Goal: Information Seeking & Learning: Compare options

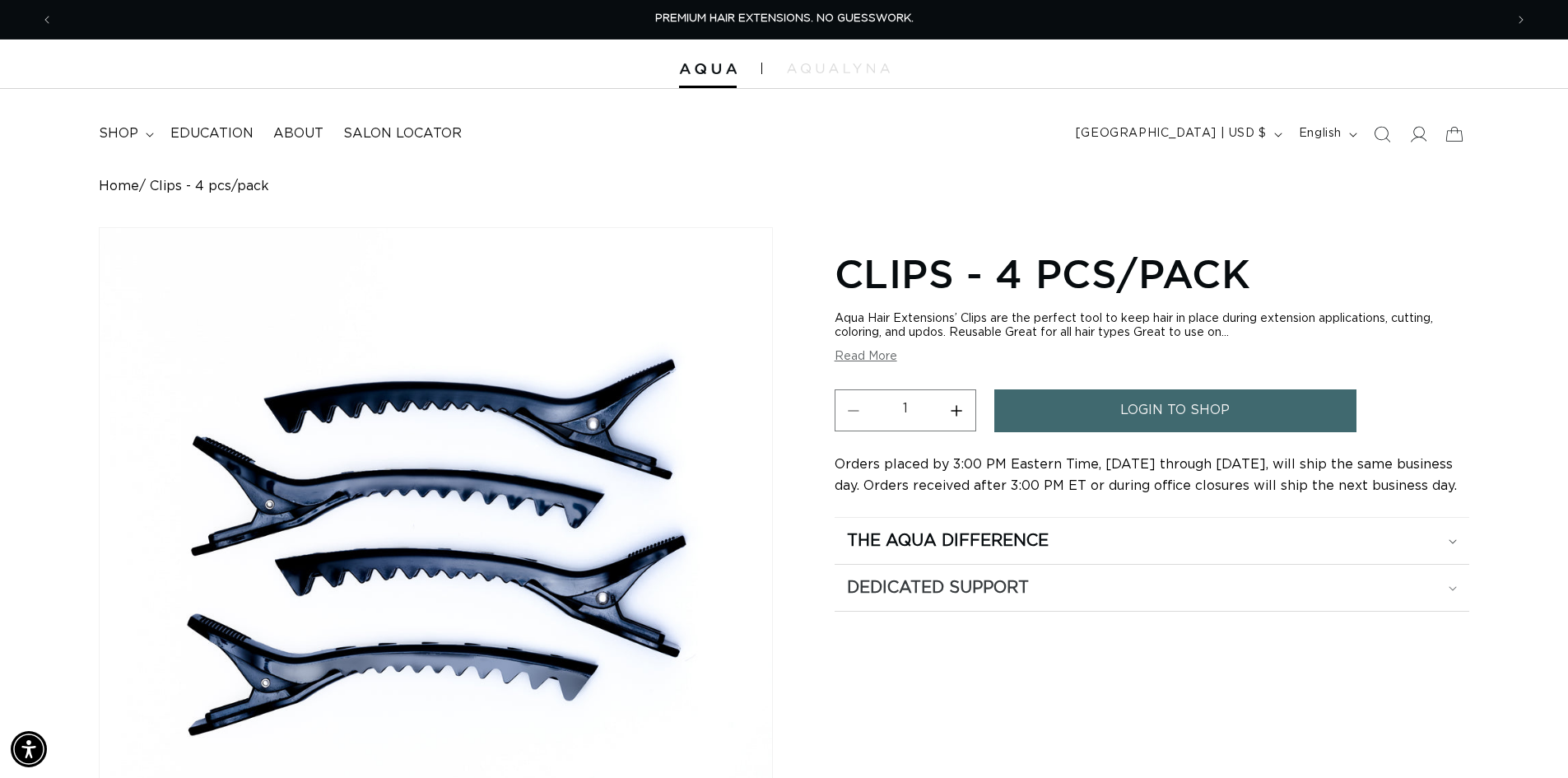
drag, startPoint x: 1394, startPoint y: 681, endPoint x: 1332, endPoint y: 605, distance: 98.1
click at [1394, 681] on div "Clips - 4 pcs/pack Aqua Hair Extensions’ Clips are the perfect tool to keep hai…" at bounding box center [1152, 647] width 635 height 807
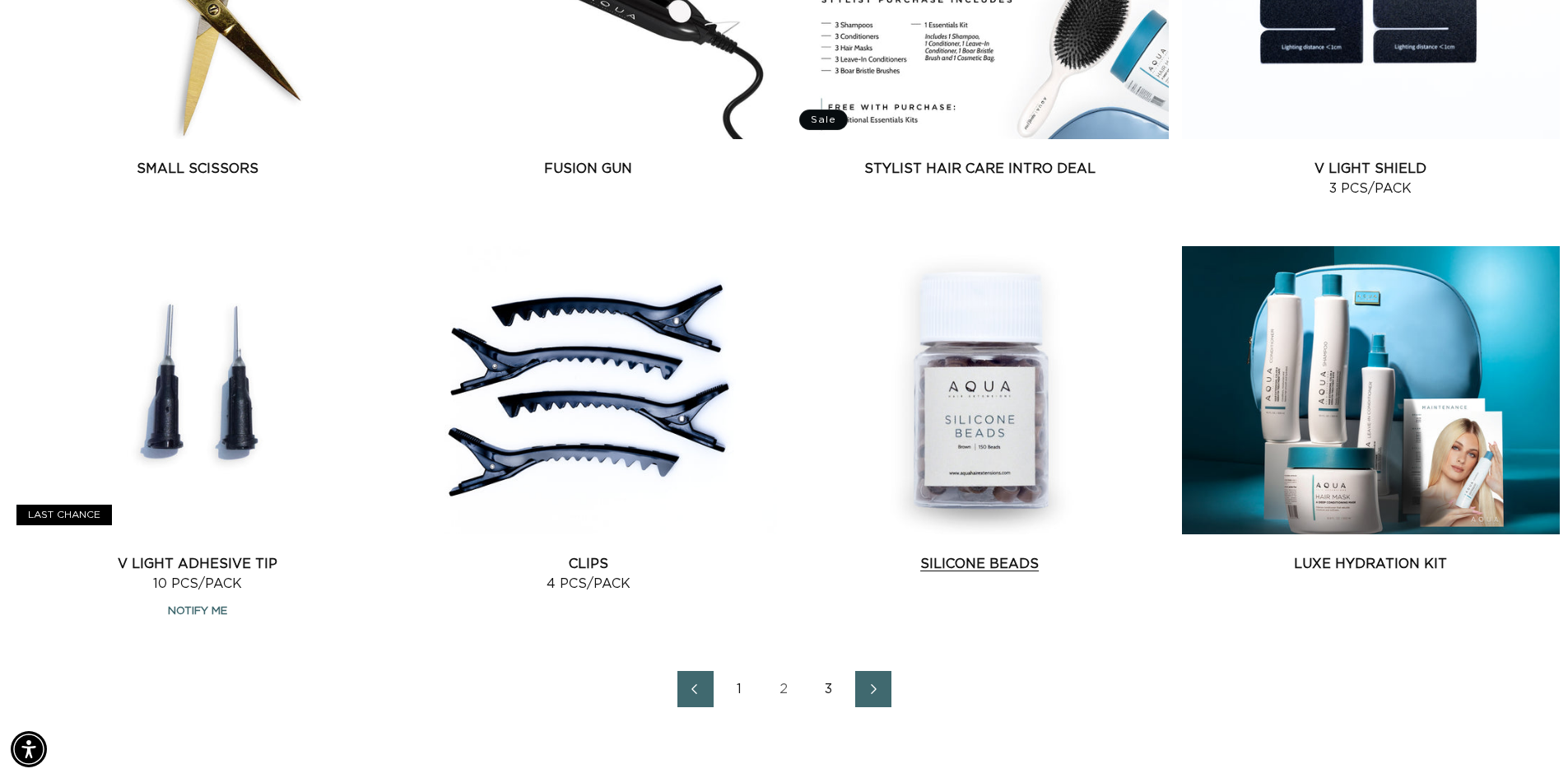
scroll to position [0, 2903]
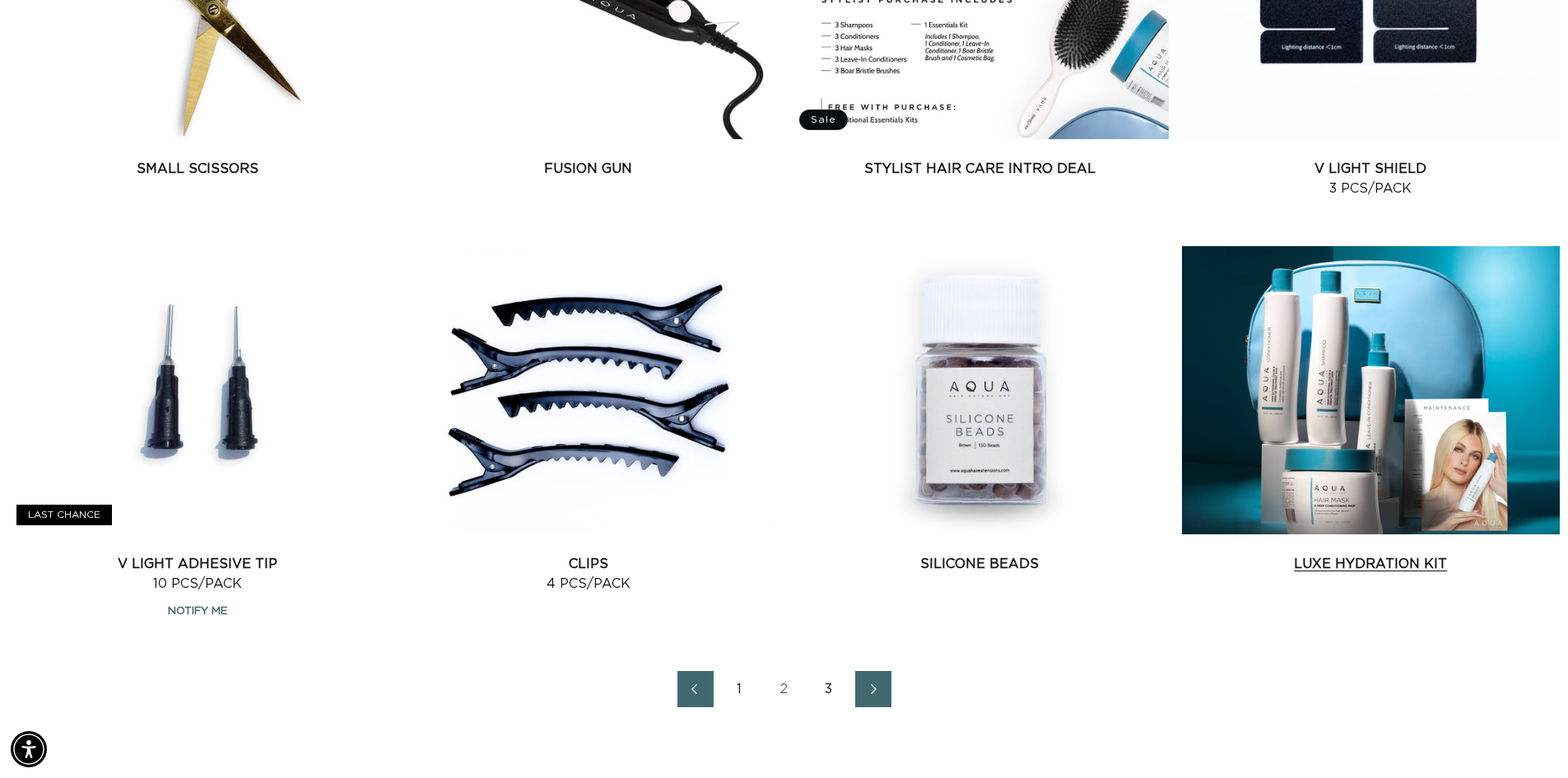
click at [1308, 554] on link "Luxe Hydration Kit" at bounding box center [1371, 564] width 378 height 20
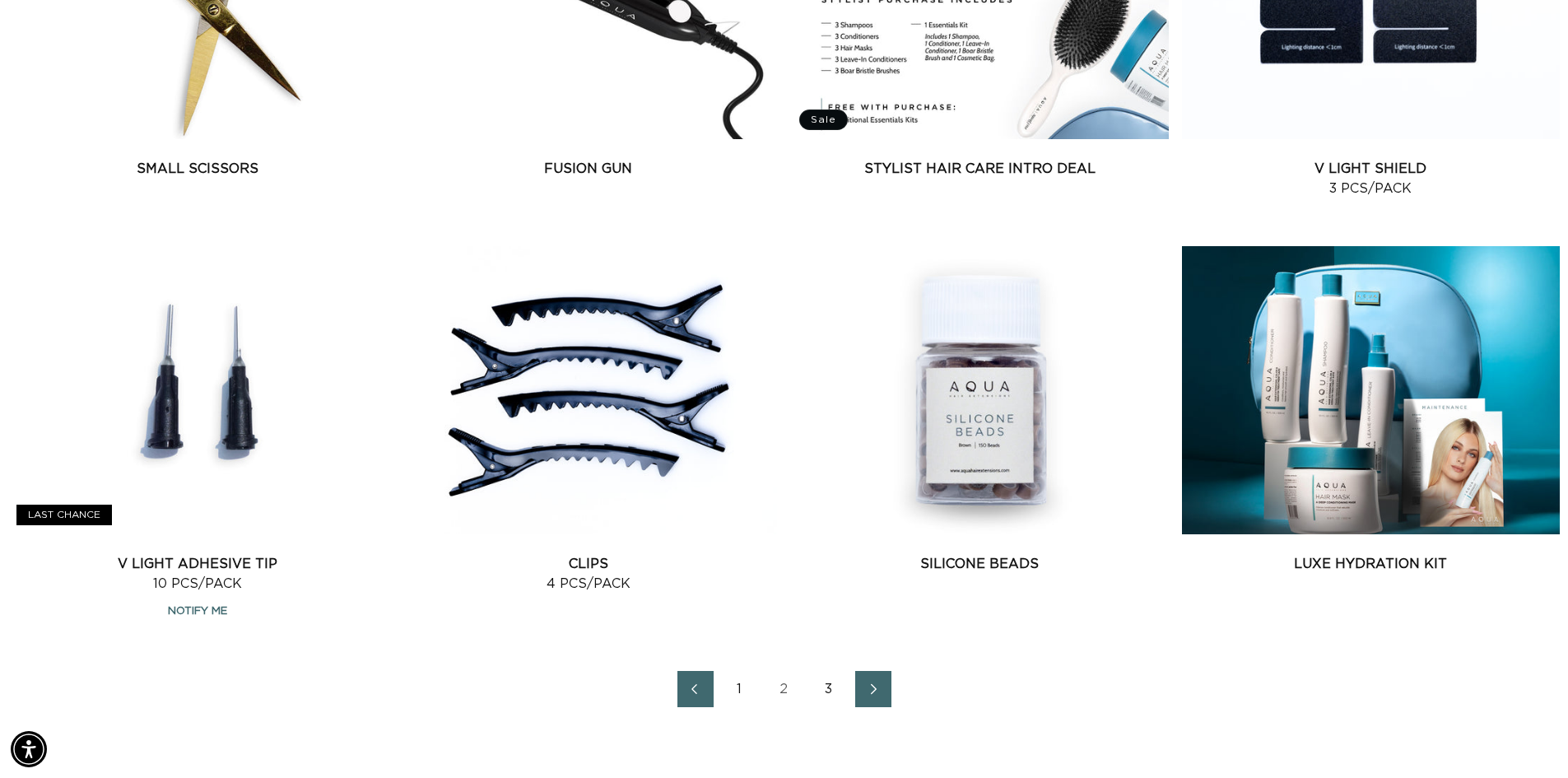
click at [871, 686] on icon "Next page" at bounding box center [874, 688] width 21 height 11
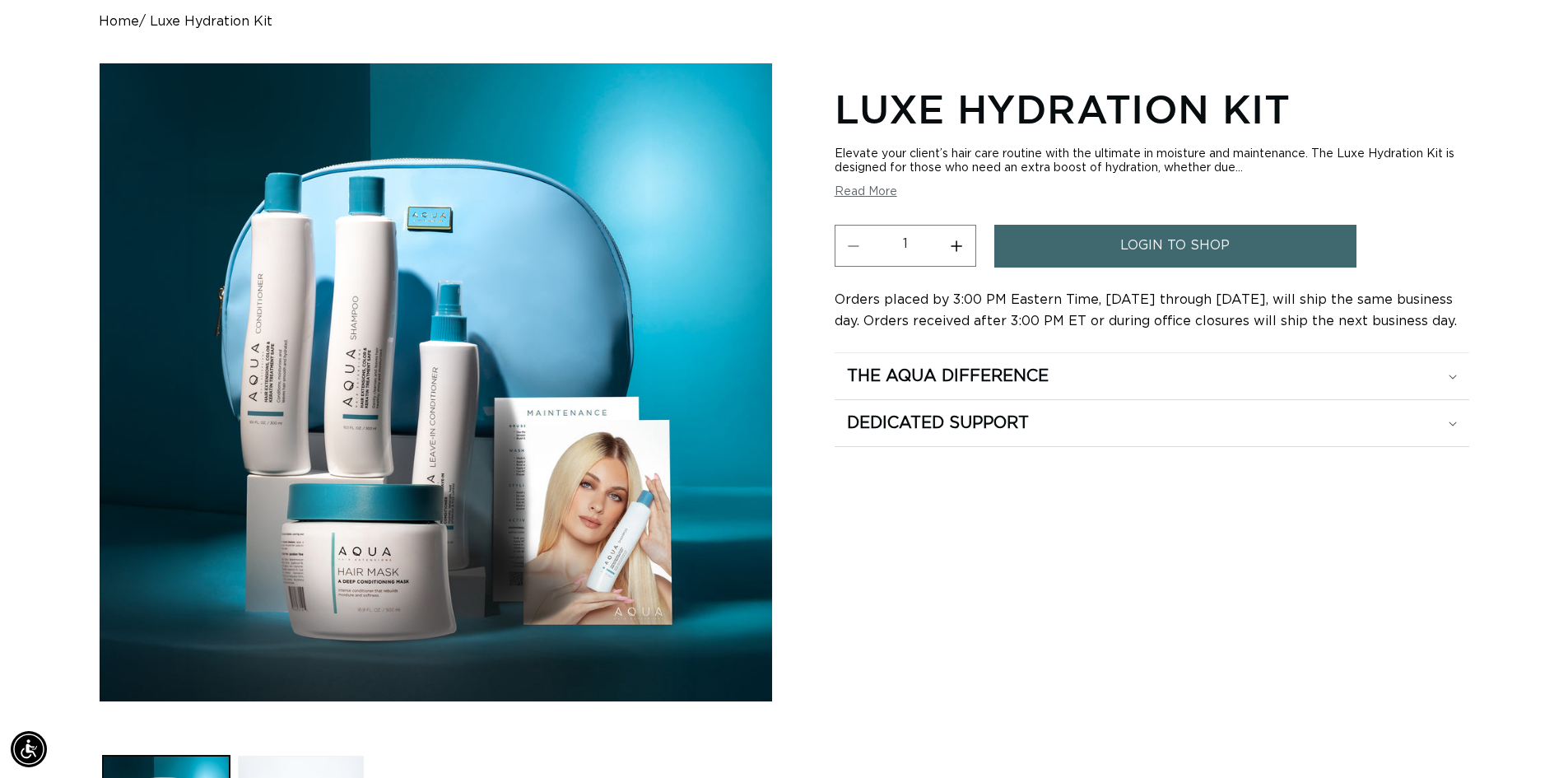
click at [1356, 555] on div "Luxe Hydration Kit Elevate your client’s hair care routine with the ultimate in…" at bounding box center [1152, 482] width 635 height 807
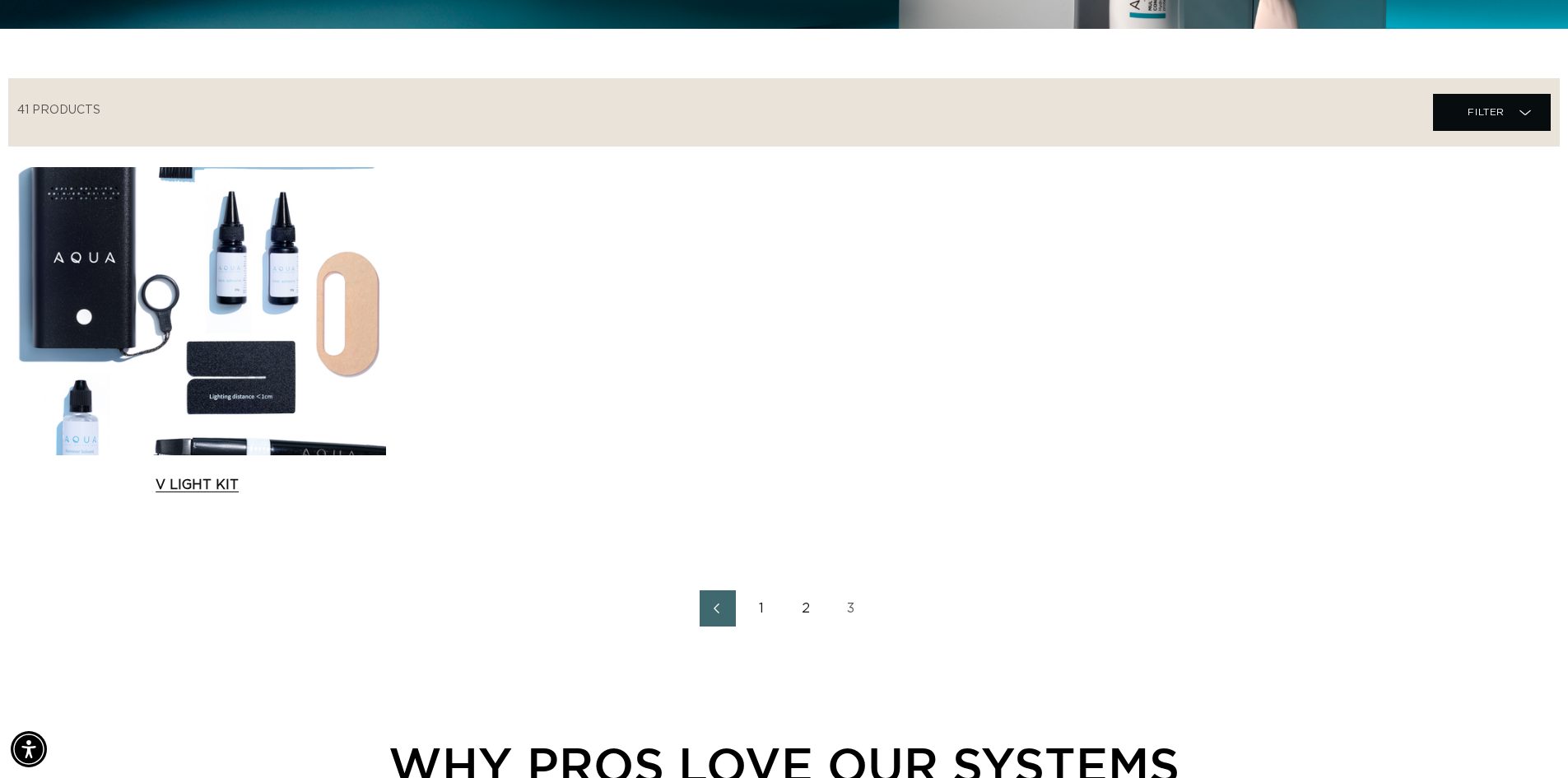
scroll to position [0, 1451]
click at [359, 475] on link "V Light Kit" at bounding box center [197, 484] width 378 height 20
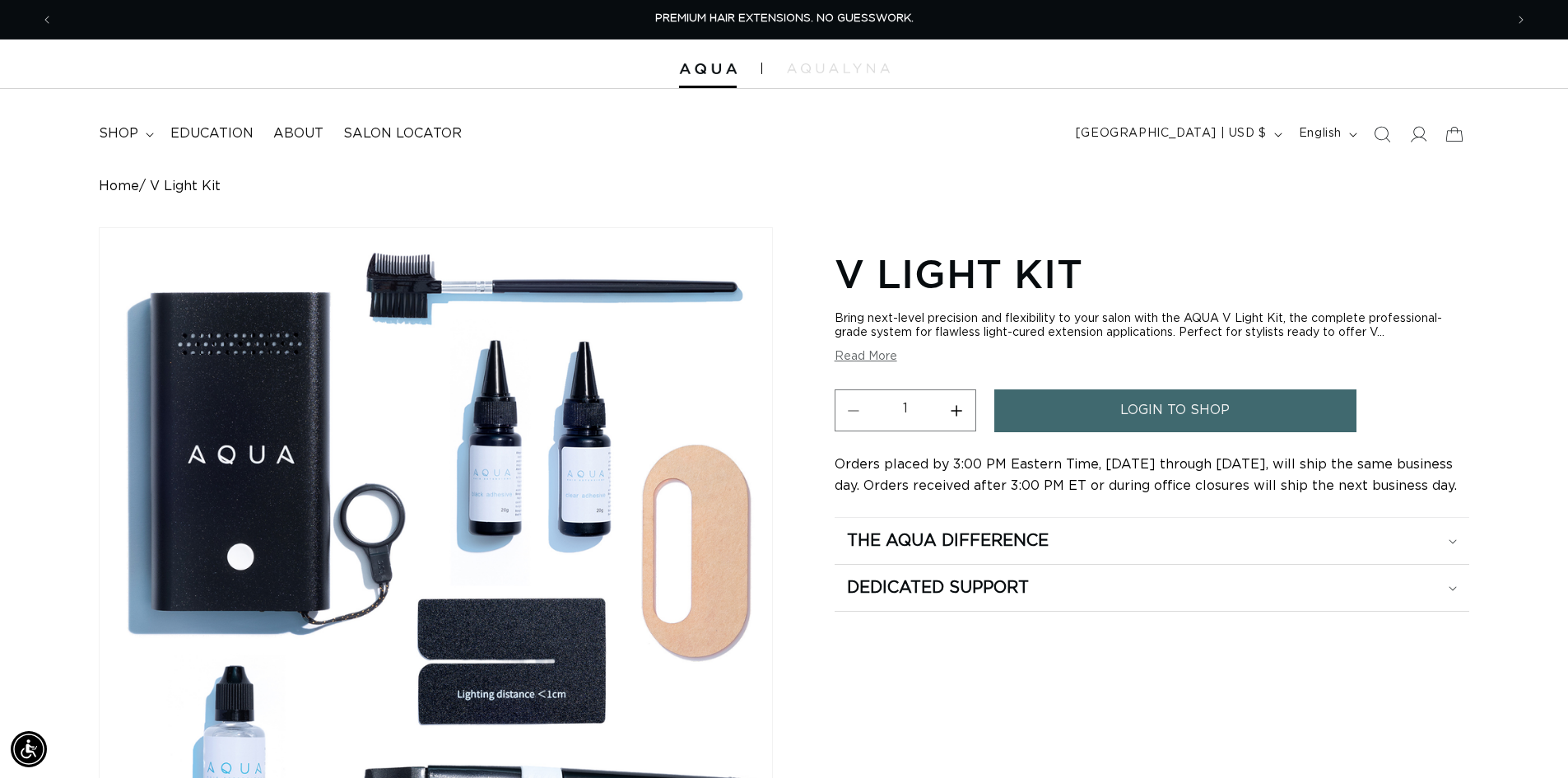
click at [1362, 691] on div "V Light Kit Bring next-level precision and flexibility to your salon with the A…" at bounding box center [1152, 647] width 635 height 807
click at [1330, 703] on div "V Light Kit Bring next-level precision and flexibility to your salon with the A…" at bounding box center [1152, 647] width 635 height 807
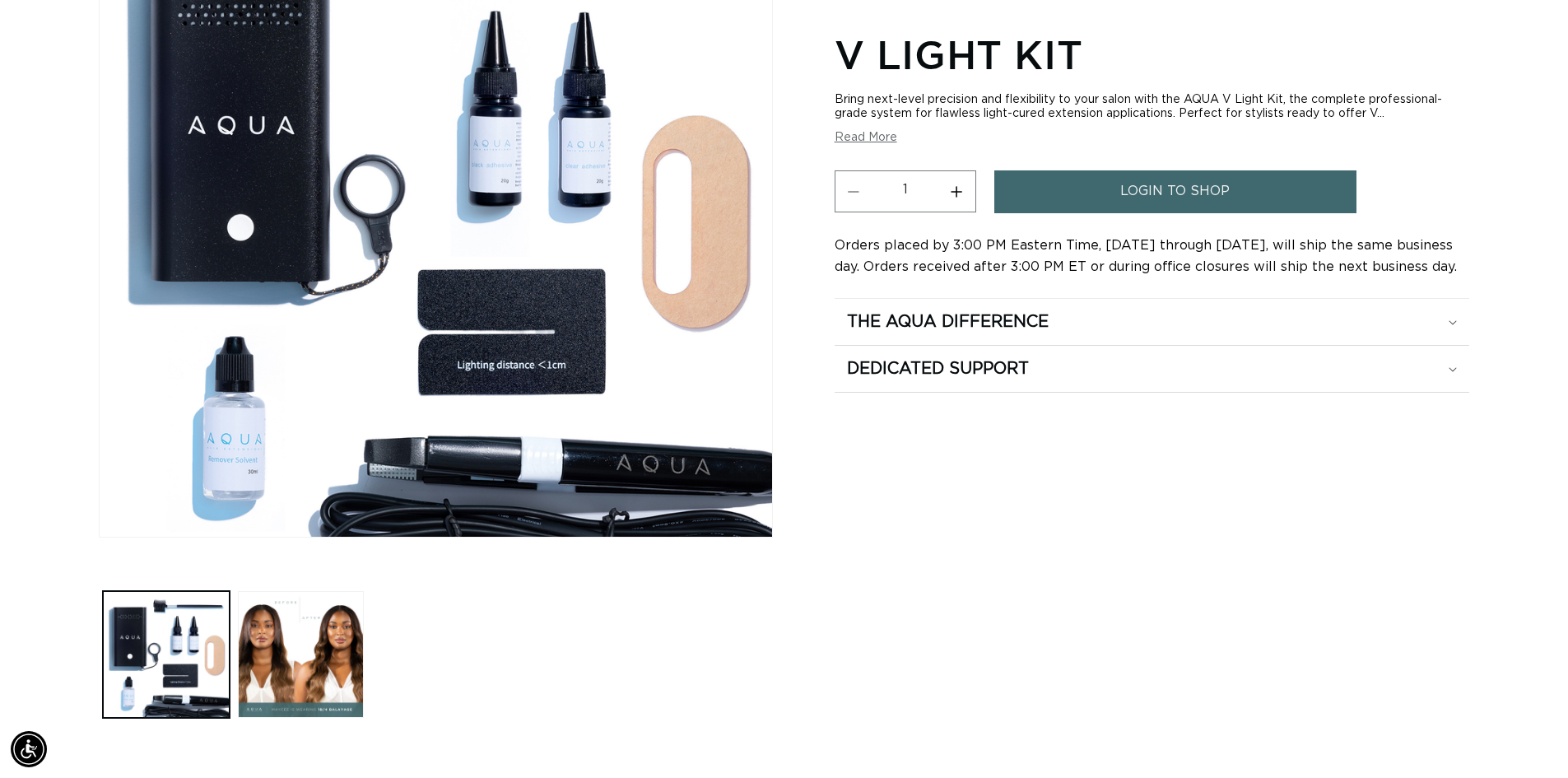
scroll to position [0, 0]
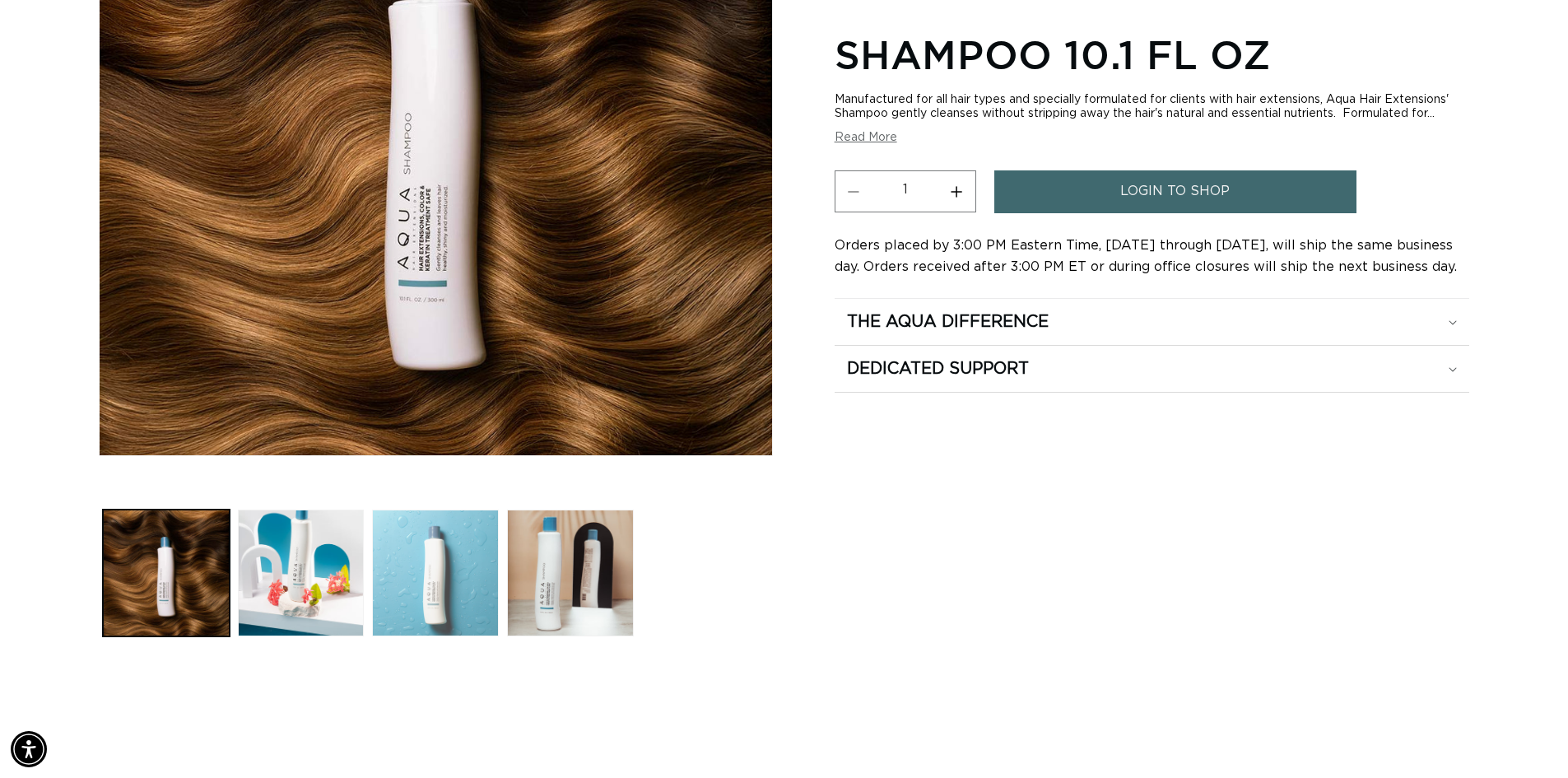
scroll to position [0, 1451]
click at [428, 574] on button "Load image 3 in gallery view" at bounding box center [435, 572] width 127 height 127
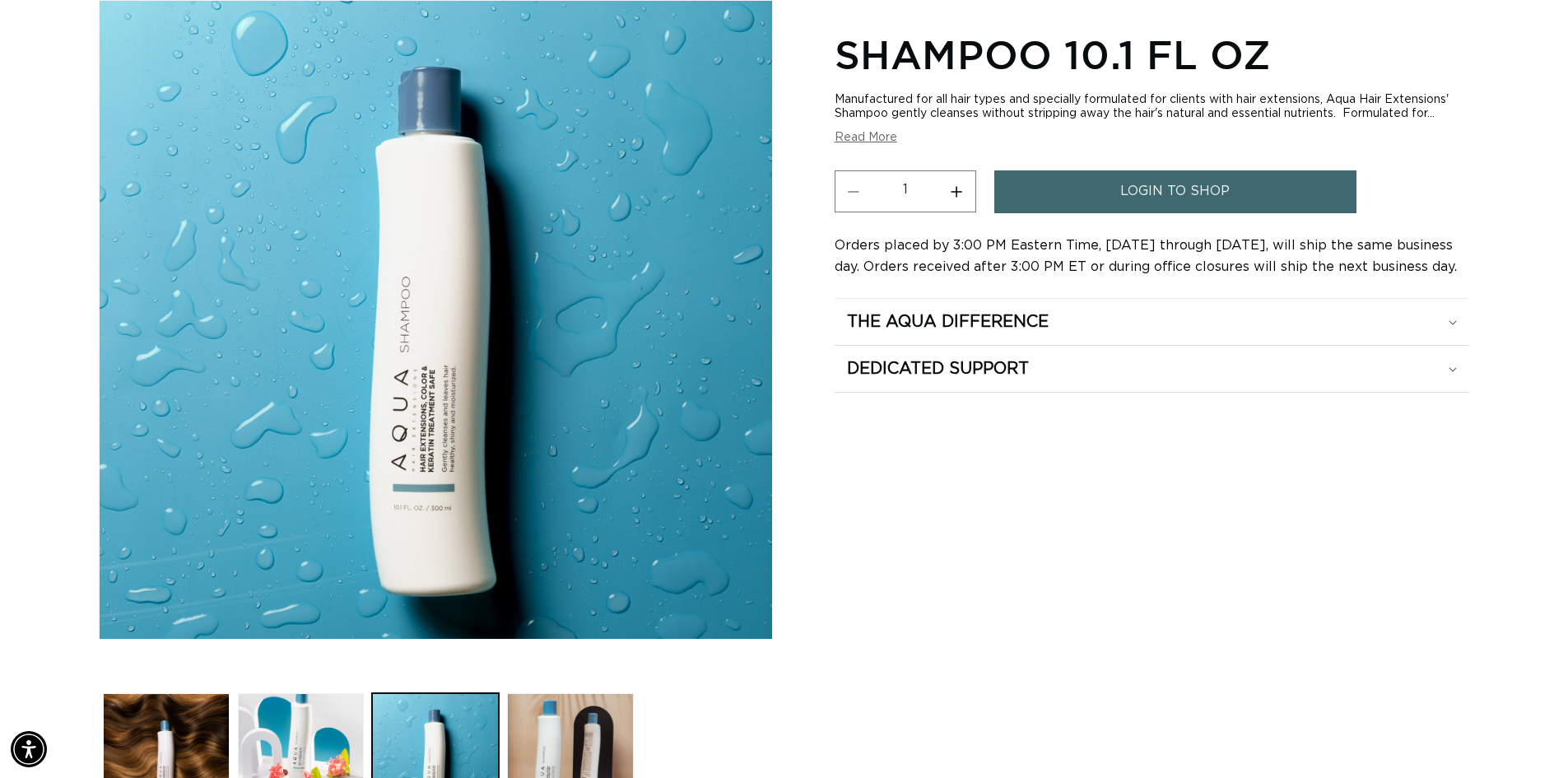
click at [1468, 677] on div "Shampoo 10.1 fl oz Manufactured for all hair types and specially formulated for…" at bounding box center [1152, 420] width 635 height 807
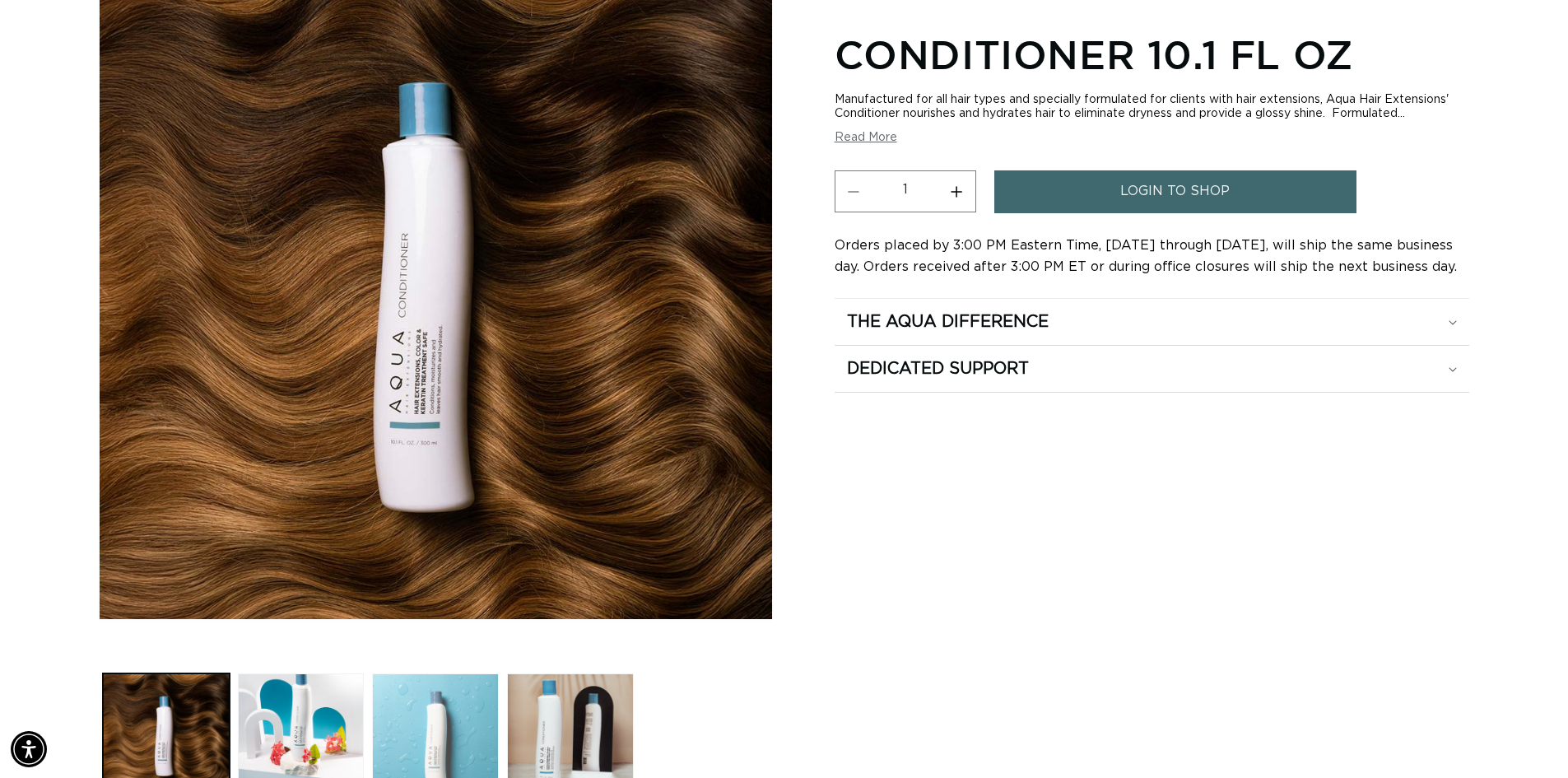
click at [467, 706] on button "Load image 3 in gallery view" at bounding box center [435, 737] width 127 height 127
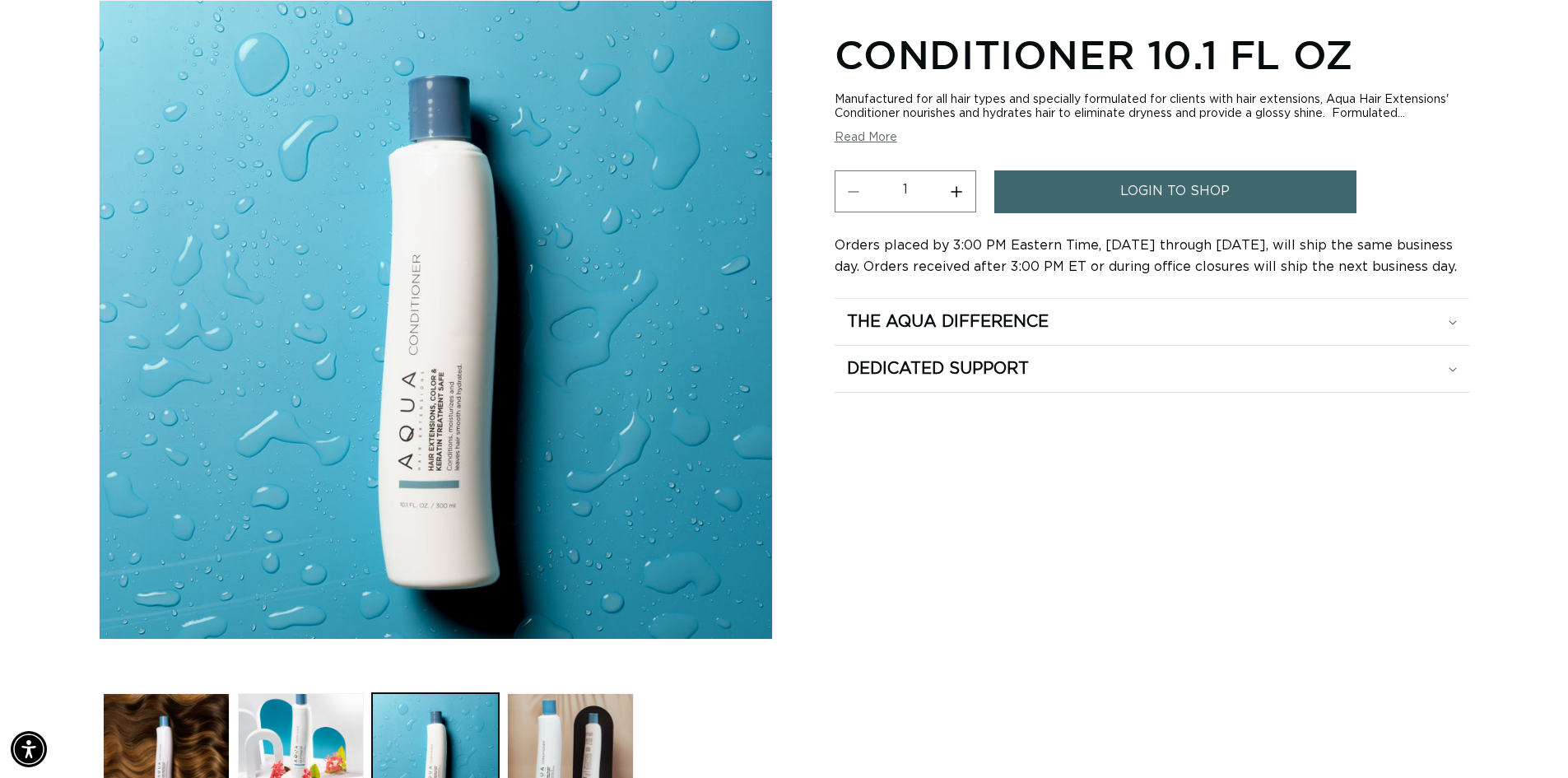
drag, startPoint x: 1379, startPoint y: 541, endPoint x: 1368, endPoint y: 536, distance: 12.1
click at [1379, 541] on div "Conditioner 10.1 fl oz Manufactured for all hair types and specially formulated…" at bounding box center [1152, 420] width 635 height 807
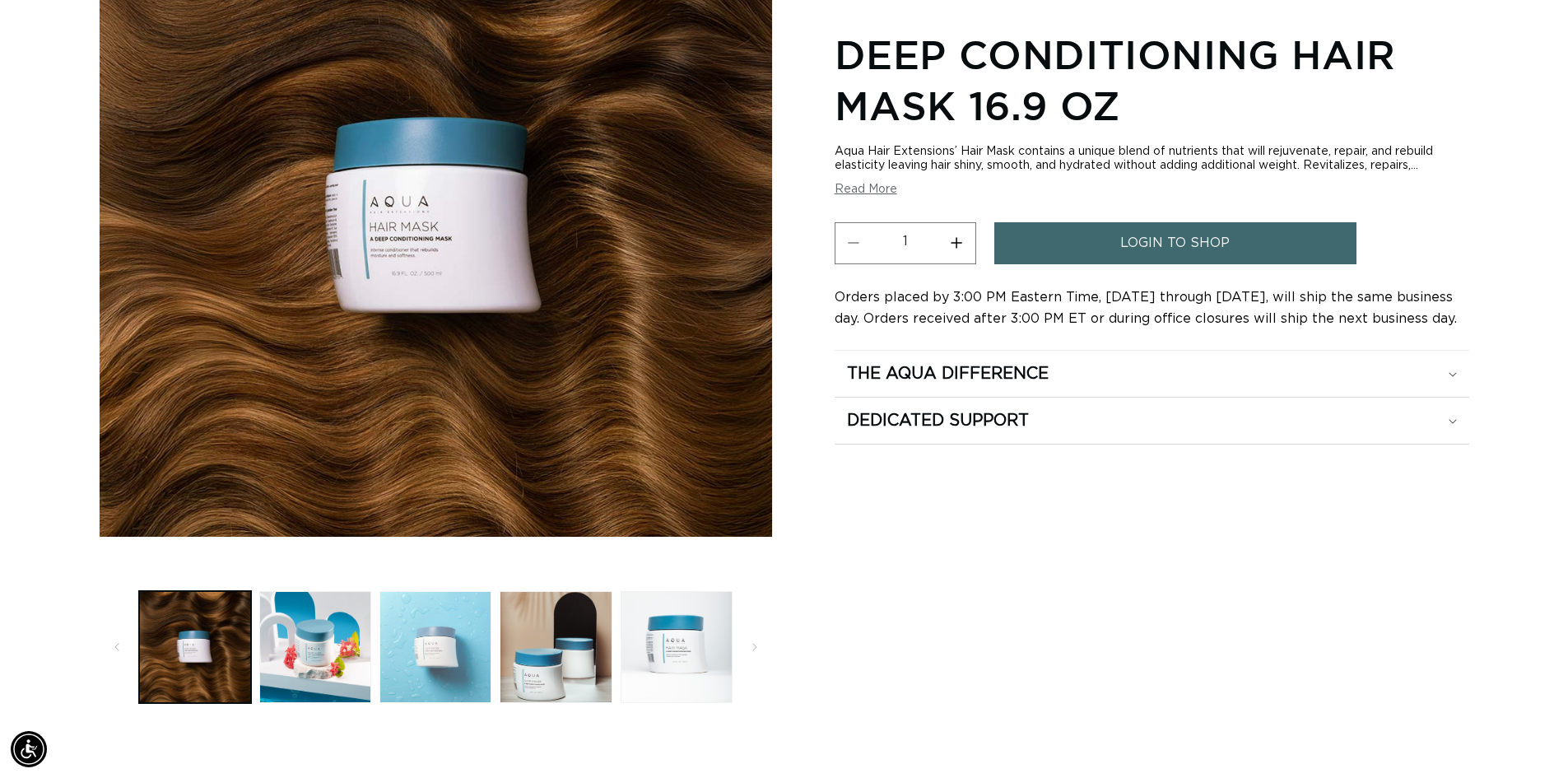
click at [454, 645] on button "Load image 3 in gallery view" at bounding box center [435, 647] width 112 height 112
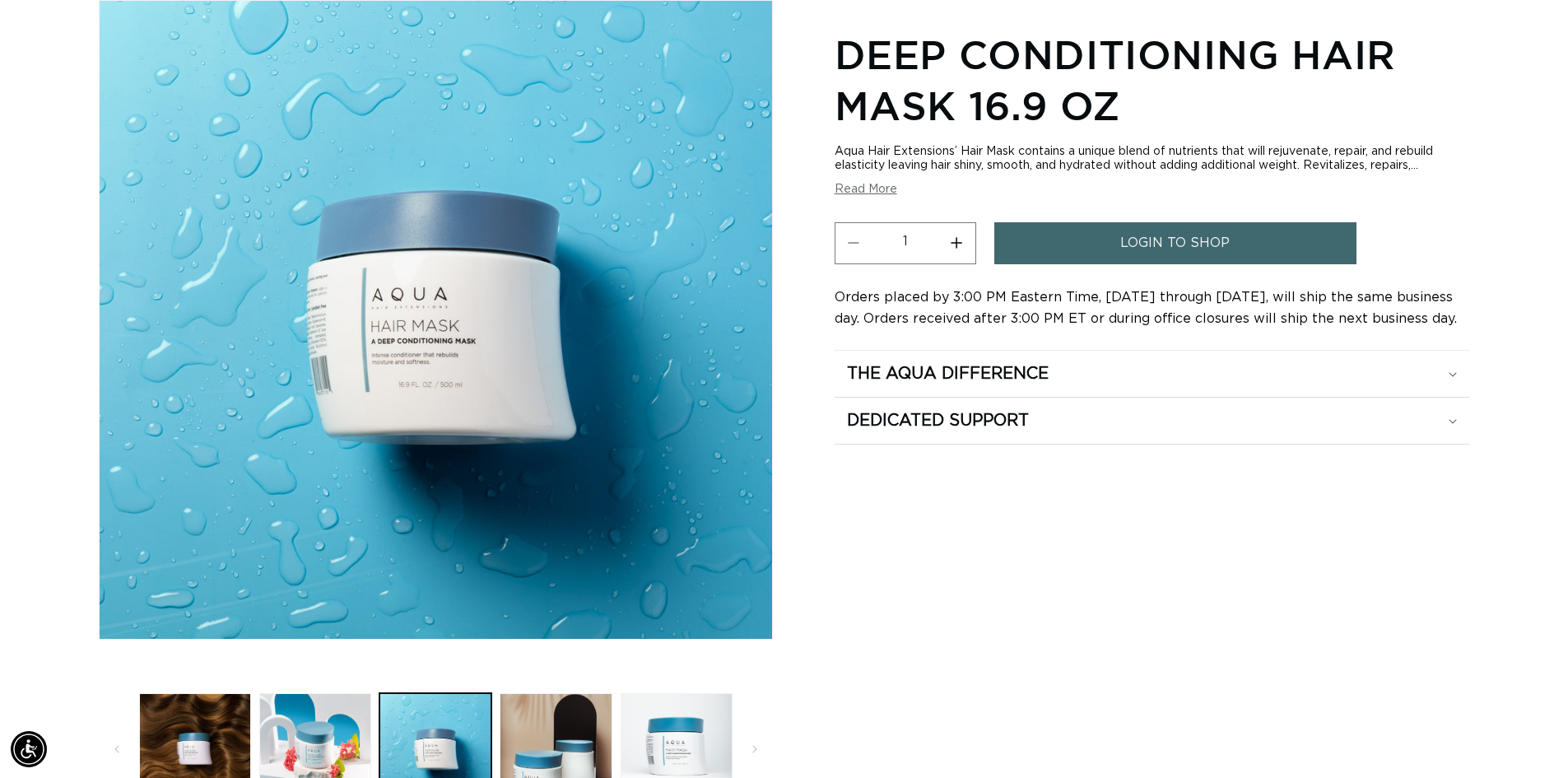
scroll to position [0, 1451]
click at [1373, 658] on div "Deep Conditioning Hair Mask 16.9 oz Aqua Hair Extensions’ Hair Mask contains a …" at bounding box center [1152, 412] width 635 height 793
click at [1401, 587] on div "Deep Conditioning Hair Mask 16.9 oz Aqua Hair Extensions’ Hair Mask contains a …" at bounding box center [1152, 412] width 635 height 793
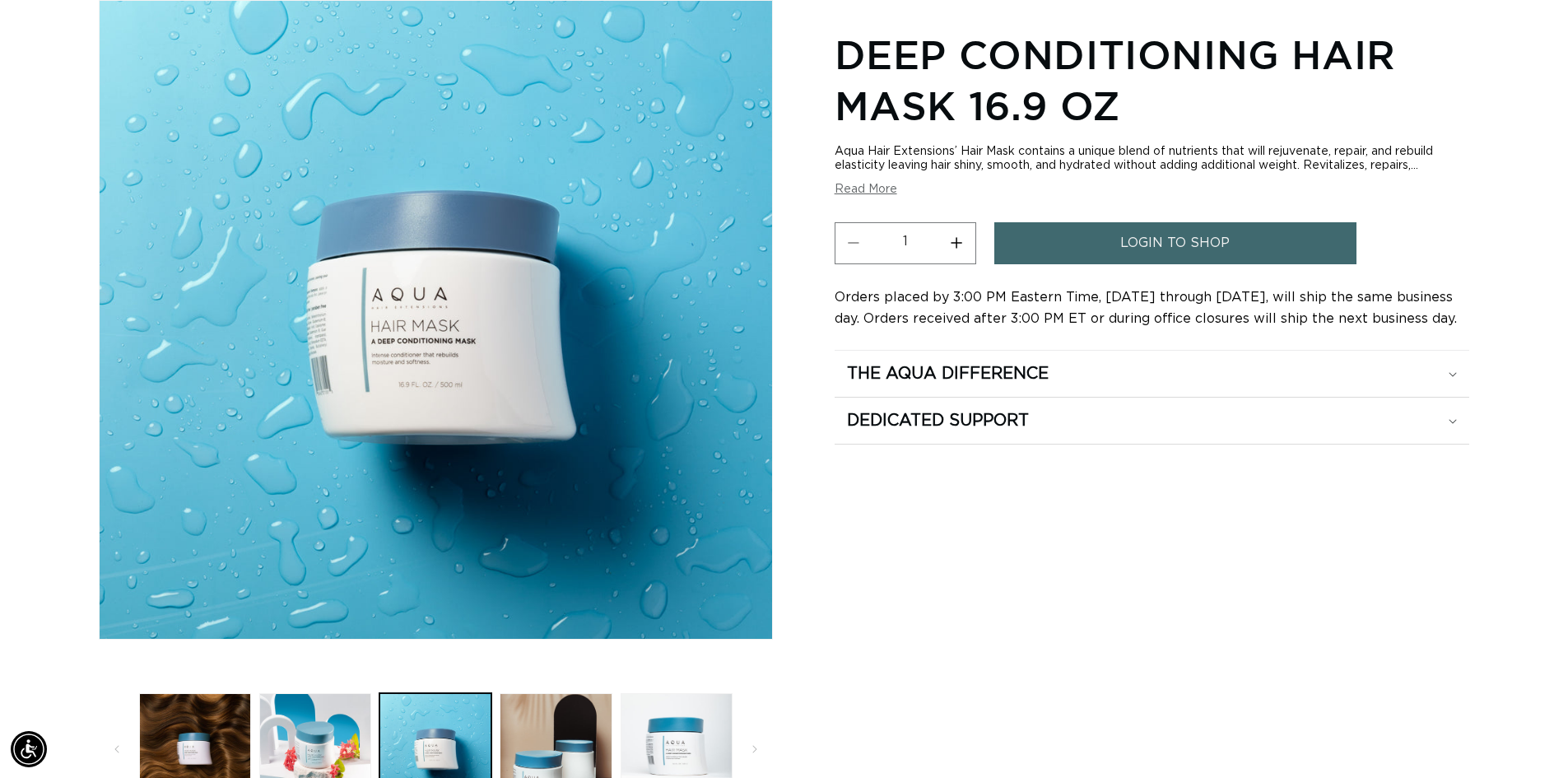
click at [1532, 519] on div "Home Deep Conditioning Hair Mask 16.9 oz Image 3 is now available in gallery vi…" at bounding box center [784, 380] width 1568 height 858
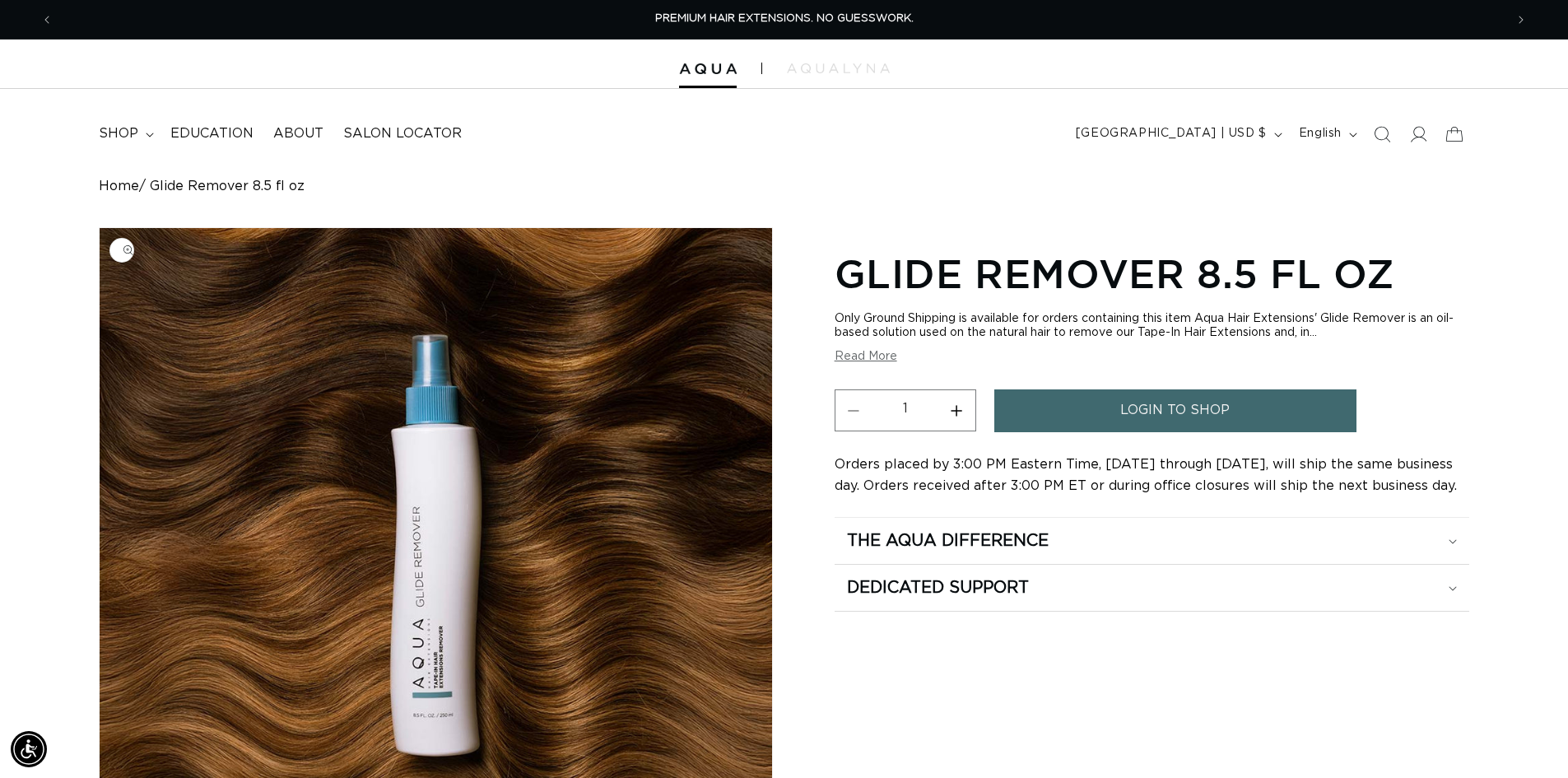
scroll to position [329, 0]
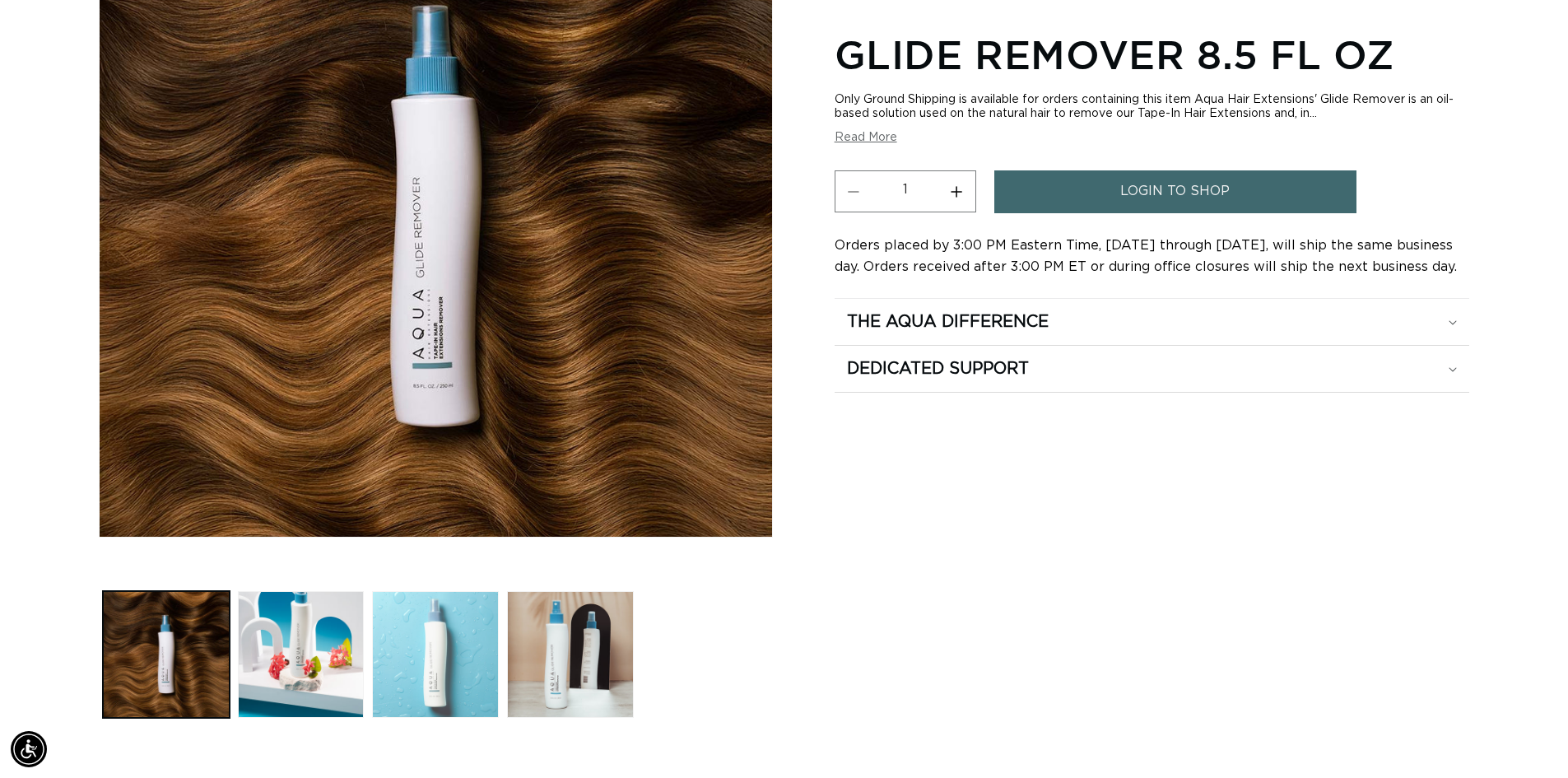
click at [456, 656] on button "Load image 3 in gallery view" at bounding box center [435, 655] width 127 height 127
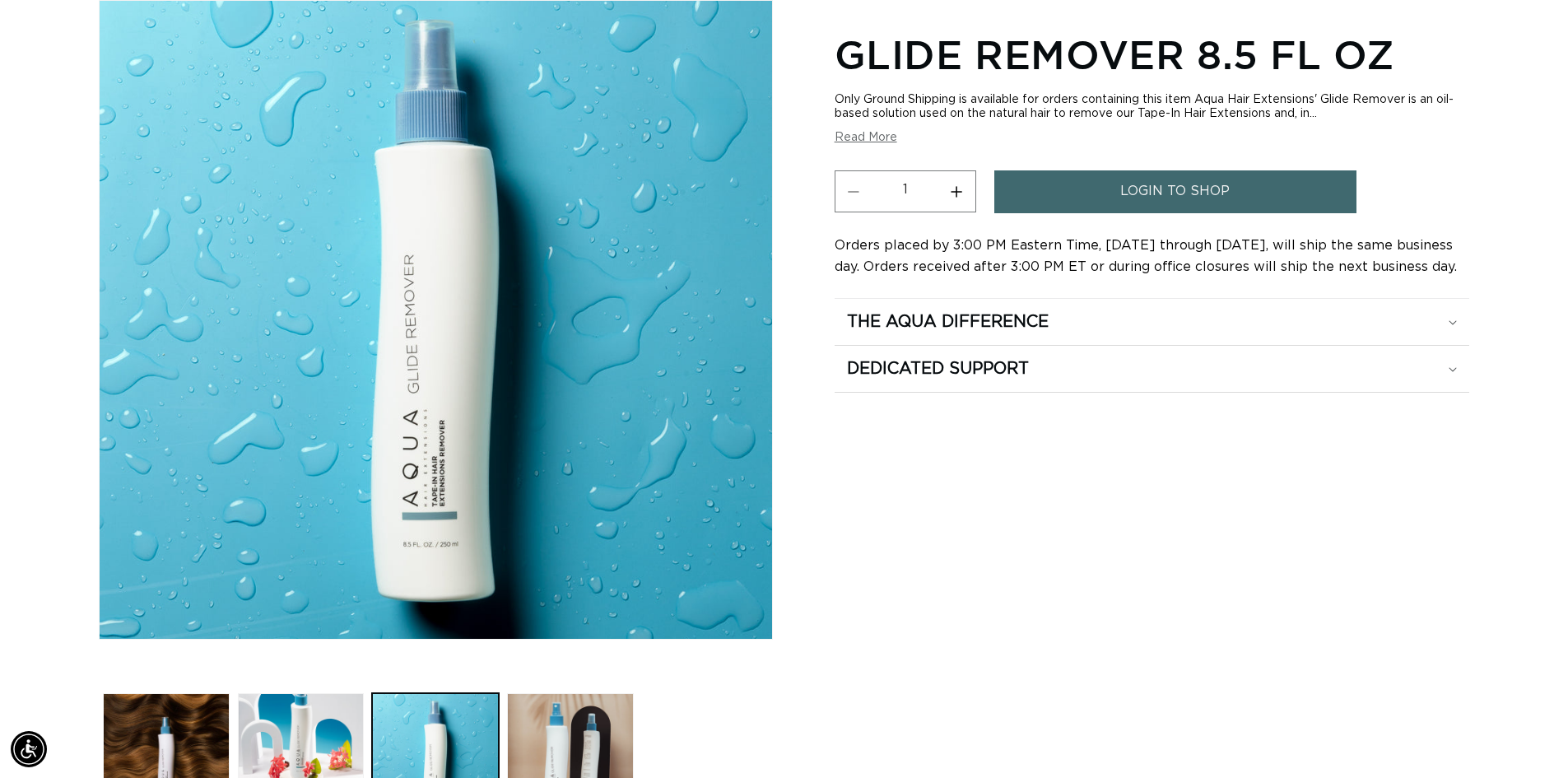
scroll to position [0, 0]
click at [1324, 501] on div "Glide Remover 8.5 fl oz Only Ground Shipping is available for orders containing…" at bounding box center [1152, 420] width 635 height 807
click at [1471, 442] on div "Home Glide Remover 8.5 fl oz Image 3 is now available in gallery view Skip to p…" at bounding box center [784, 387] width 1568 height 872
click at [1333, 623] on div "Glide Remover 8.5 fl oz Only Ground Shipping is available for orders containing…" at bounding box center [1152, 420] width 635 height 807
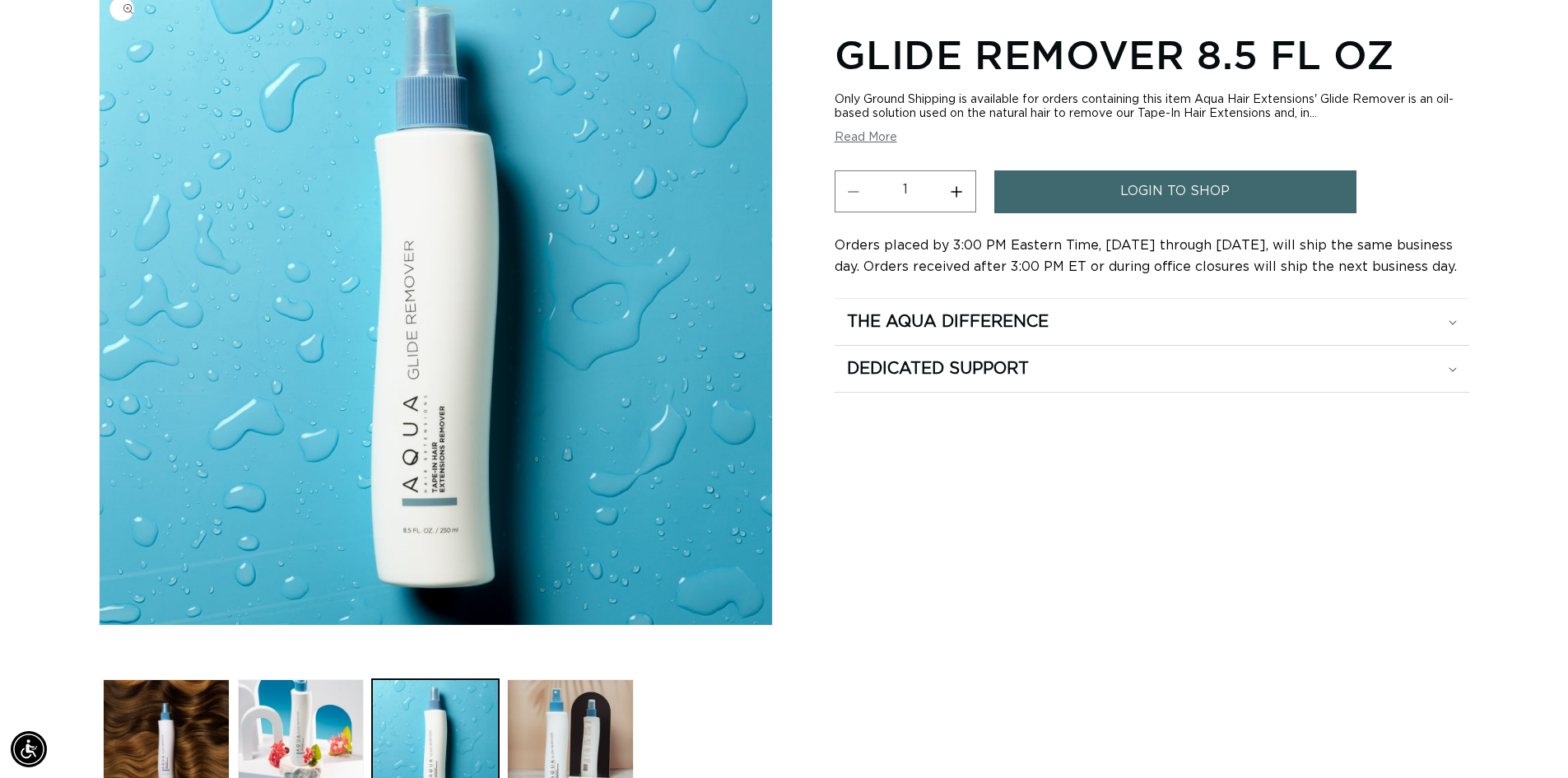
scroll to position [227, 0]
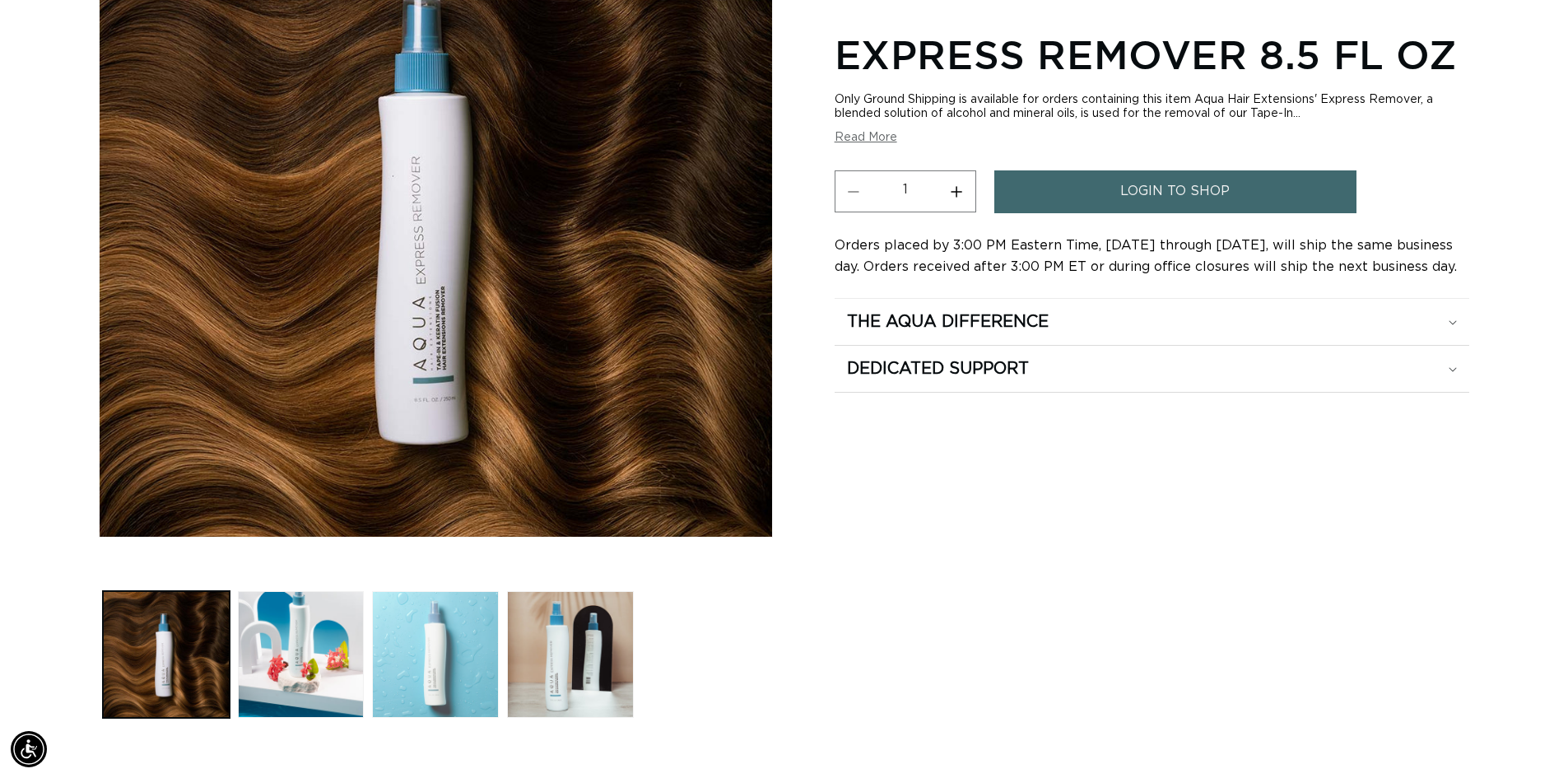
click at [454, 622] on button "Load image 3 in gallery view" at bounding box center [435, 655] width 127 height 127
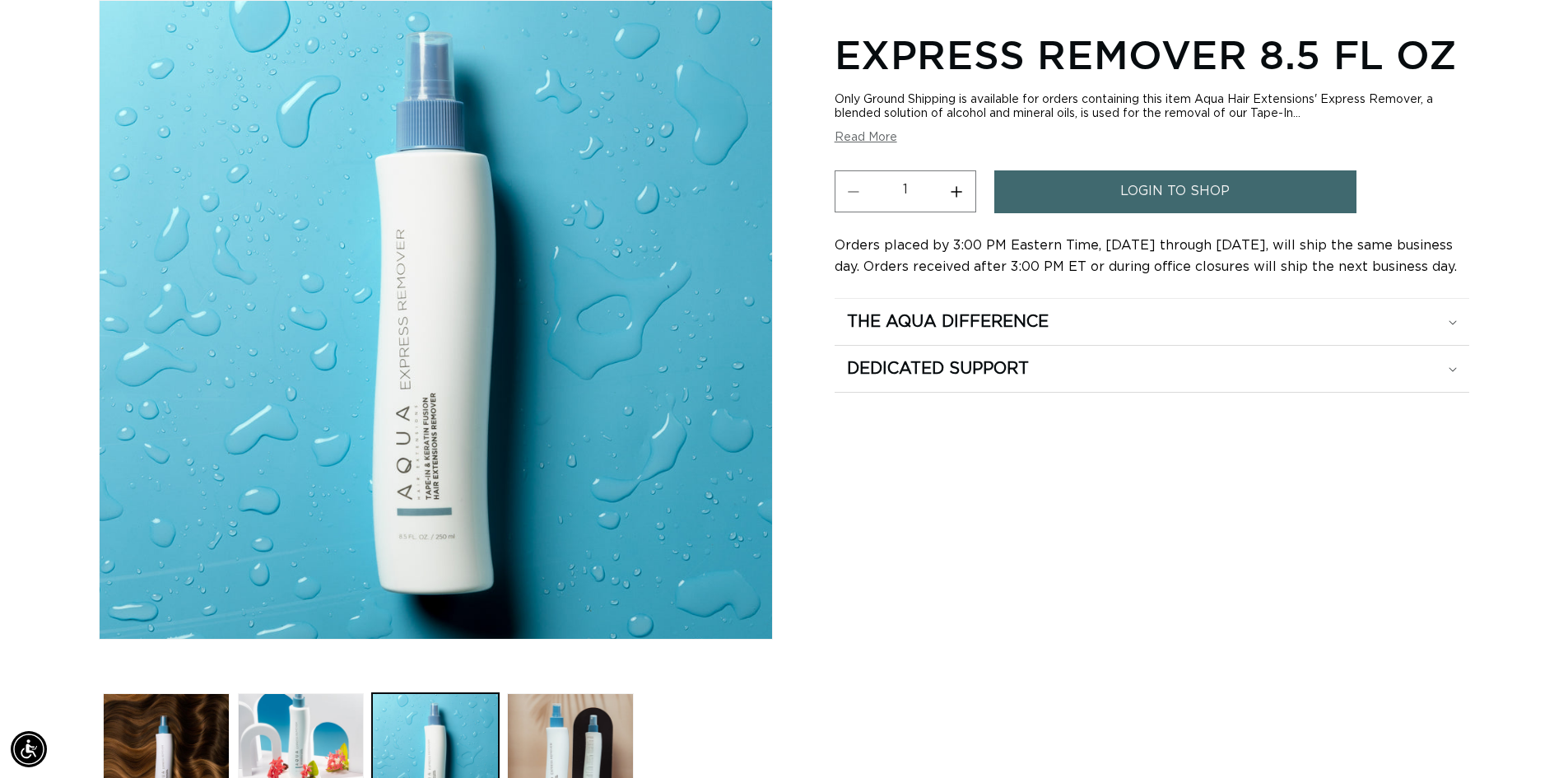
click at [1390, 625] on div "Express Remover 8.5 fl oz Only Ground Shipping is available for orders containi…" at bounding box center [1152, 420] width 635 height 807
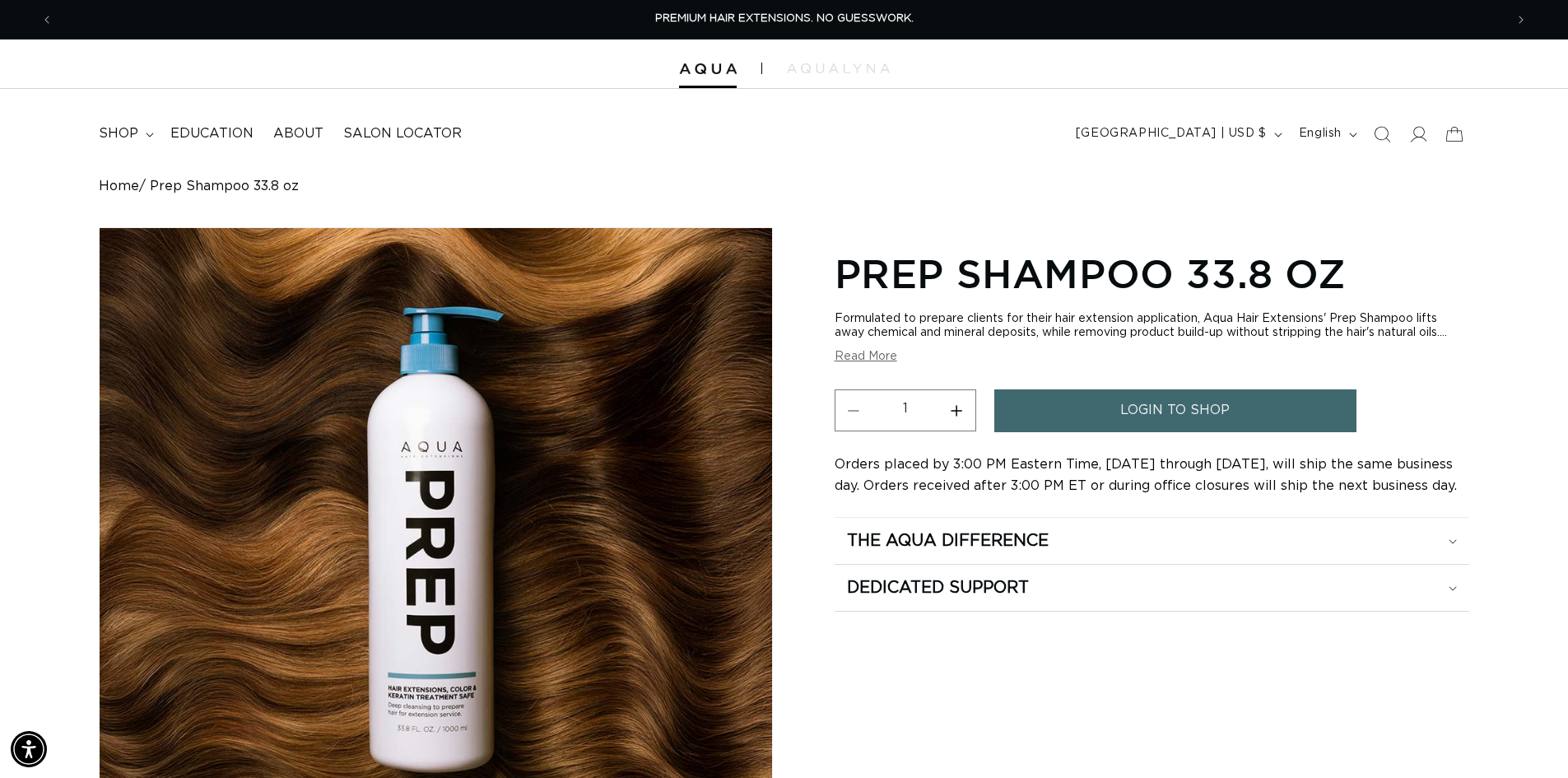
click at [1340, 709] on div "Prep Shampoo 33.8 oz Formulated to prepare clients for their hair extension app…" at bounding box center [1152, 639] width 635 height 793
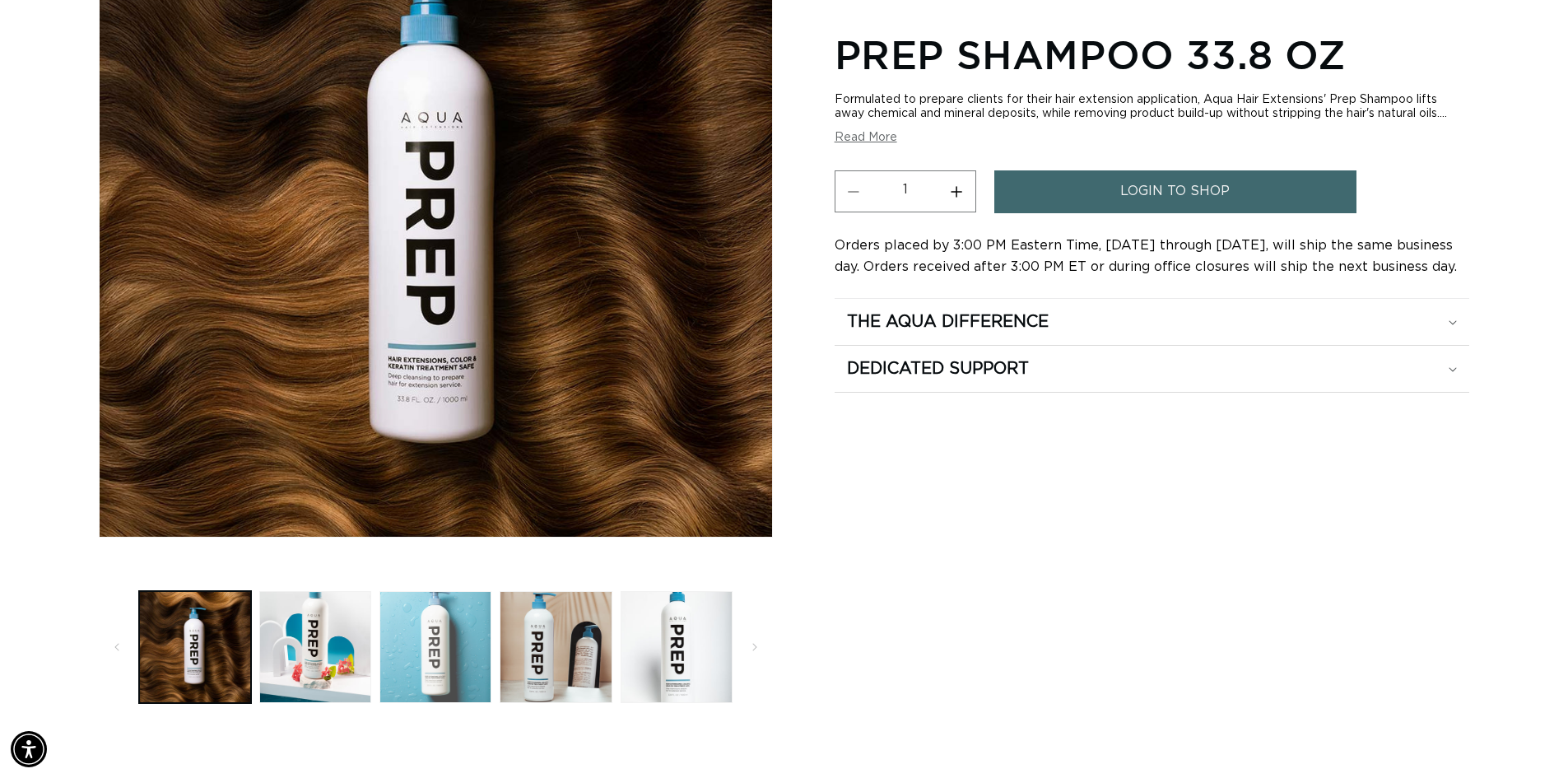
click at [464, 623] on button "Load image 3 in gallery view" at bounding box center [435, 647] width 112 height 112
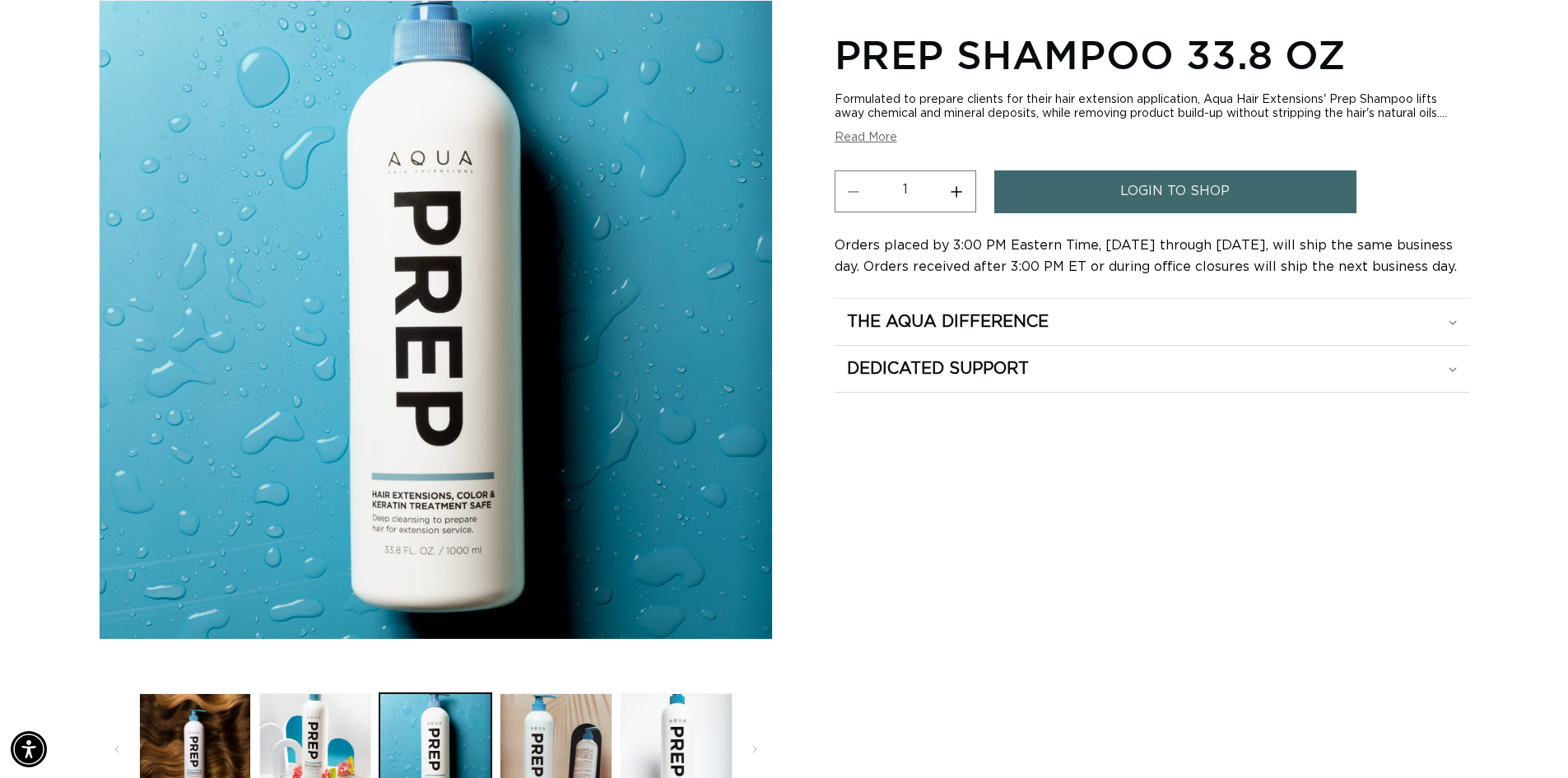
scroll to position [0, 2903]
click at [1383, 727] on div "Prep Shampoo 33.8 oz Formulated to prepare clients for their hair extension app…" at bounding box center [1152, 412] width 635 height 793
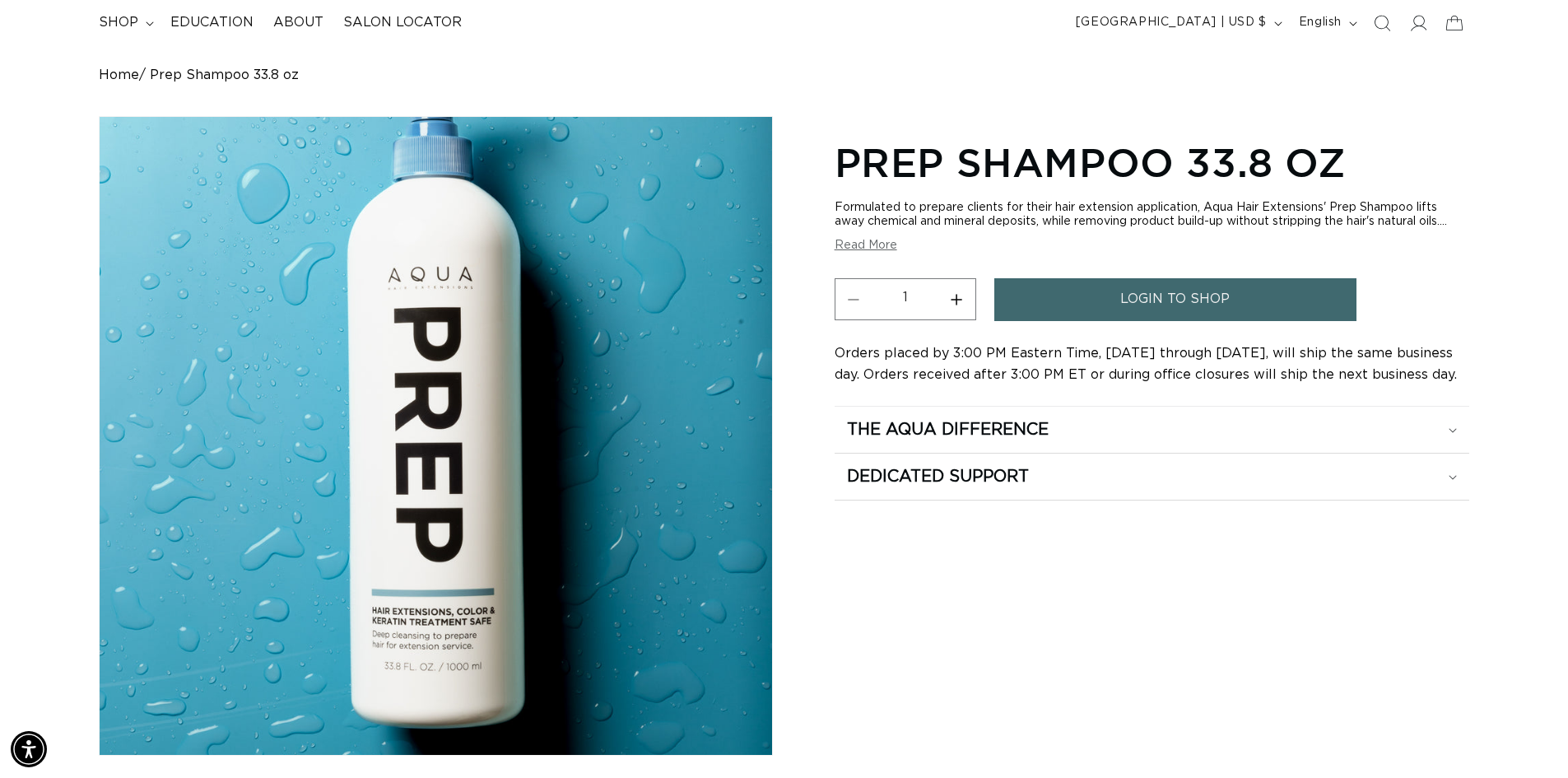
scroll to position [0, 0]
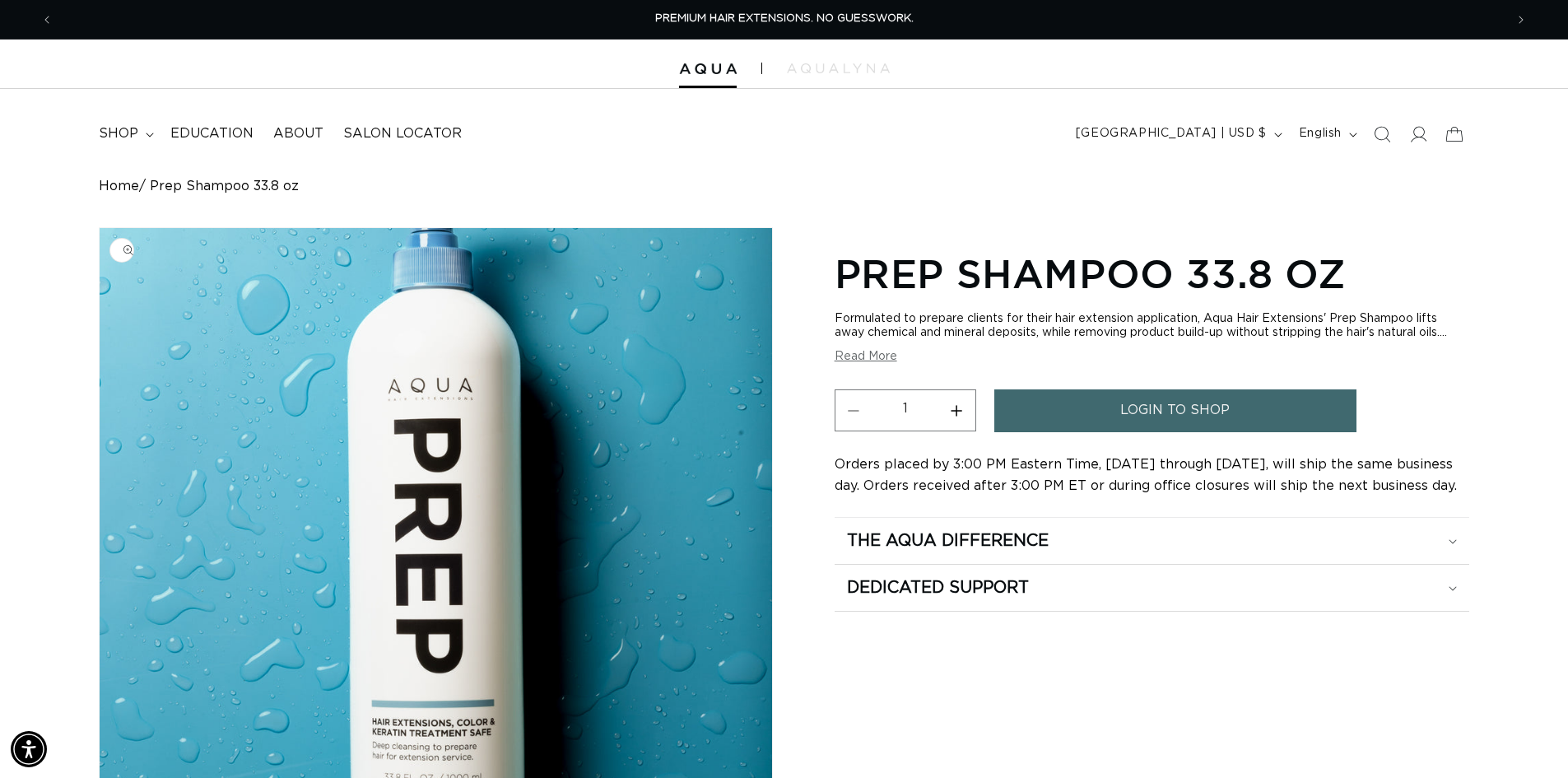
click at [489, 643] on img "Gallery Viewer" at bounding box center [435, 547] width 673 height 638
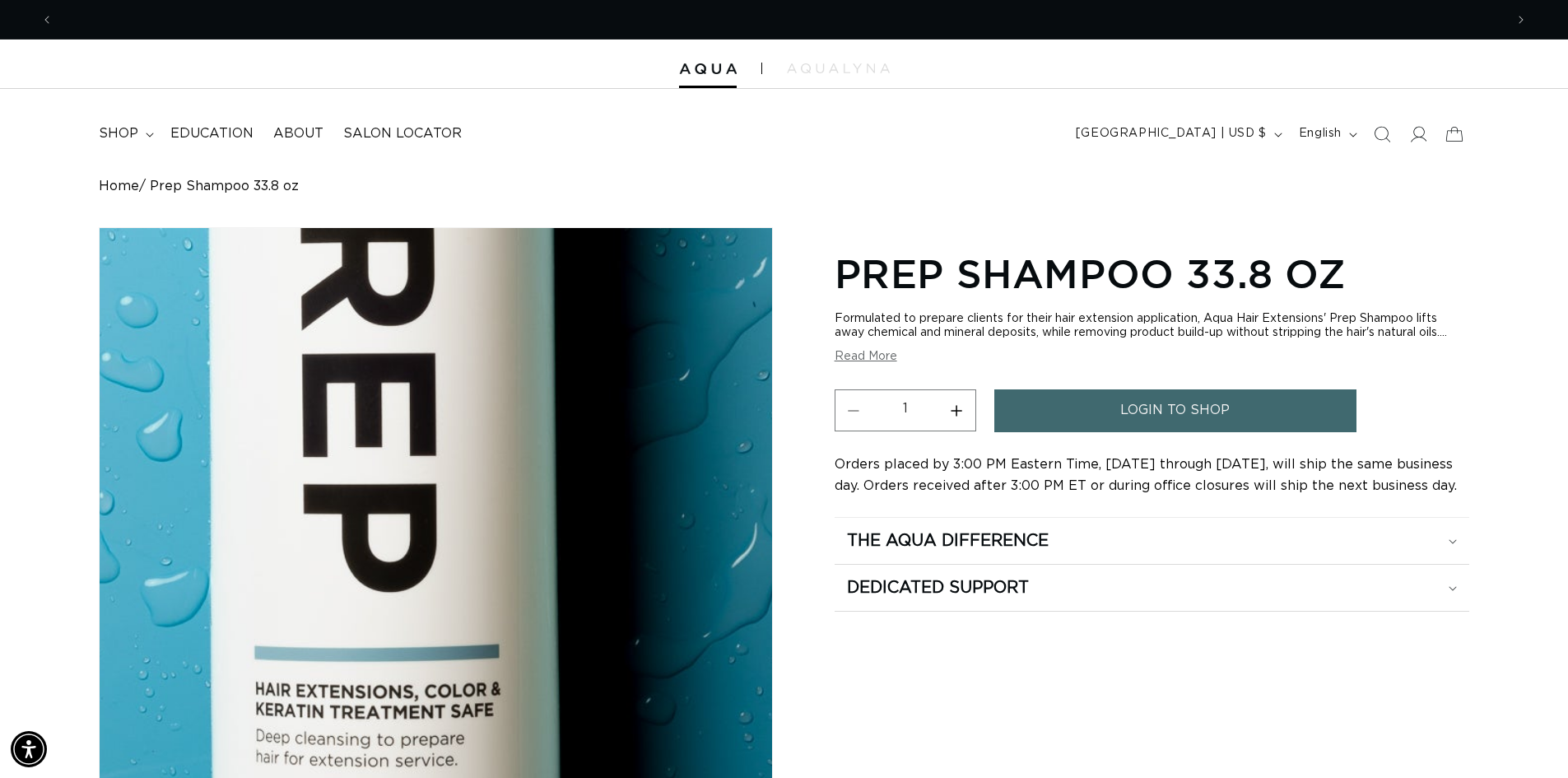
scroll to position [0, 2903]
click at [489, 643] on div "Gallery Viewer" at bounding box center [435, 547] width 673 height 638
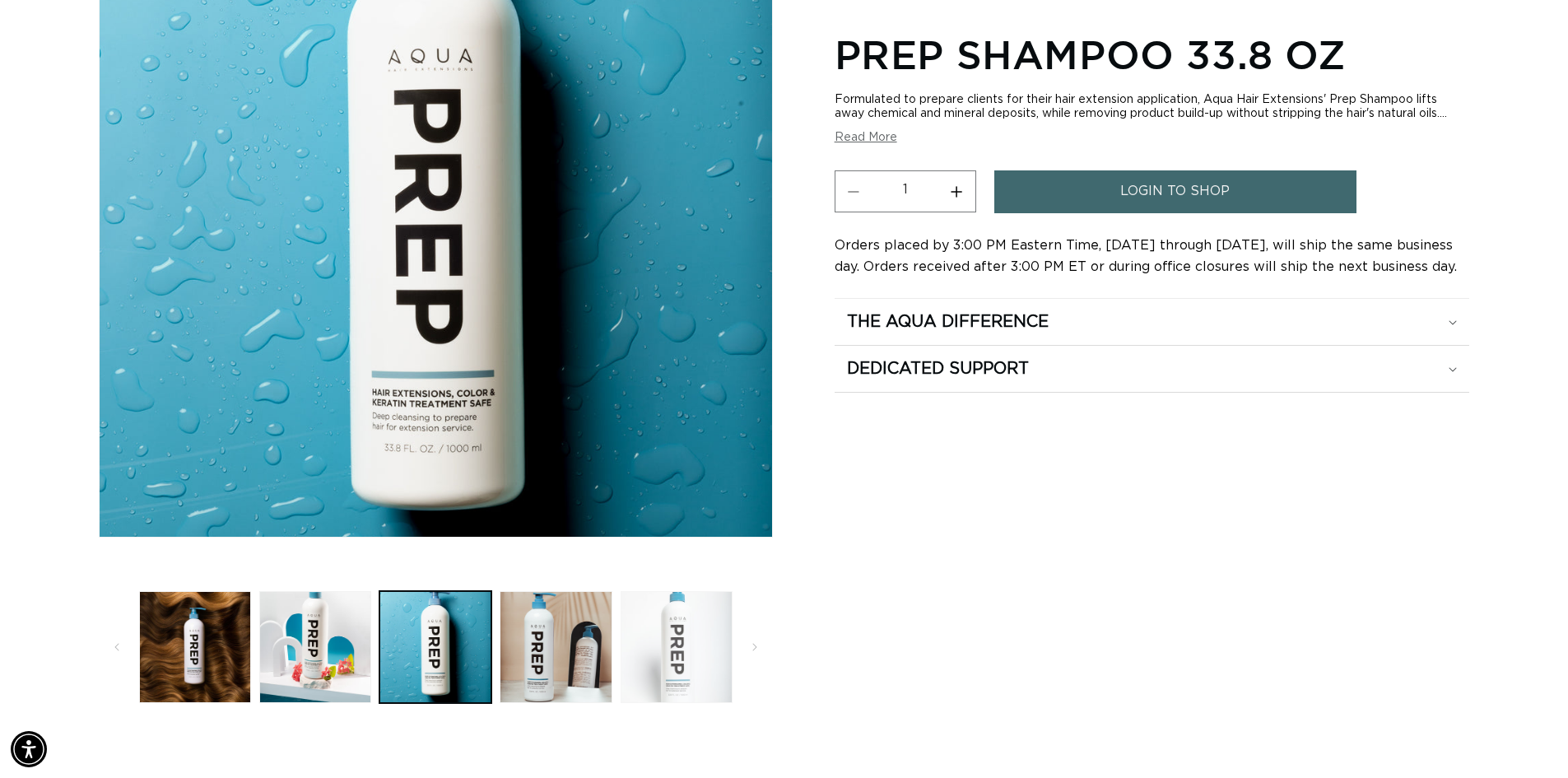
scroll to position [0, 1451]
click at [670, 653] on button "Load image 5 in gallery view" at bounding box center [676, 647] width 112 height 112
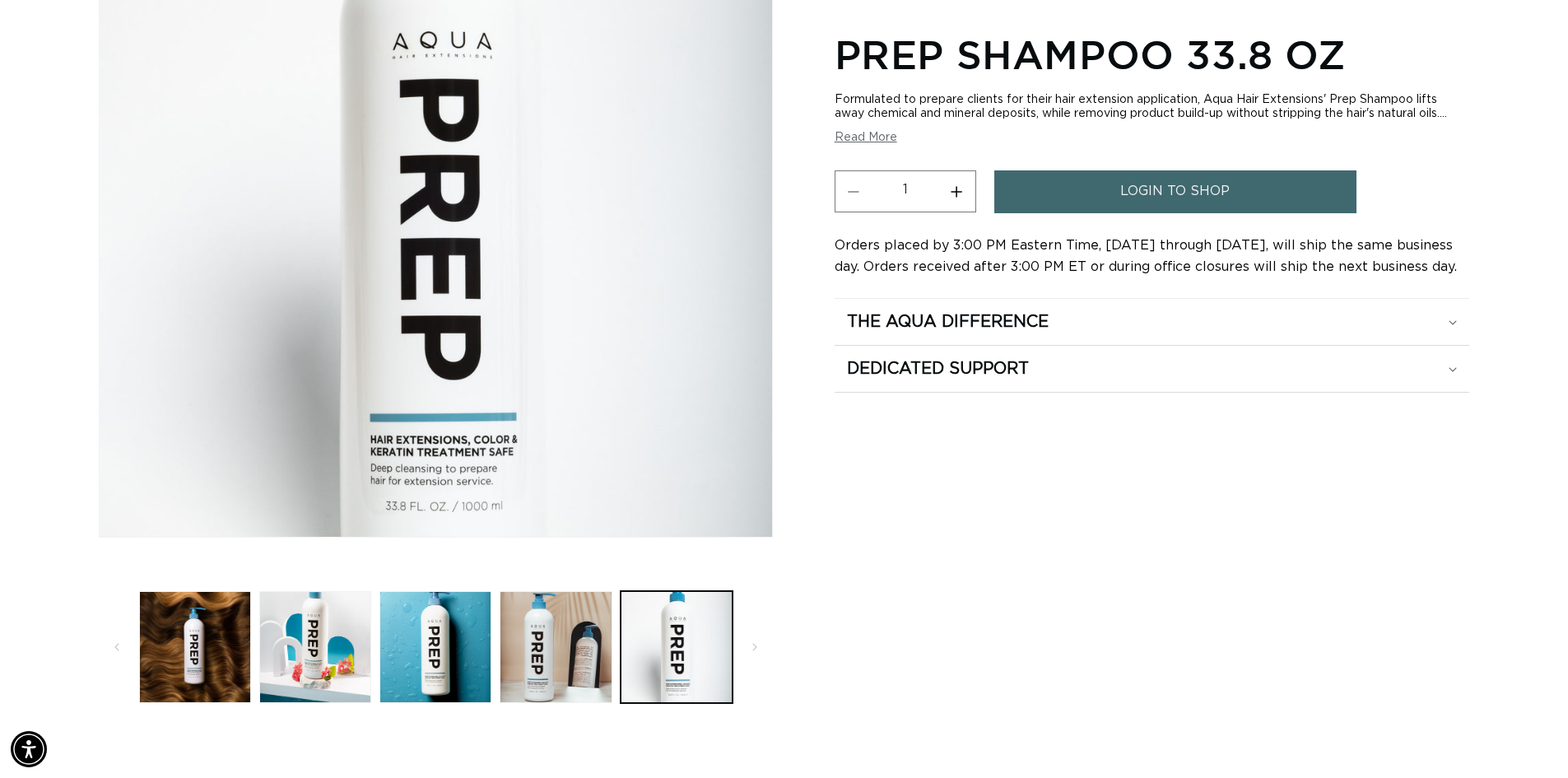
scroll to position [0, 0]
click at [1475, 667] on div "Home Prep Shampoo 33.8 oz Image 5 is now available in gallery view Skip to prod…" at bounding box center [784, 278] width 1568 height 858
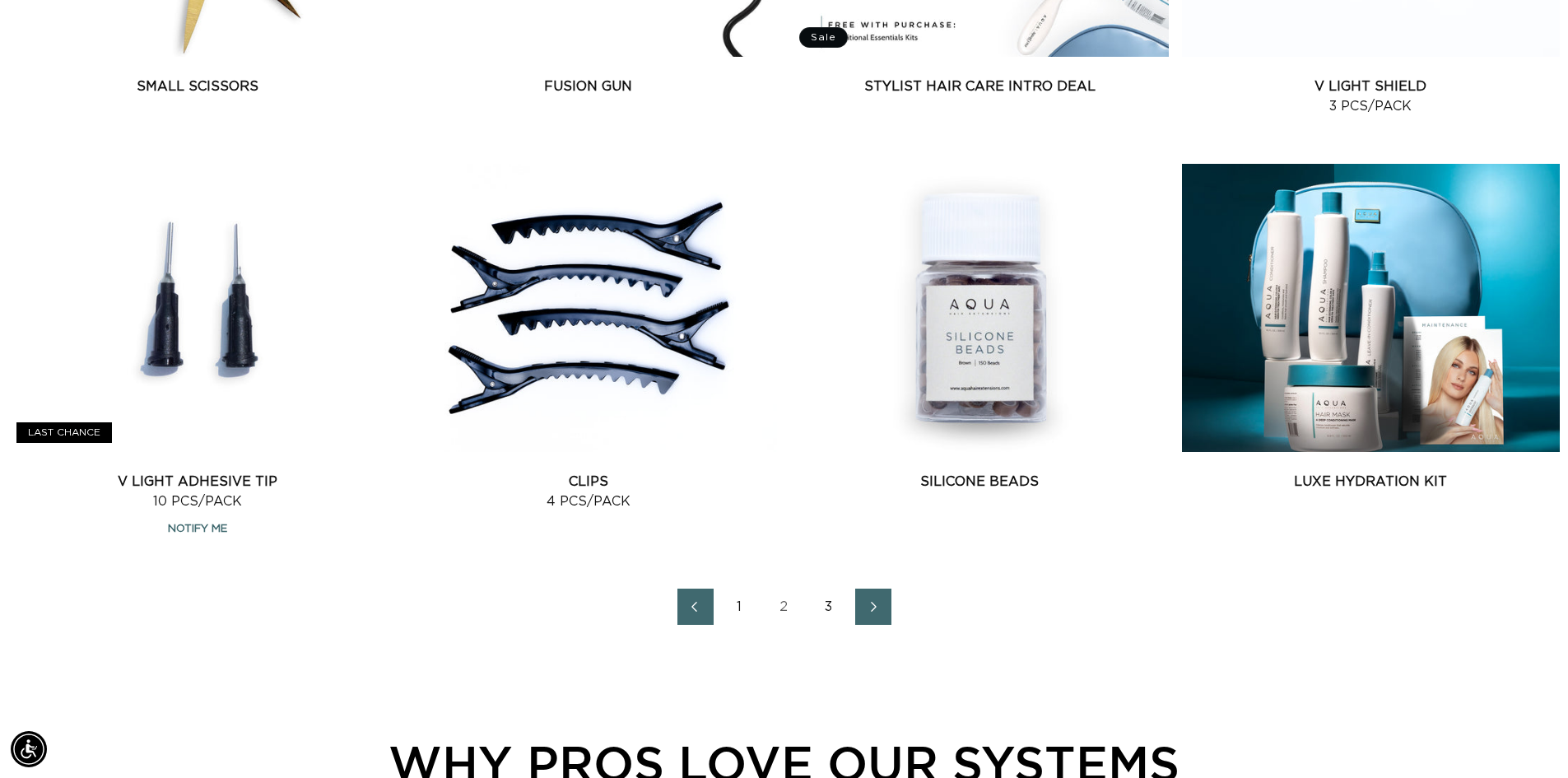
scroll to position [0, 2903]
click at [745, 607] on link "1" at bounding box center [740, 607] width 36 height 36
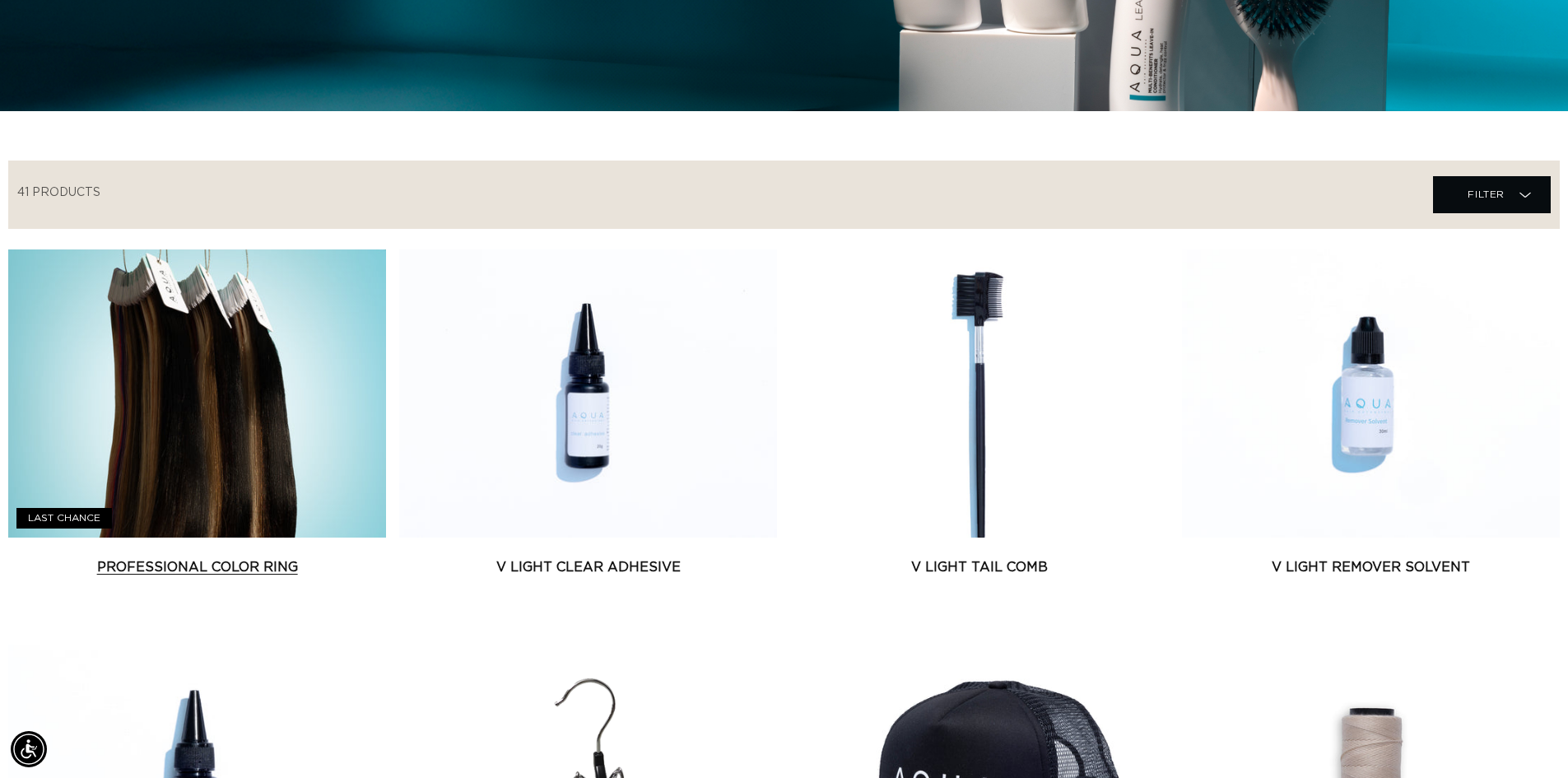
click at [330, 557] on link "Professional Color Ring" at bounding box center [197, 566] width 378 height 20
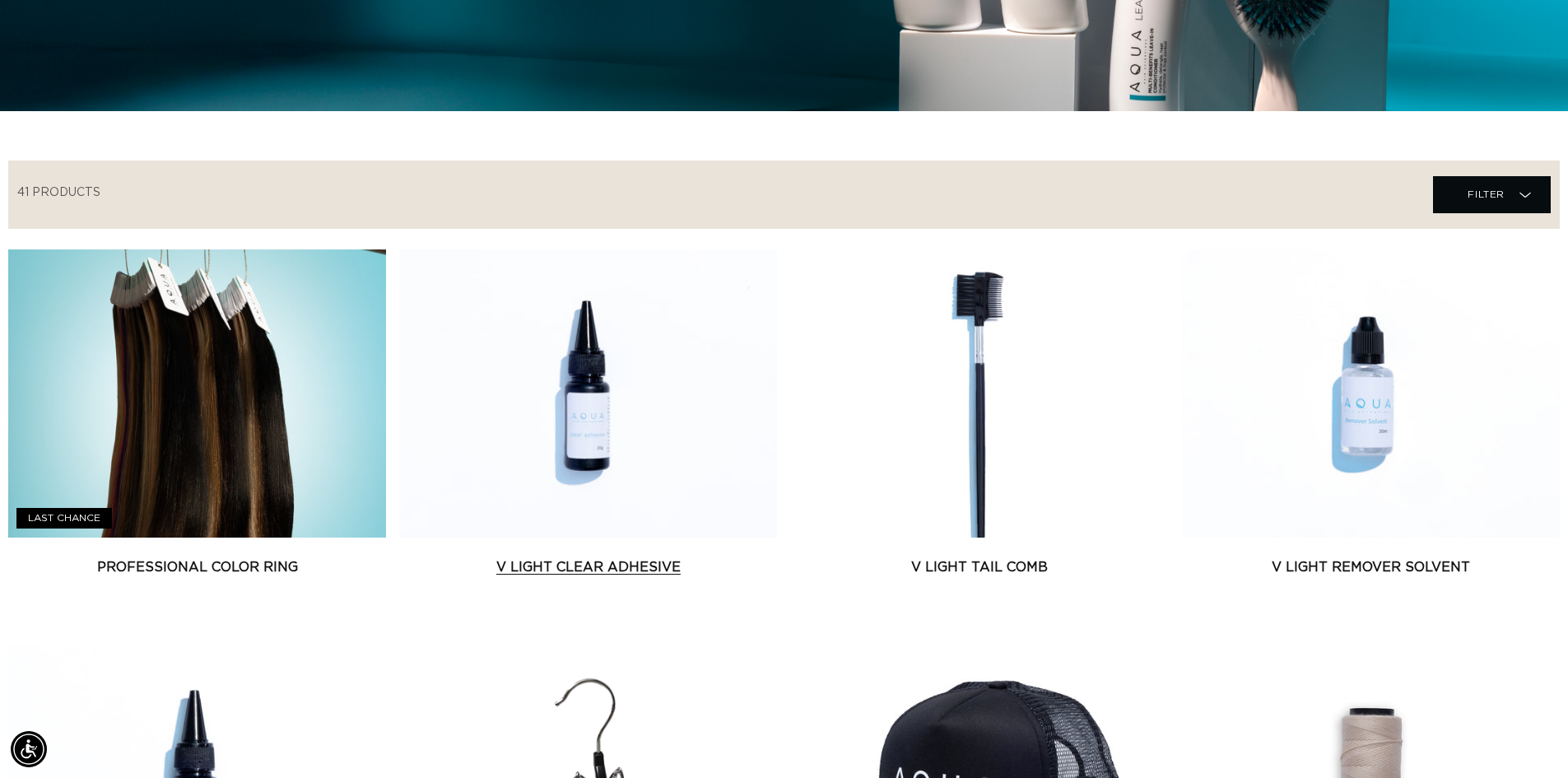
click at [563, 557] on link "V Light Clear Adhesive" at bounding box center [588, 566] width 378 height 20
drag, startPoint x: 979, startPoint y: 416, endPoint x: 963, endPoint y: 414, distance: 16.1
click at [979, 557] on link "V Light Tail Comb" at bounding box center [979, 566] width 378 height 20
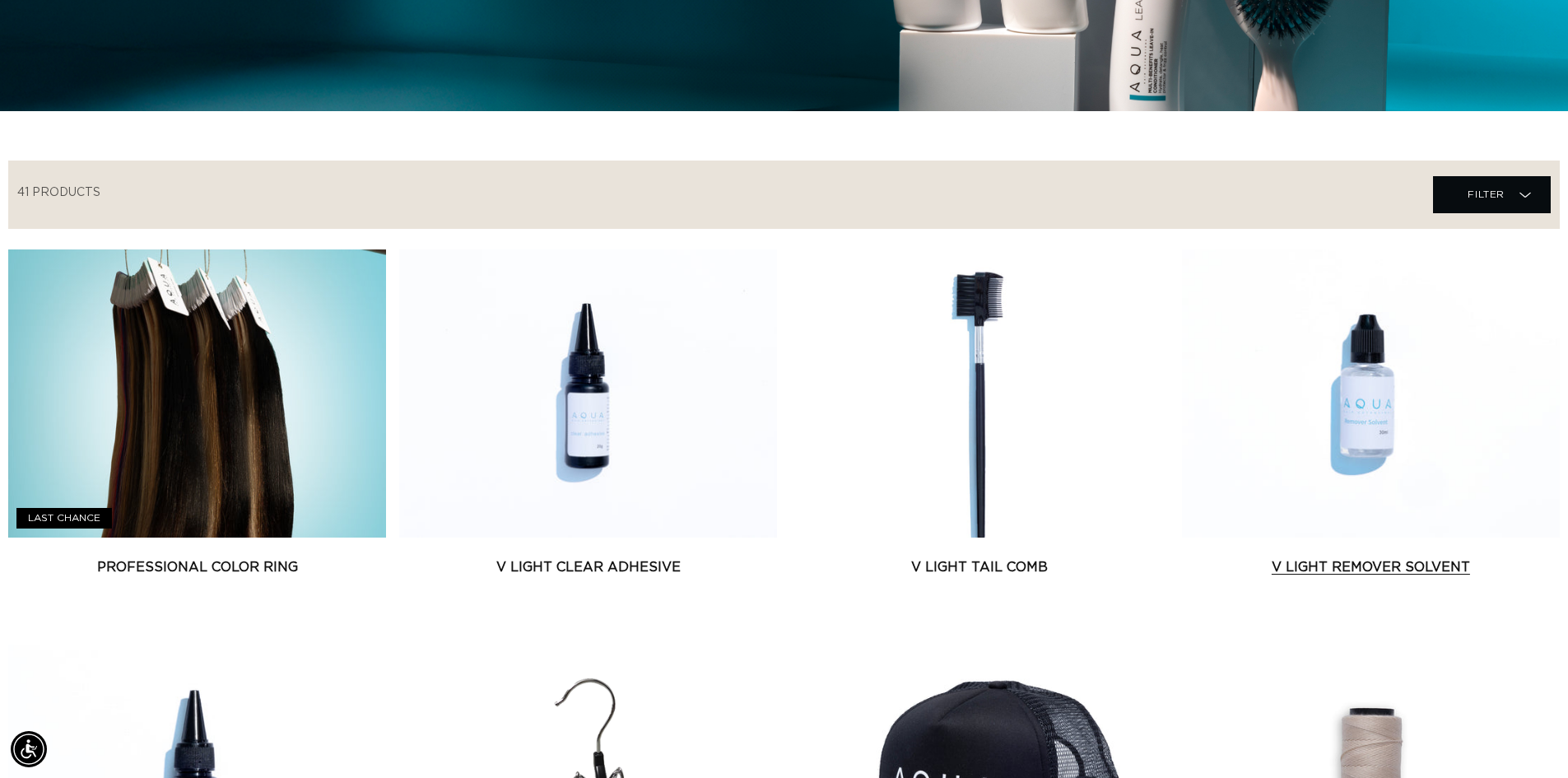
click at [1426, 557] on link "V Light Remover Solvent" at bounding box center [1371, 566] width 378 height 20
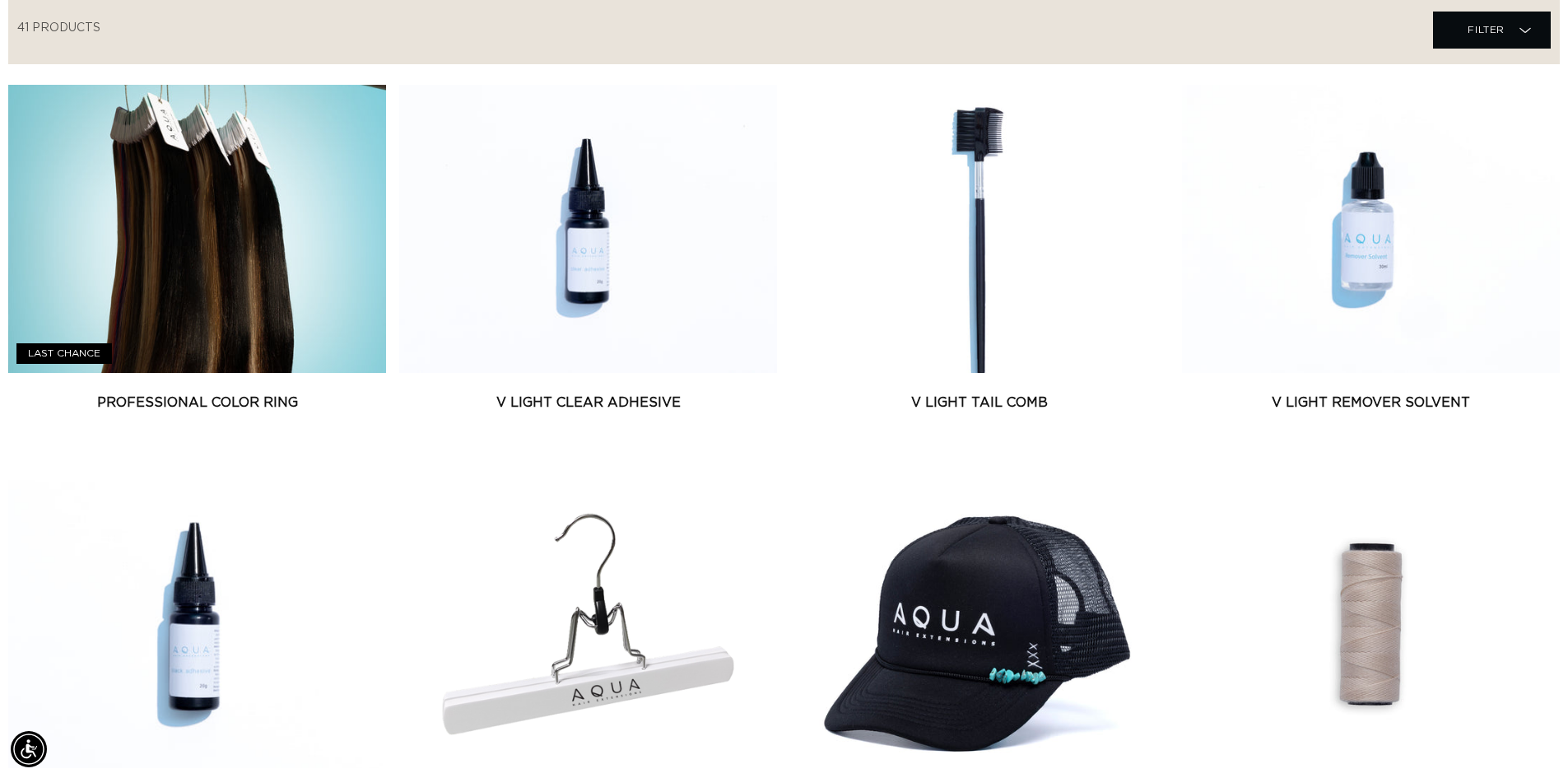
scroll to position [741, 0]
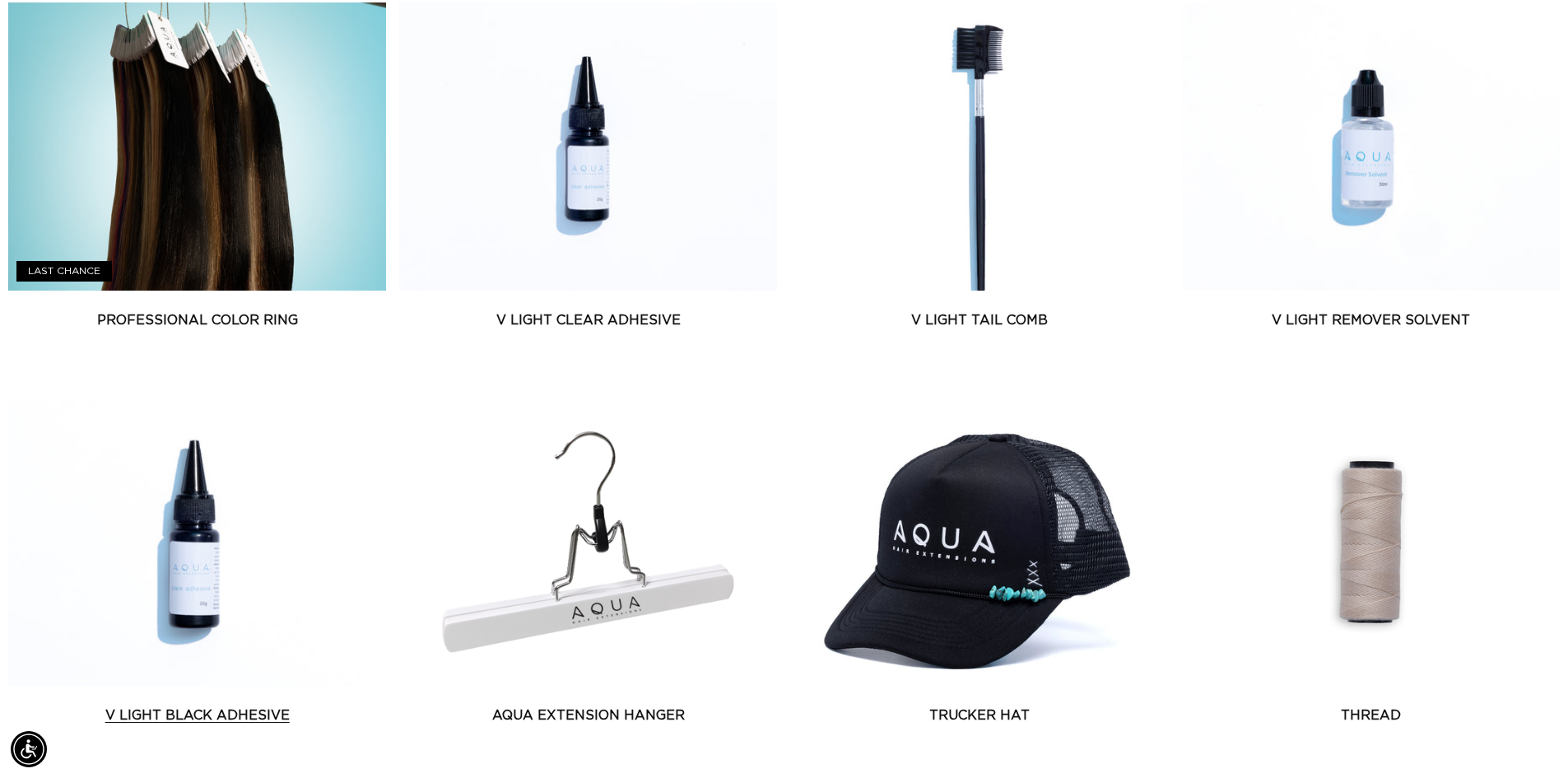
click at [219, 705] on link "V Light Black Adhesive" at bounding box center [197, 715] width 378 height 20
click at [633, 705] on link "AQUA Extension Hanger" at bounding box center [588, 715] width 378 height 20
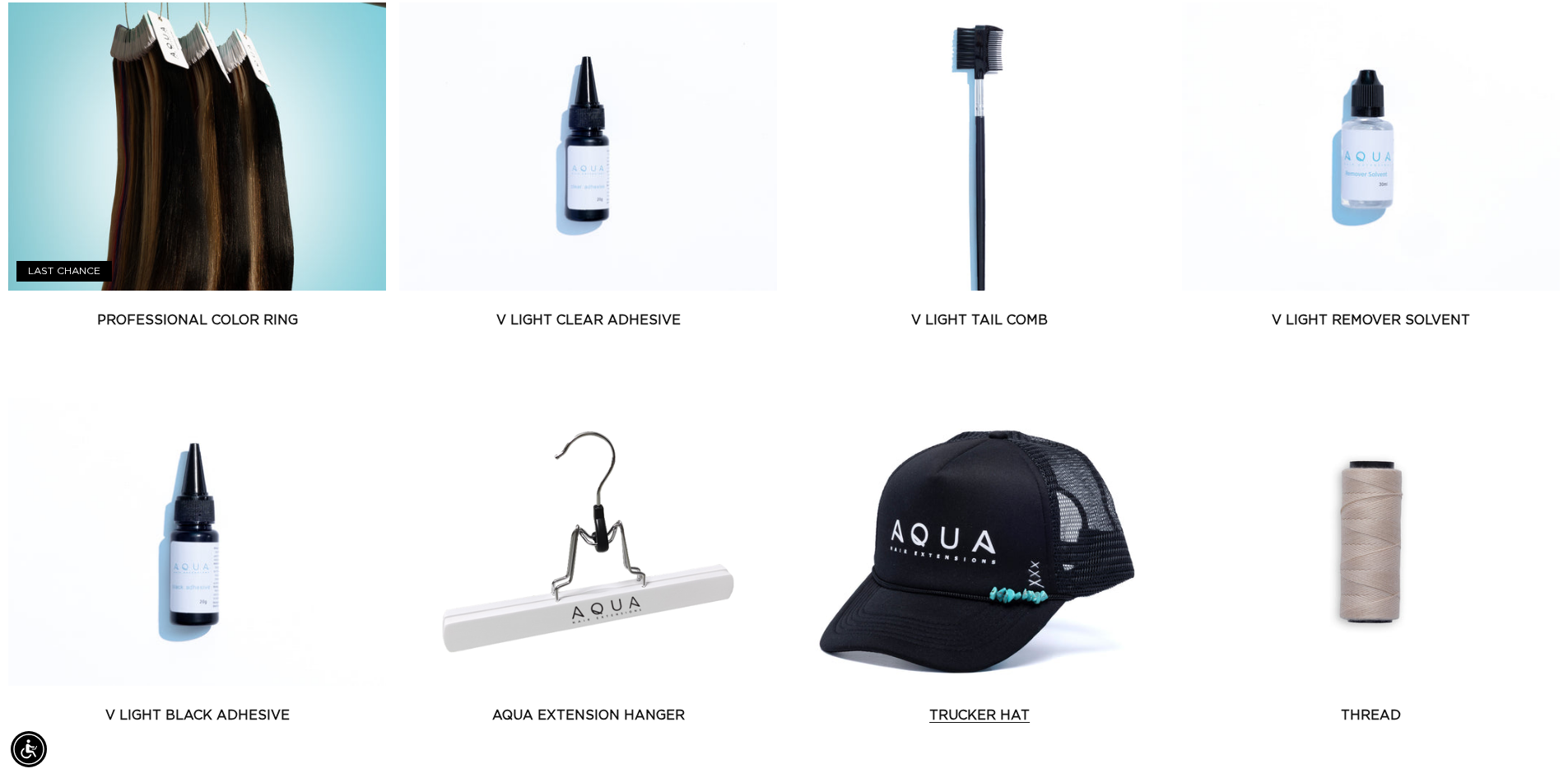
click at [932, 705] on link "Trucker Hat" at bounding box center [979, 715] width 378 height 20
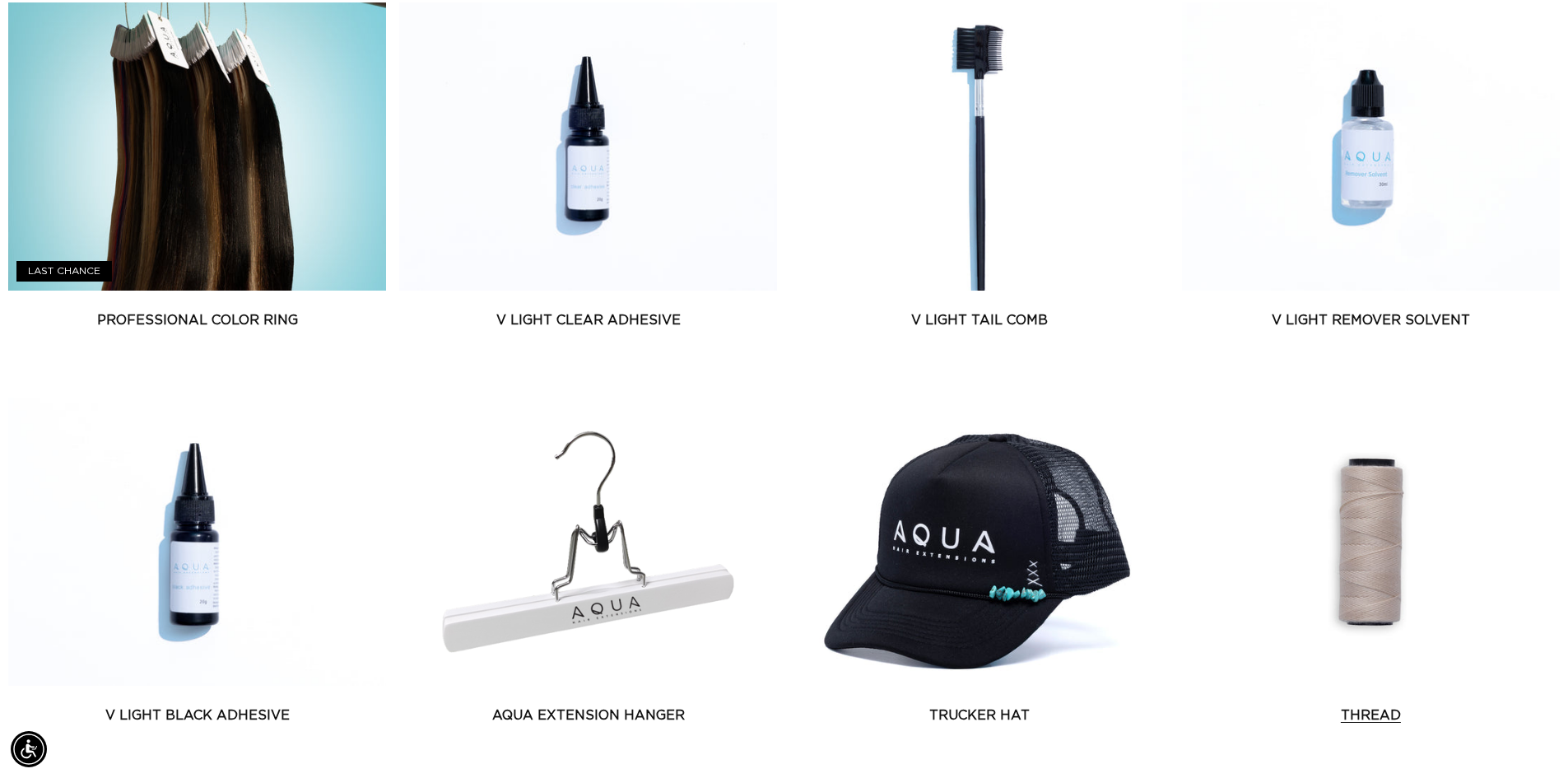
click at [1369, 705] on link "Thread" at bounding box center [1371, 715] width 378 height 20
drag, startPoint x: 658, startPoint y: 500, endPoint x: 582, endPoint y: 517, distance: 77.9
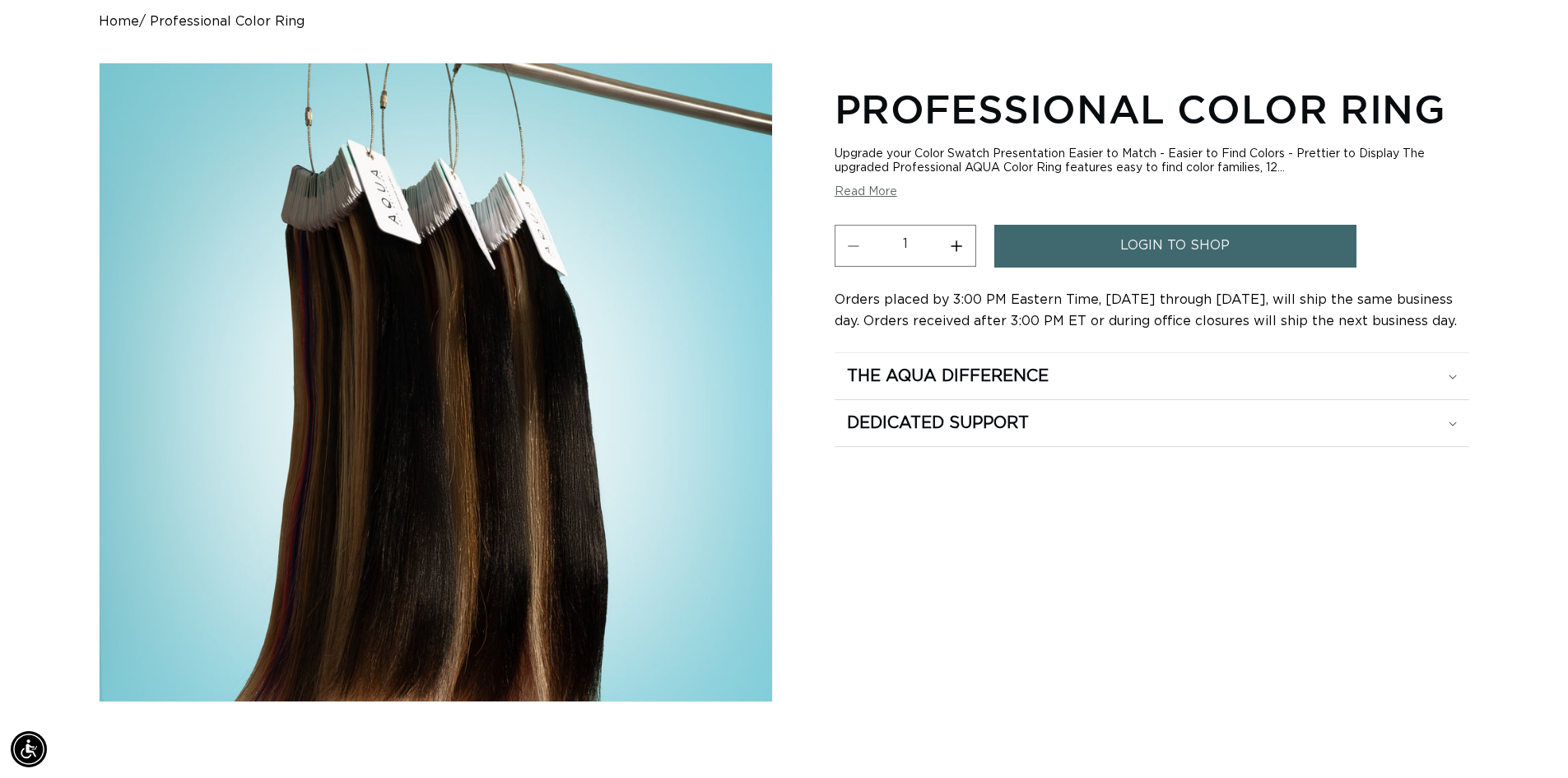
scroll to position [0, 1451]
click at [1385, 560] on div "Professional Color Ring Upgrade your Color Swatch Presentation Easier to Match …" at bounding box center [1152, 415] width 635 height 673
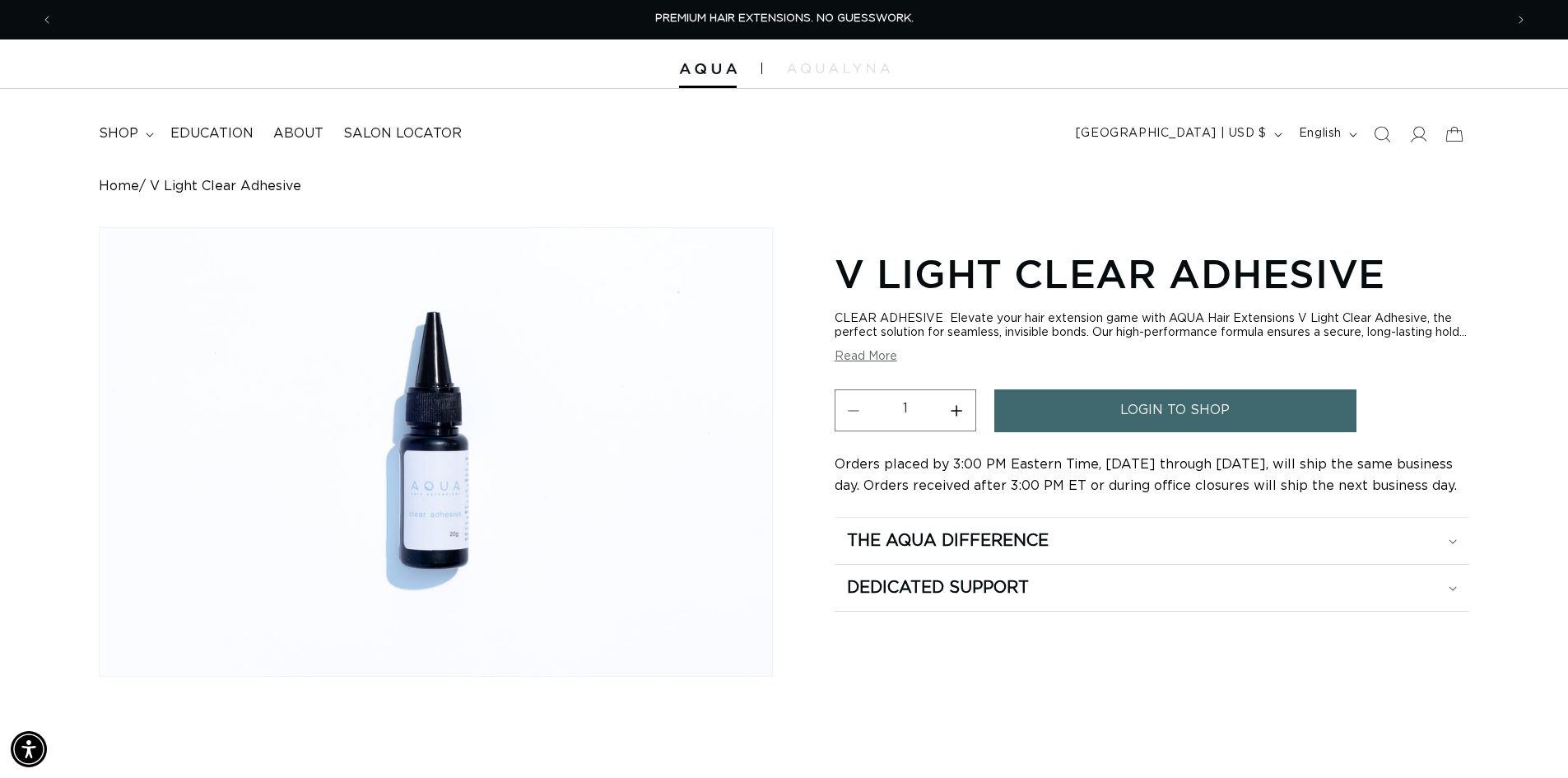
drag, startPoint x: 1299, startPoint y: 700, endPoint x: 1289, endPoint y: 679, distance: 23.3
click at [1299, 700] on div "V Light Clear Adhesive CLEAR ADHESIVE Elevate your hair extension game with AQU…" at bounding box center [1152, 484] width 635 height 482
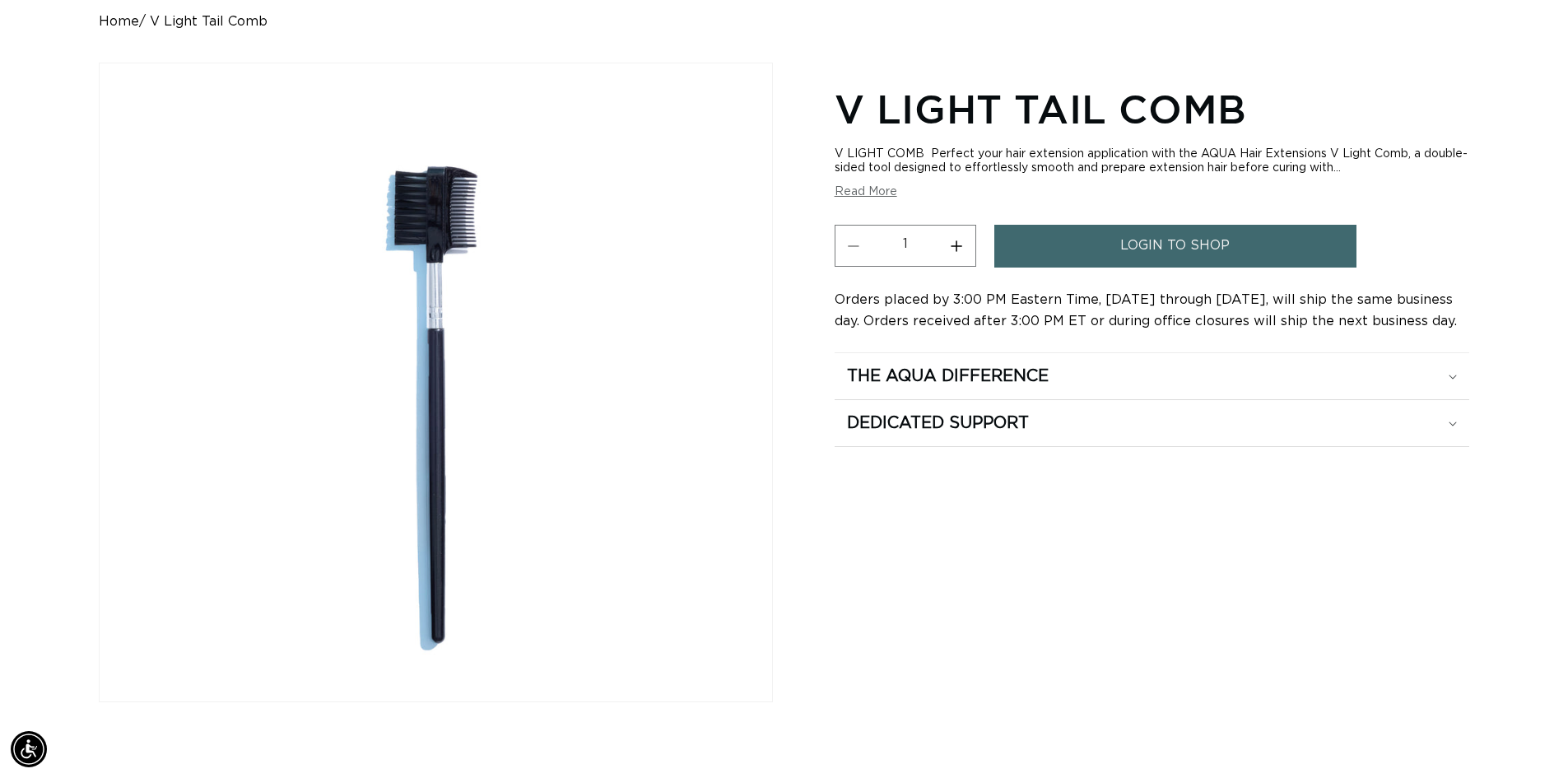
drag, startPoint x: 1445, startPoint y: 524, endPoint x: 801, endPoint y: 377, distance: 660.6
click at [1444, 524] on div "V Light Tail Comb V LIGHT COMB Perfect your hair extension application with the…" at bounding box center [1152, 415] width 635 height 673
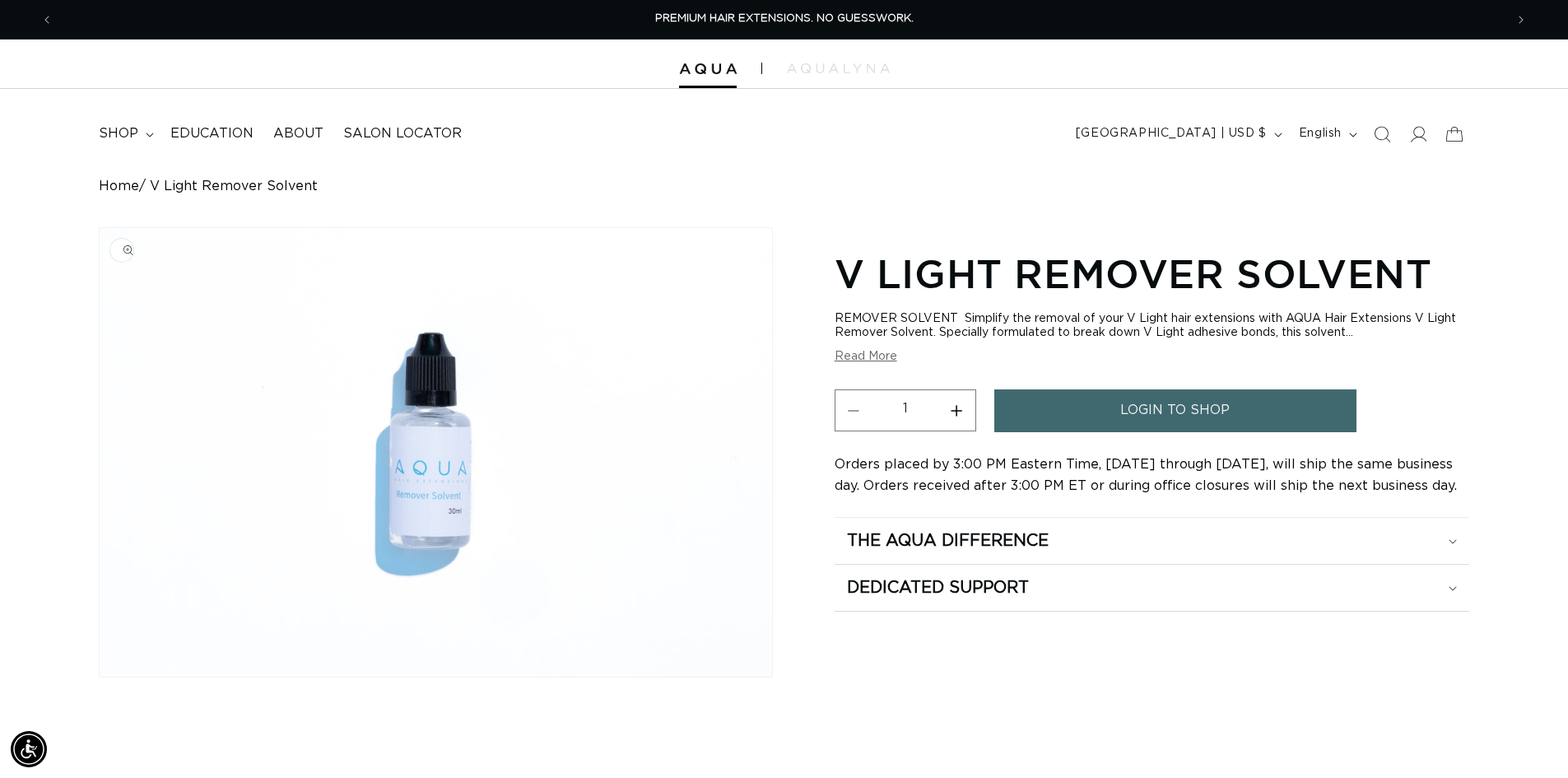
click at [451, 396] on img "Gallery Viewer" at bounding box center [435, 452] width 673 height 448
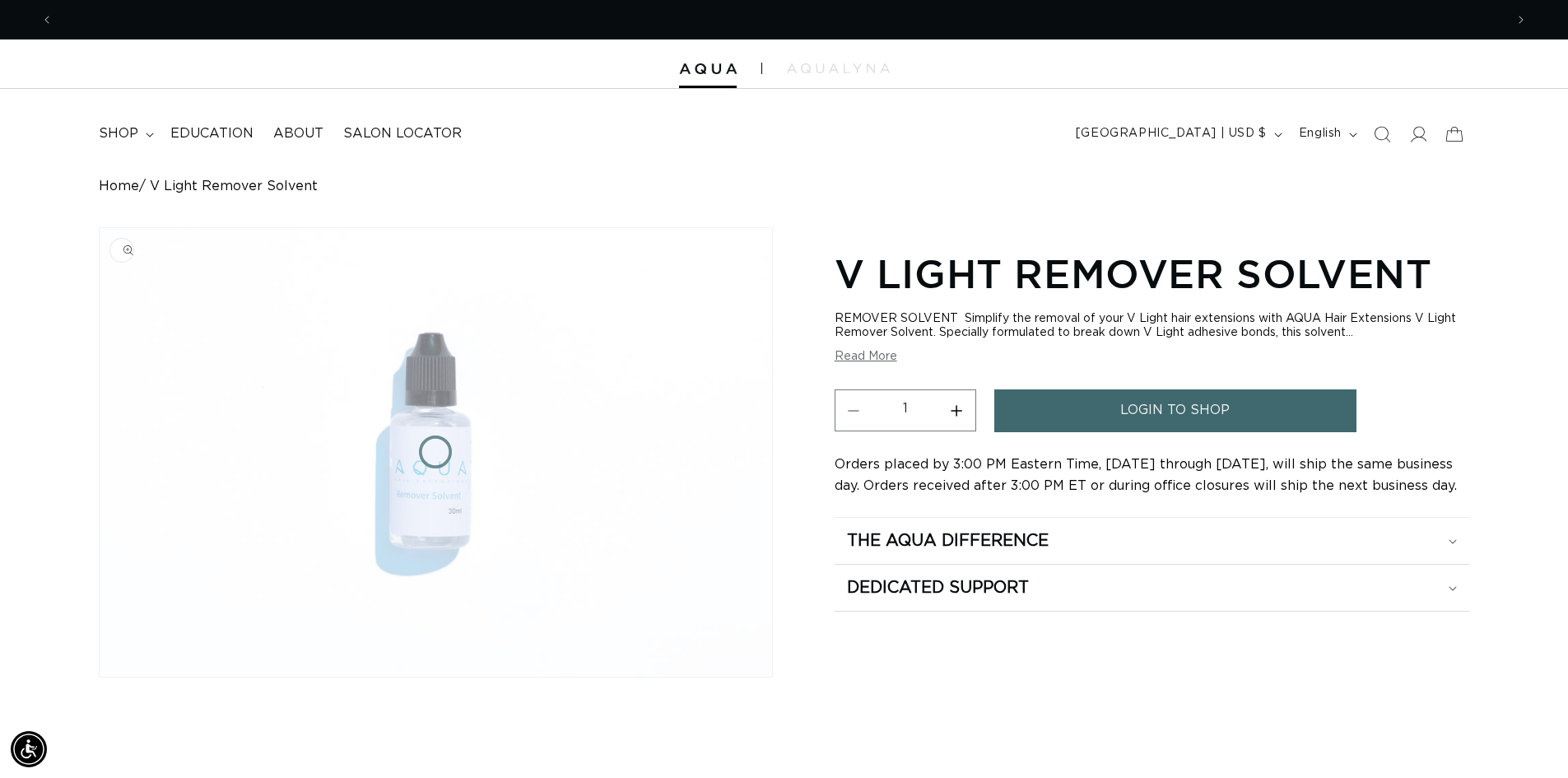
scroll to position [0, 1451]
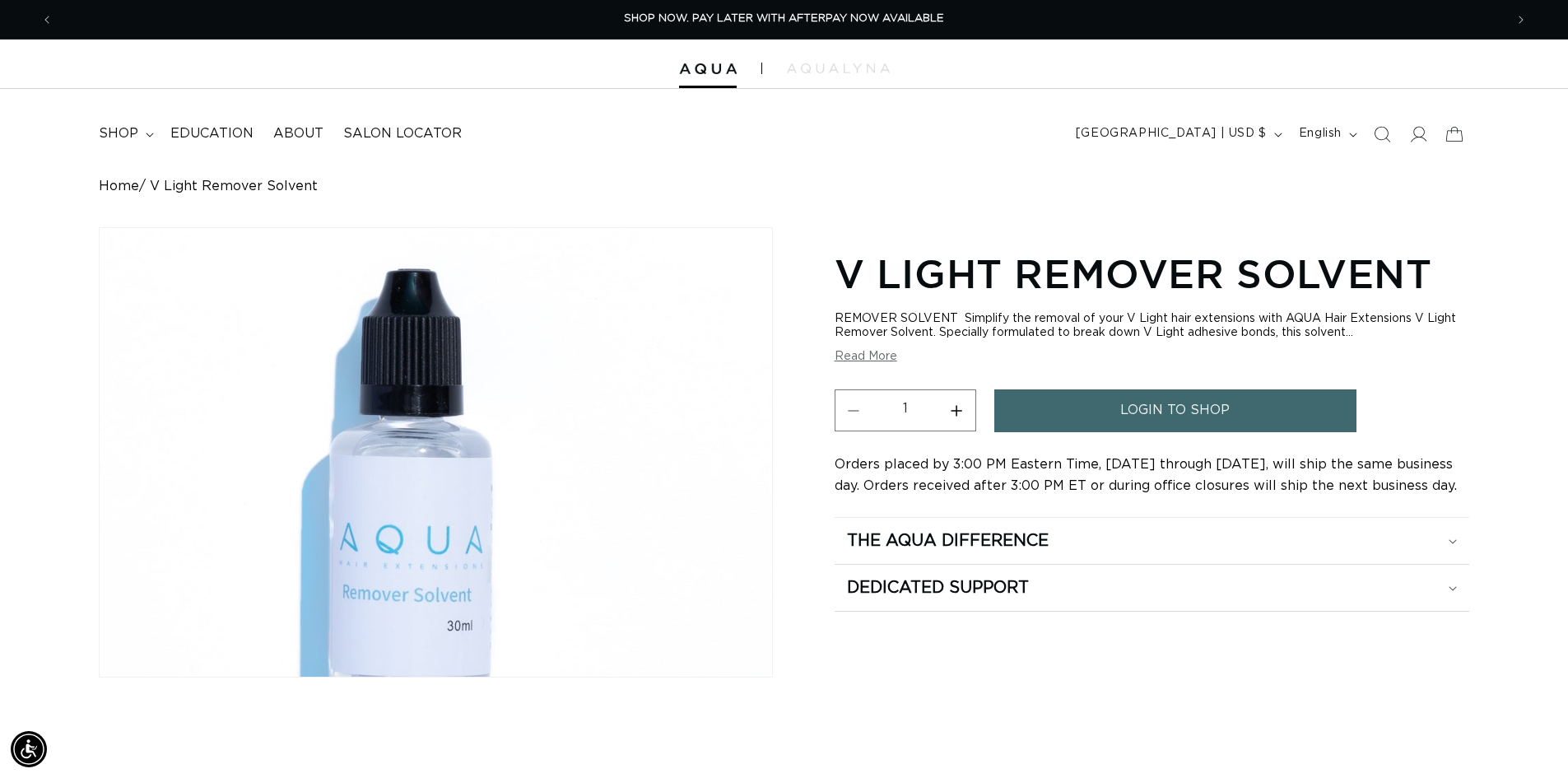
click at [451, 396] on div "Gallery Viewer" at bounding box center [435, 452] width 673 height 448
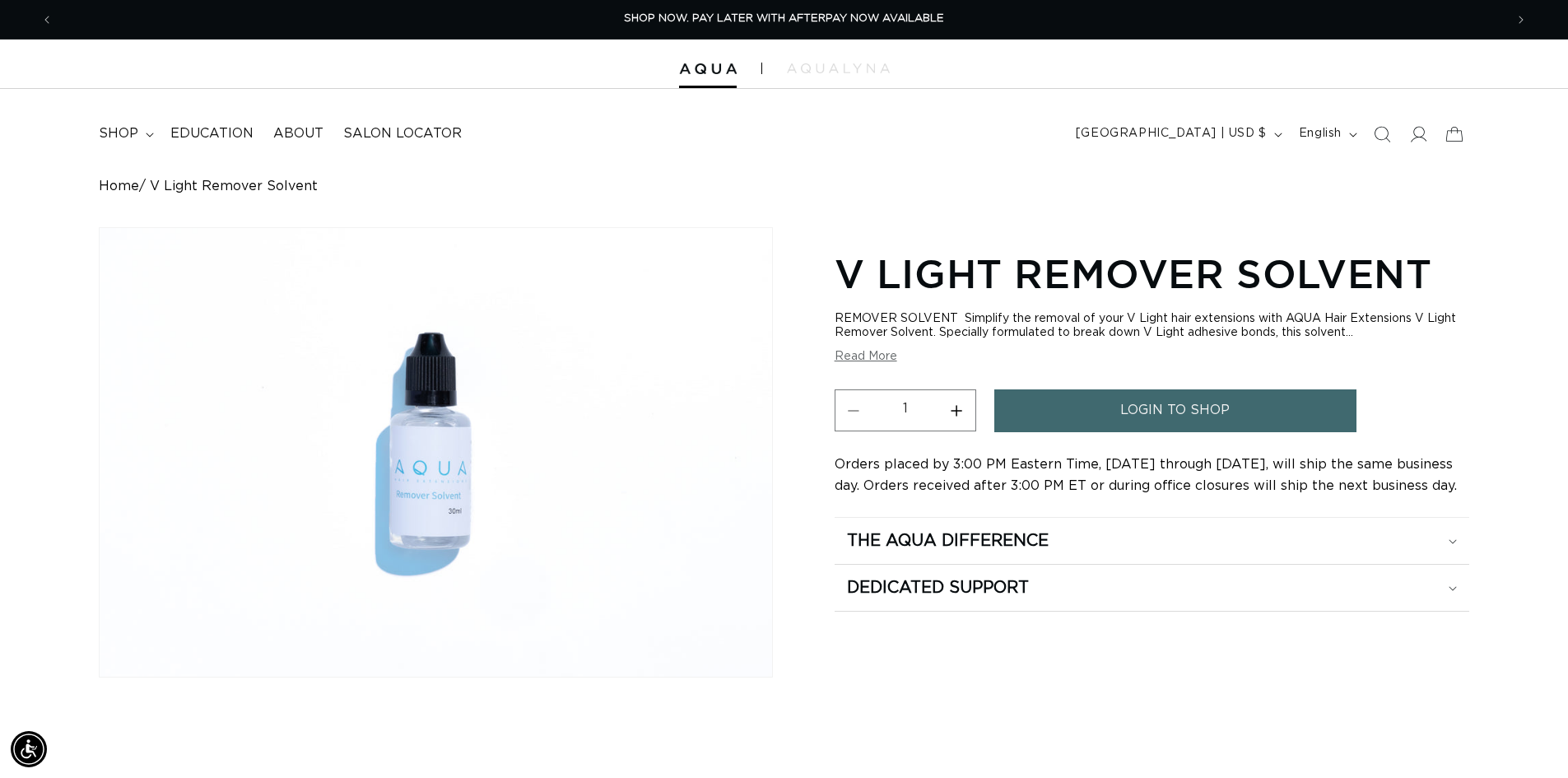
click at [1393, 698] on div "V Light Remover Solvent REMOVER SOLVENT Simplify the removal of your V Light ha…" at bounding box center [1152, 484] width 635 height 482
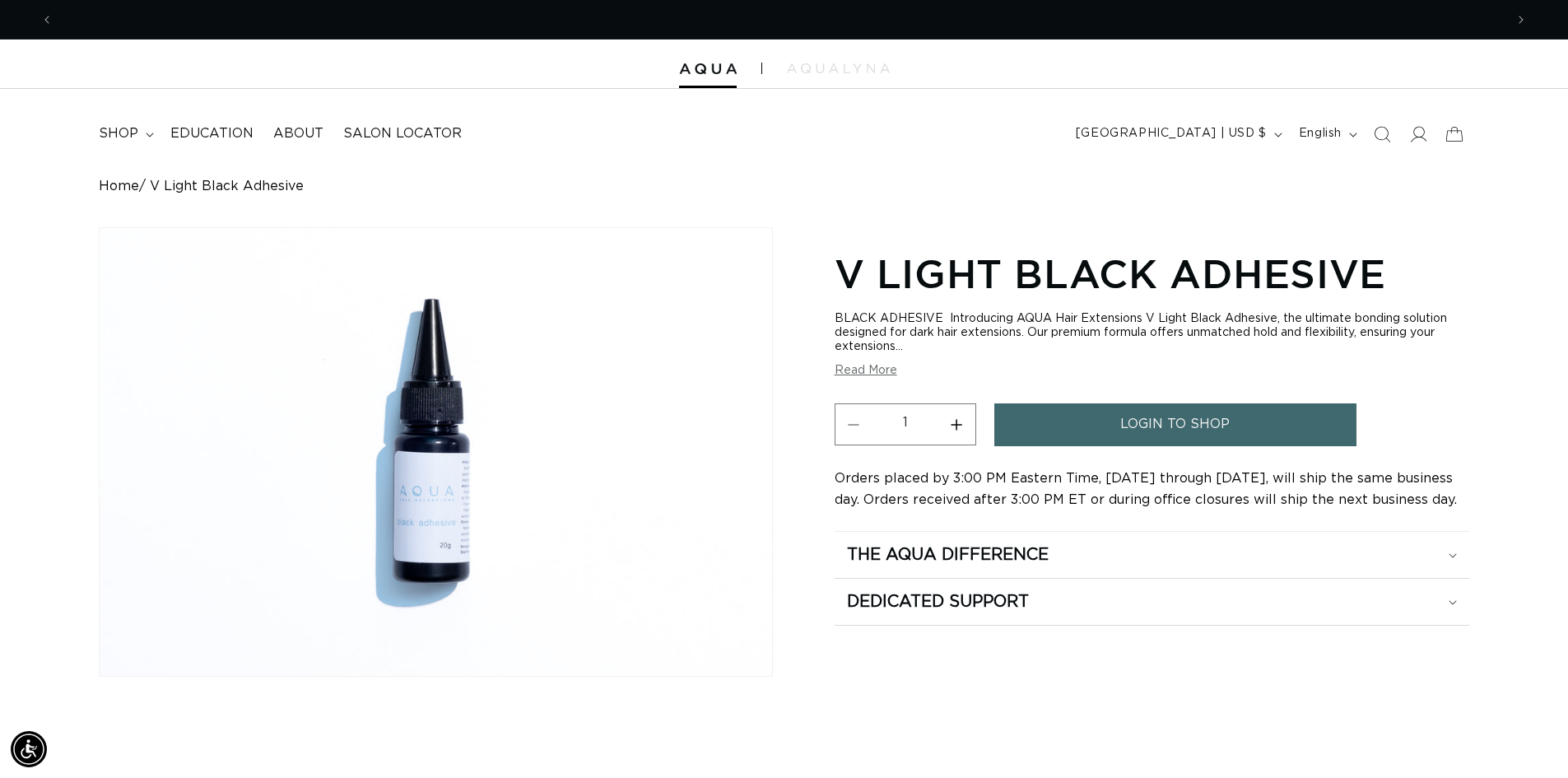
scroll to position [0, 1451]
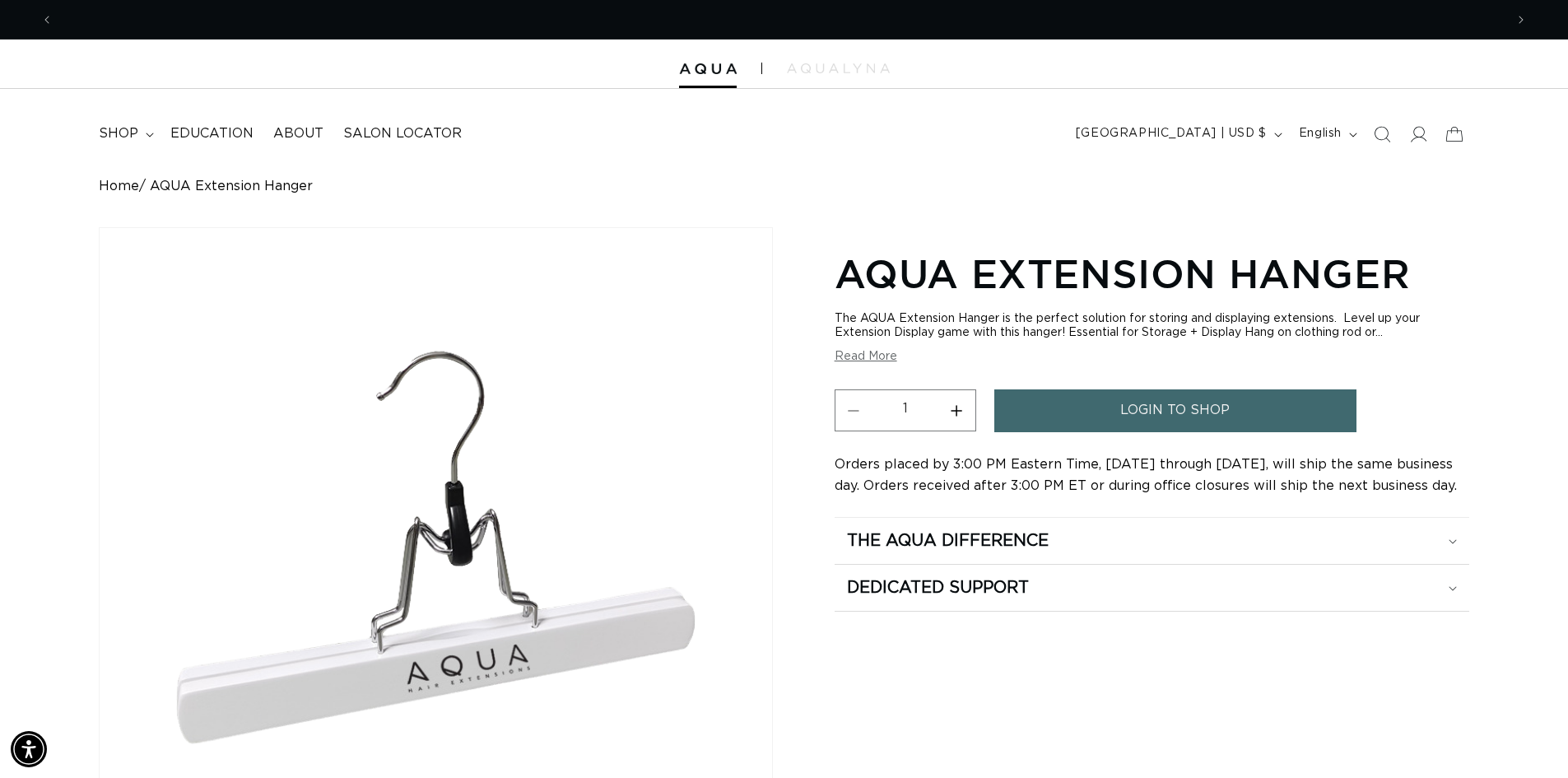
scroll to position [0, 2903]
click at [1373, 709] on div "AQUA Extension Hanger The AQUA Extension Hanger is the perfect solution for sto…" at bounding box center [1152, 647] width 635 height 807
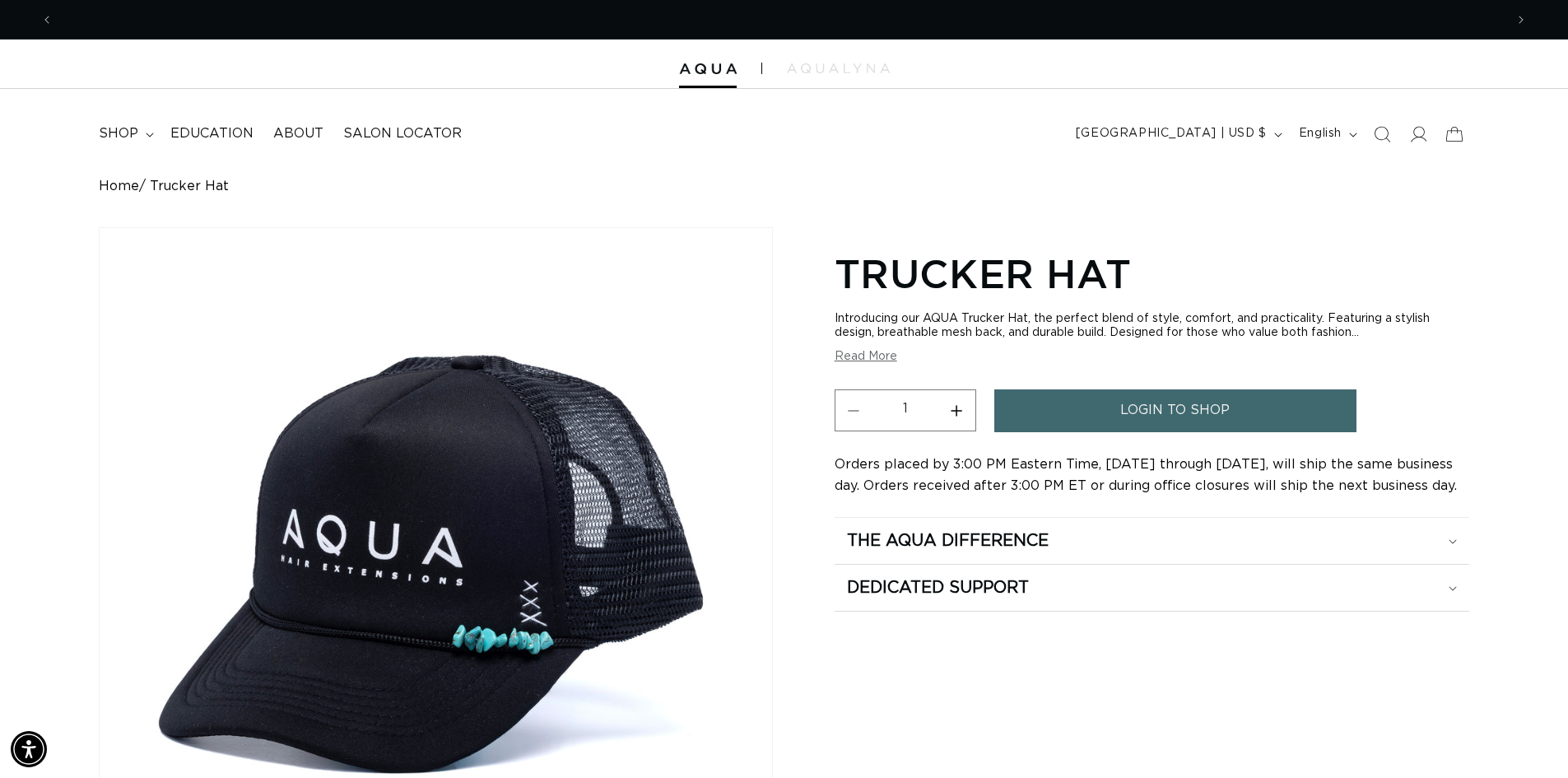
click at [1443, 727] on div "Trucker Hat Introducing our AQUA Trucker Hat, the perfect blend of style, comfo…" at bounding box center [1152, 639] width 635 height 793
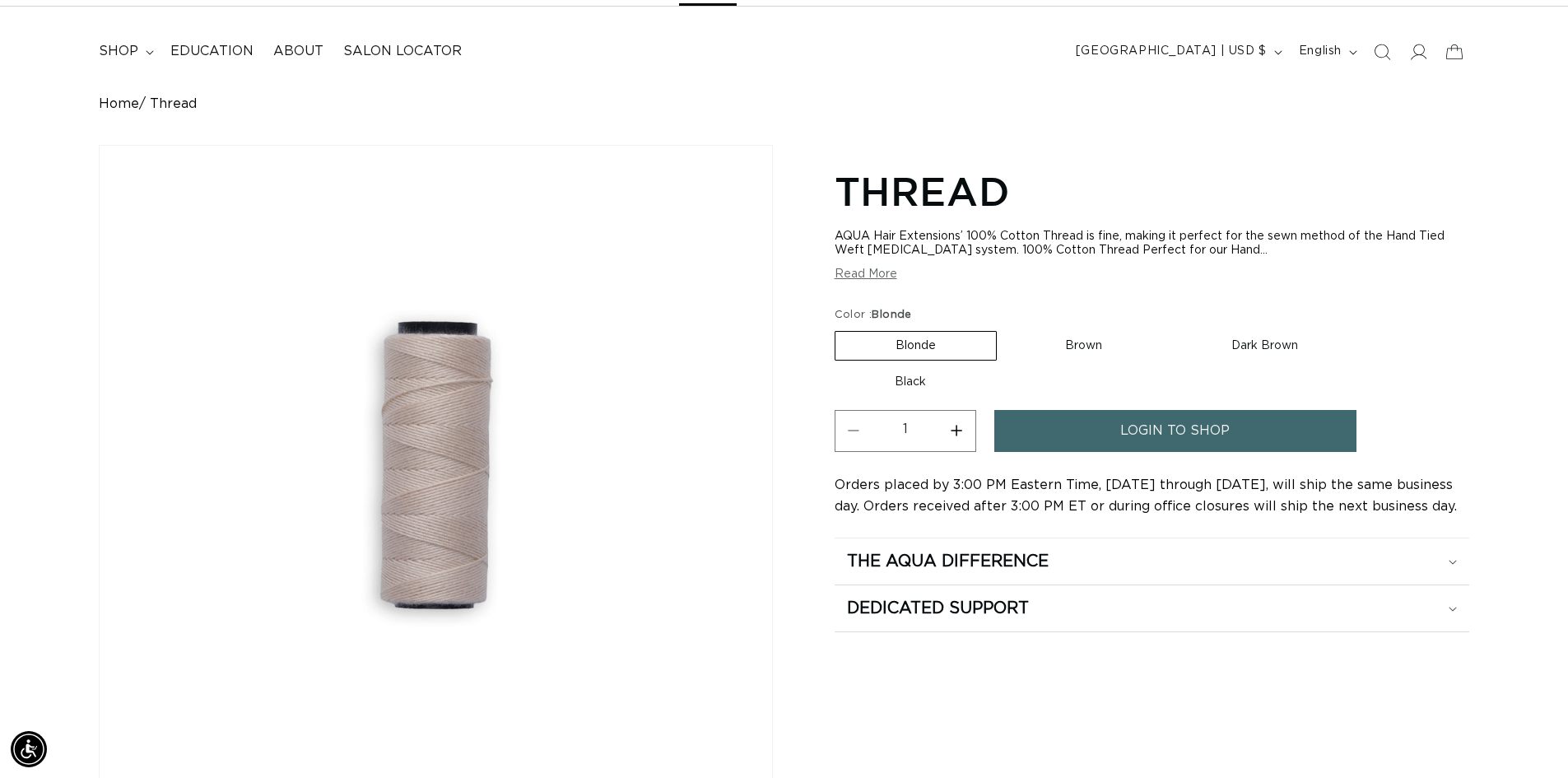
scroll to position [0, 1451]
click at [1254, 673] on div "Thread AQUA Hair Extensions’ 100% Cotton Thread is fine, making it perfect for …" at bounding box center [1152, 565] width 635 height 807
click at [314, 470] on img "Gallery Viewer" at bounding box center [435, 464] width 673 height 638
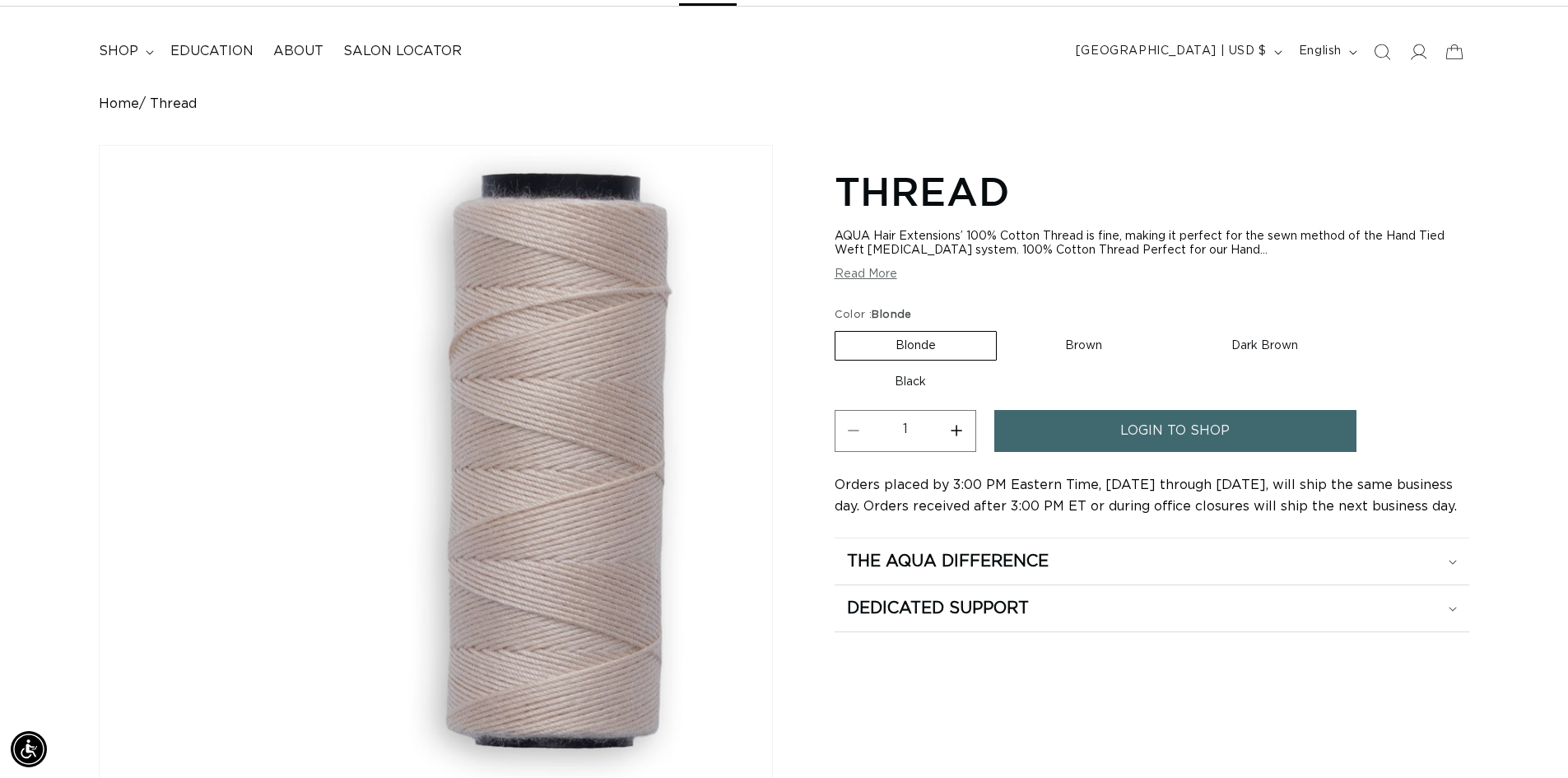
scroll to position [0, 2903]
click at [1314, 698] on div "Thread AQUA Hair Extensions’ 100% Cotton Thread is fine, making it perfect for …" at bounding box center [1152, 565] width 635 height 807
click at [1073, 350] on label "Brown Variant sold out or unavailable" at bounding box center [1084, 345] width 158 height 28
click at [1006, 328] on input "Brown Variant sold out or unavailable" at bounding box center [1005, 327] width 1 height 1
radio input "true"
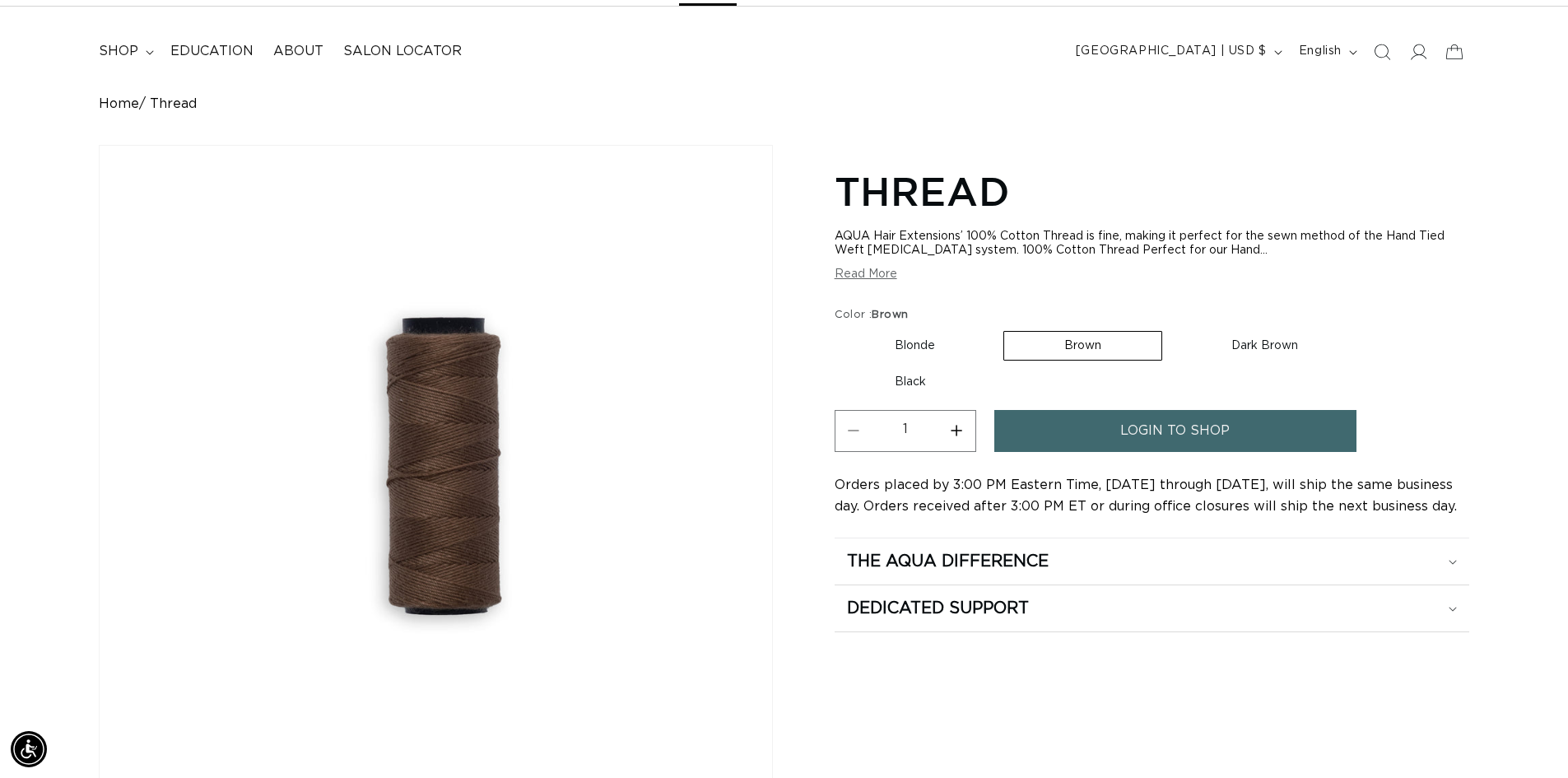
scroll to position [0, 1451]
click at [1332, 706] on div "Thread AQUA Hair Extensions’ 100% Cotton Thread is fine, making it perfect for …" at bounding box center [1152, 565] width 635 height 807
click at [1290, 339] on label "Dark Brown Variant sold out or unavailable" at bounding box center [1265, 345] width 187 height 28
click at [1171, 328] on input "Dark Brown Variant sold out or unavailable" at bounding box center [1170, 327] width 1 height 1
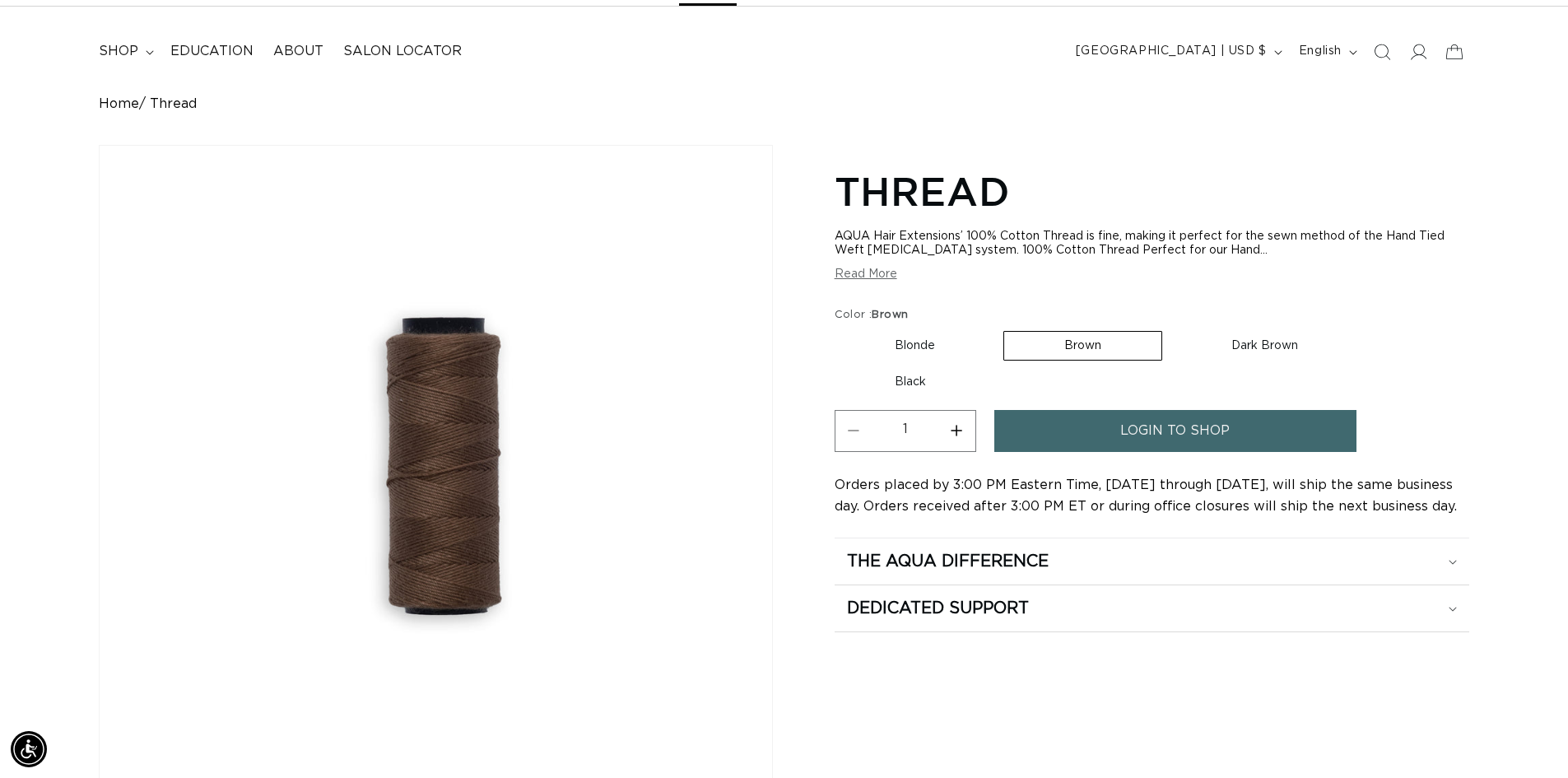
radio input "true"
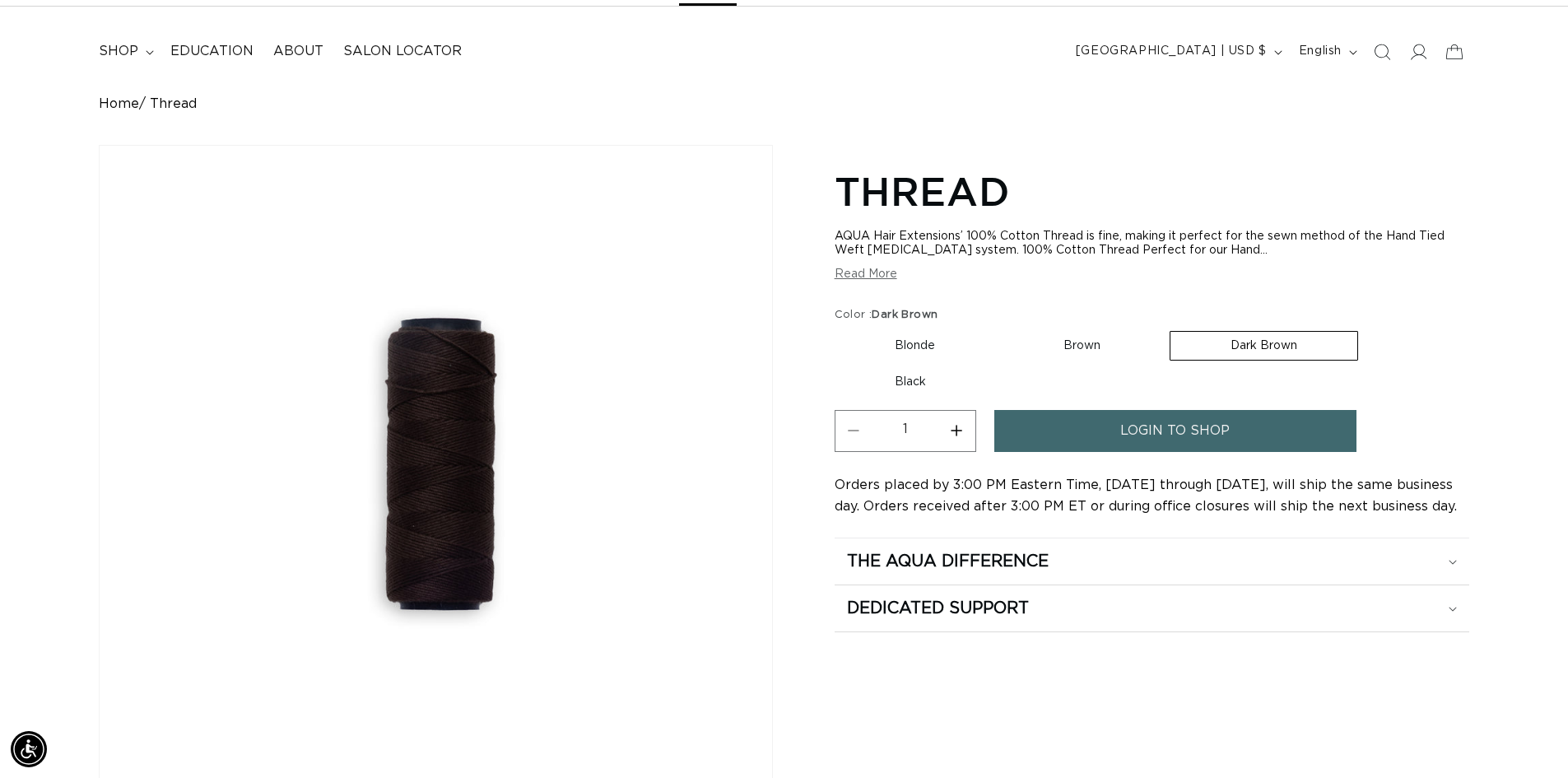
click at [1346, 706] on div "Thread AQUA Hair Extensions’ 100% Cotton Thread is fine, making it perfect for …" at bounding box center [1152, 565] width 635 height 807
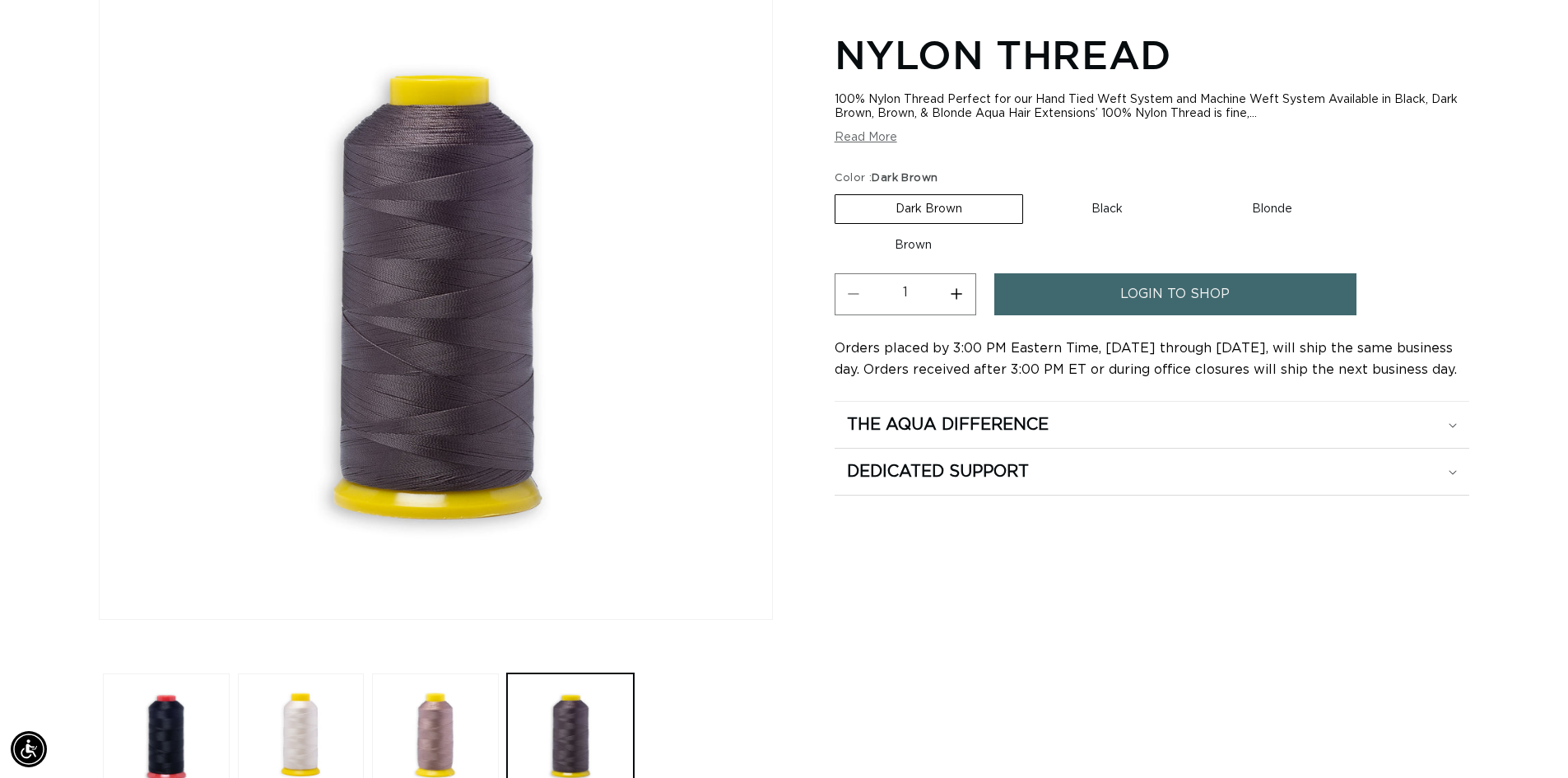
scroll to position [0, 1451]
click at [1541, 568] on div "Home Nylon Thread Image for Dark Brown selected Skip to product information Ope…" at bounding box center [784, 368] width 1568 height 872
click at [1381, 669] on div "Nylon Thread 100% Nylon Thread Perfect for our Hand Tied Weft System and Machin…" at bounding box center [1152, 400] width 635 height 807
click at [1133, 205] on label "Black Variant sold out or unavailable" at bounding box center [1107, 209] width 152 height 28
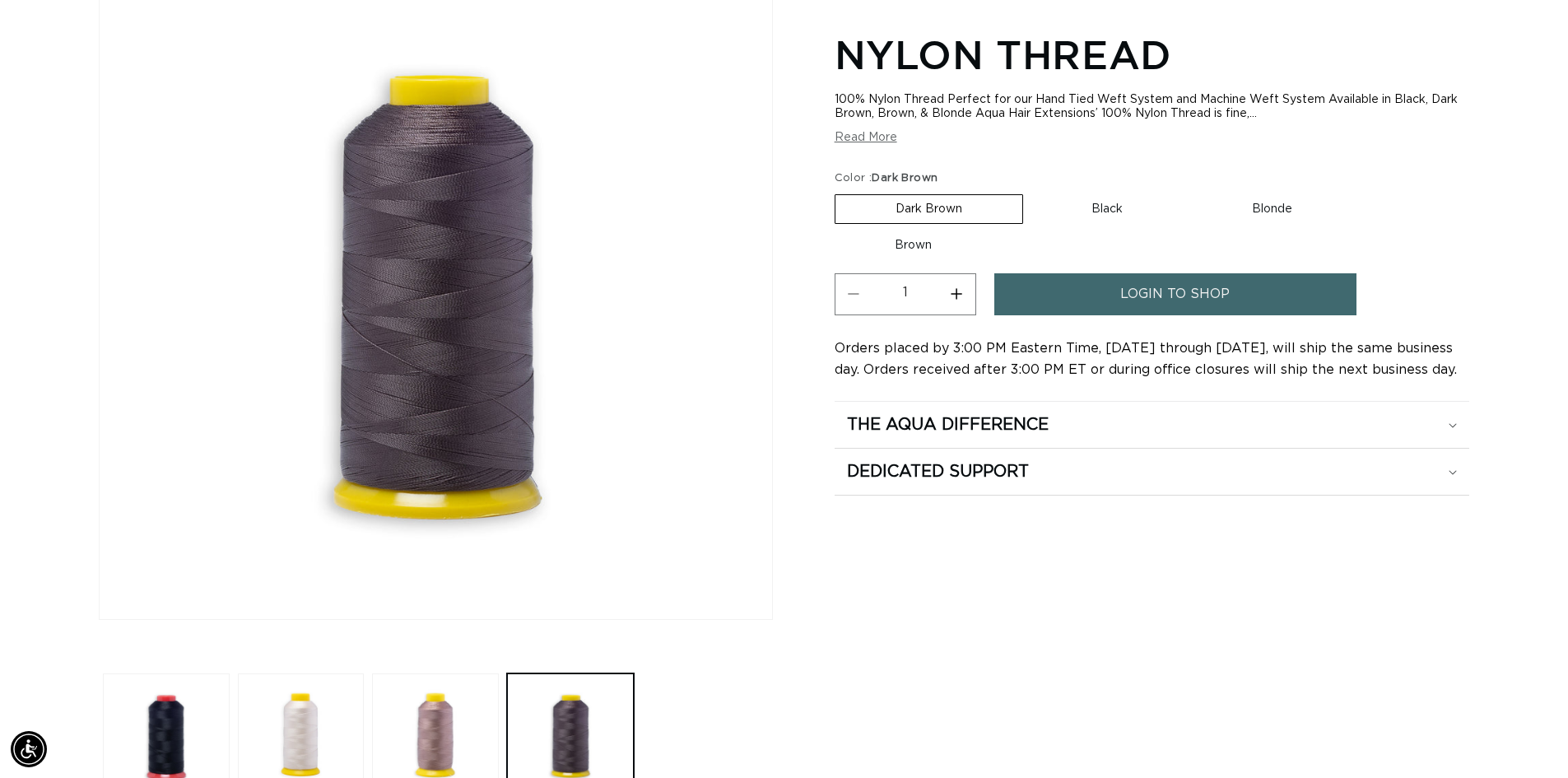
click at [1032, 192] on input "Black Variant sold out or unavailable" at bounding box center [1032, 191] width 1 height 1
radio input "true"
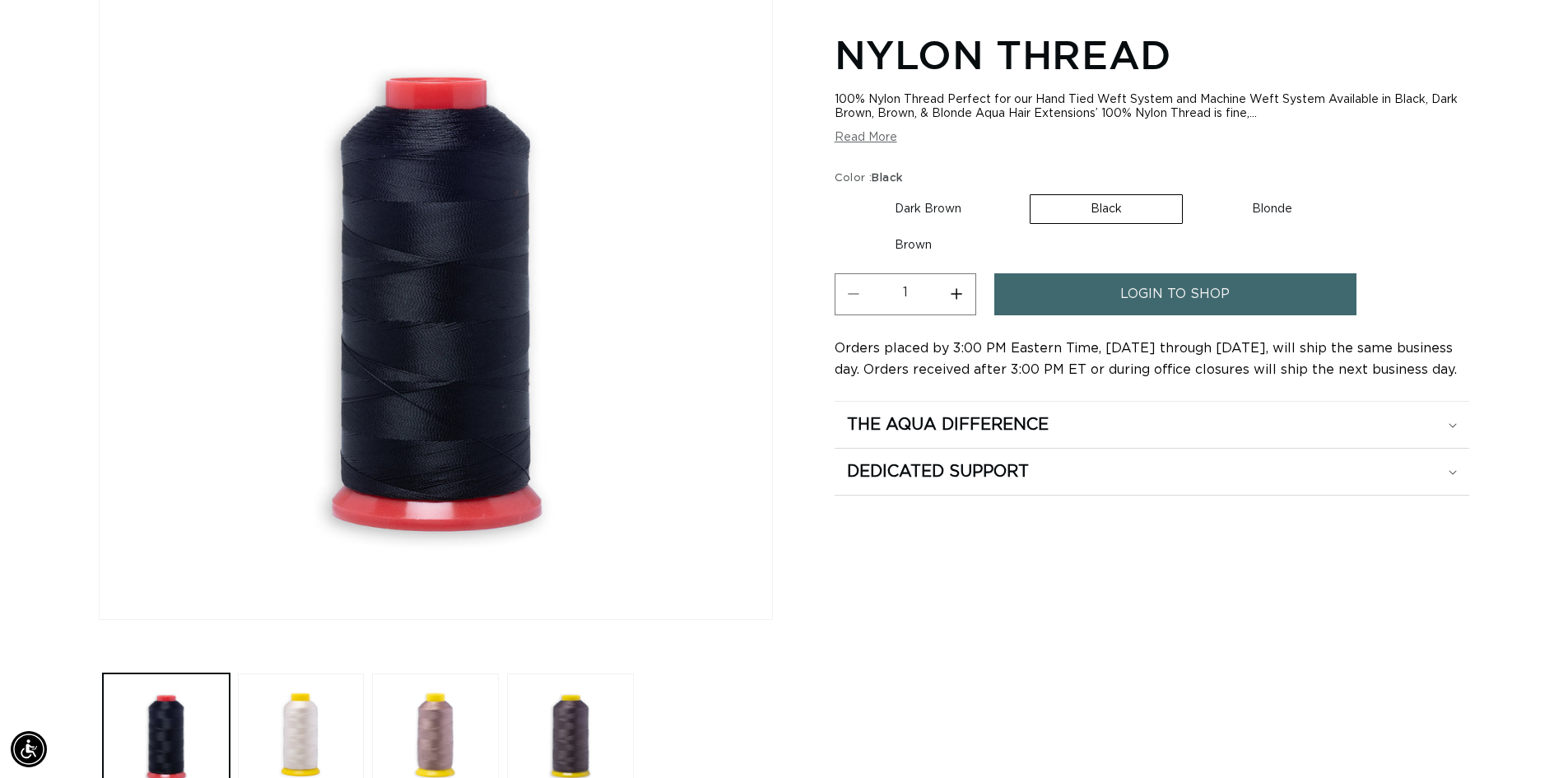
scroll to position [0, 1451]
click at [440, 417] on img "Gallery Viewer" at bounding box center [435, 300] width 673 height 638
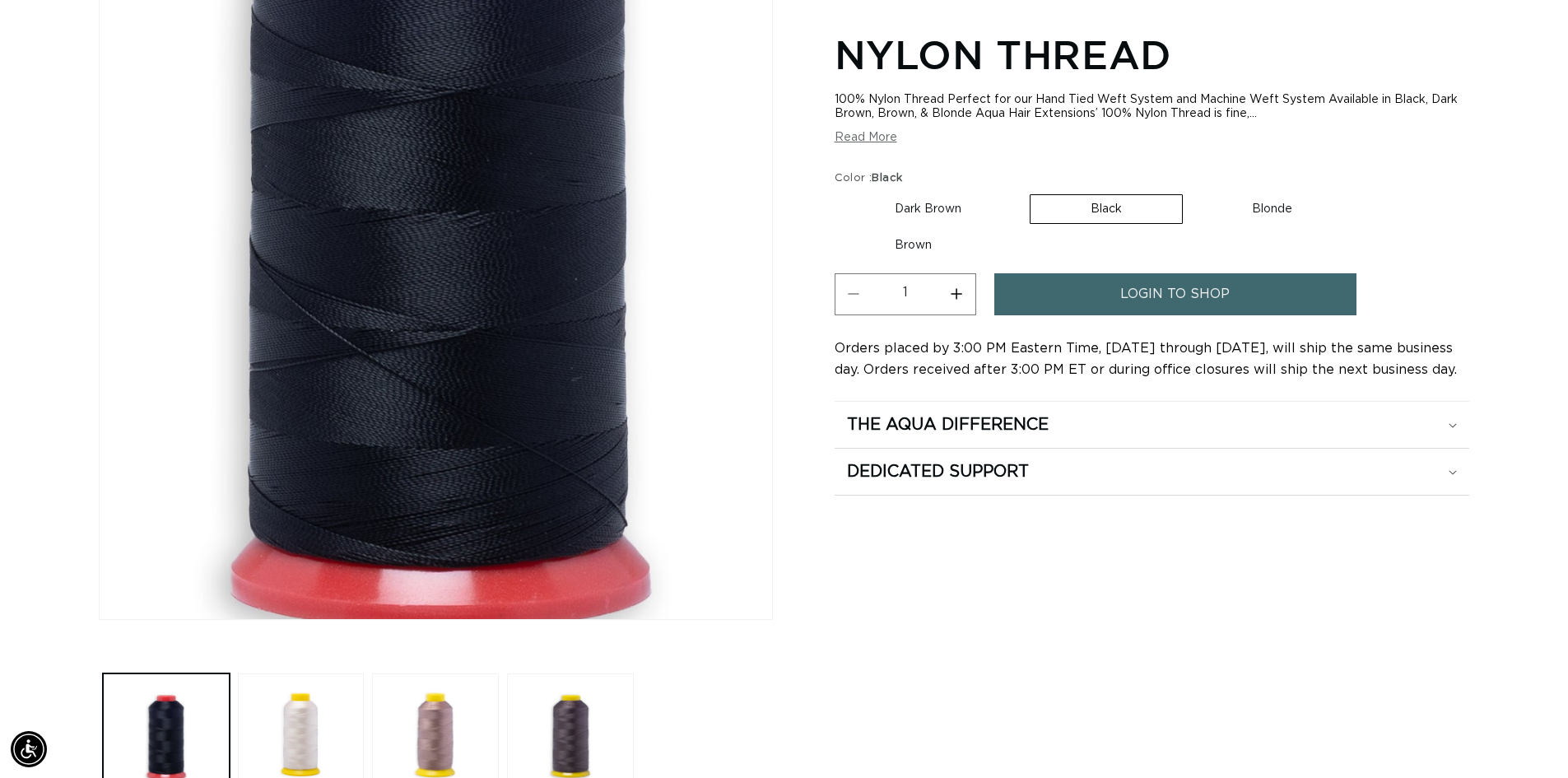
scroll to position [0, 2903]
click at [433, 421] on div "Gallery Viewer" at bounding box center [435, 300] width 673 height 638
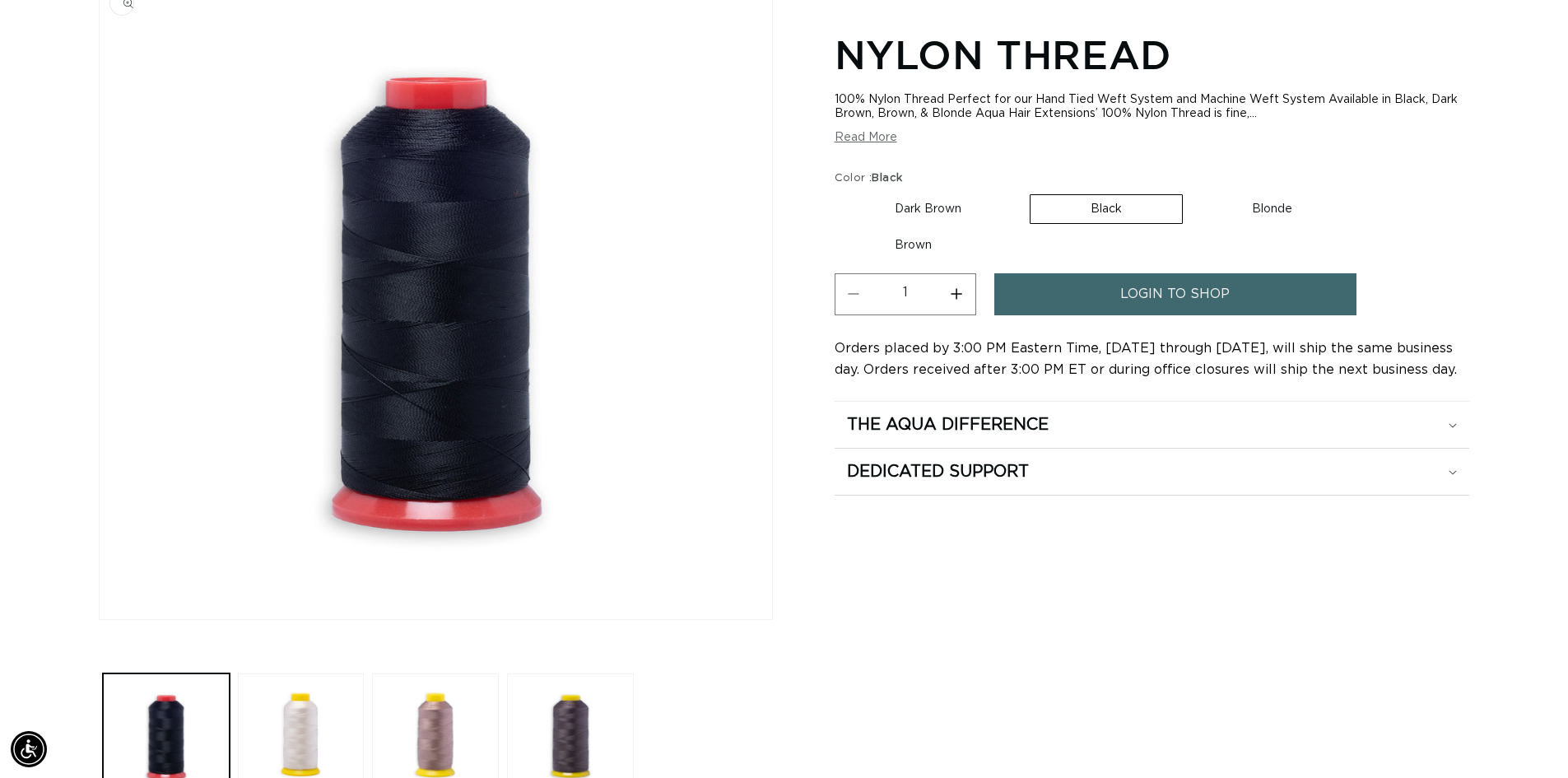
scroll to position [0, 1451]
click at [1296, 586] on div "Nylon Thread 100% Nylon Thread Perfect for our Hand Tied Weft System and Machin…" at bounding box center [1152, 400] width 635 height 807
click at [300, 721] on button "Load image 2 in gallery view" at bounding box center [302, 737] width 127 height 127
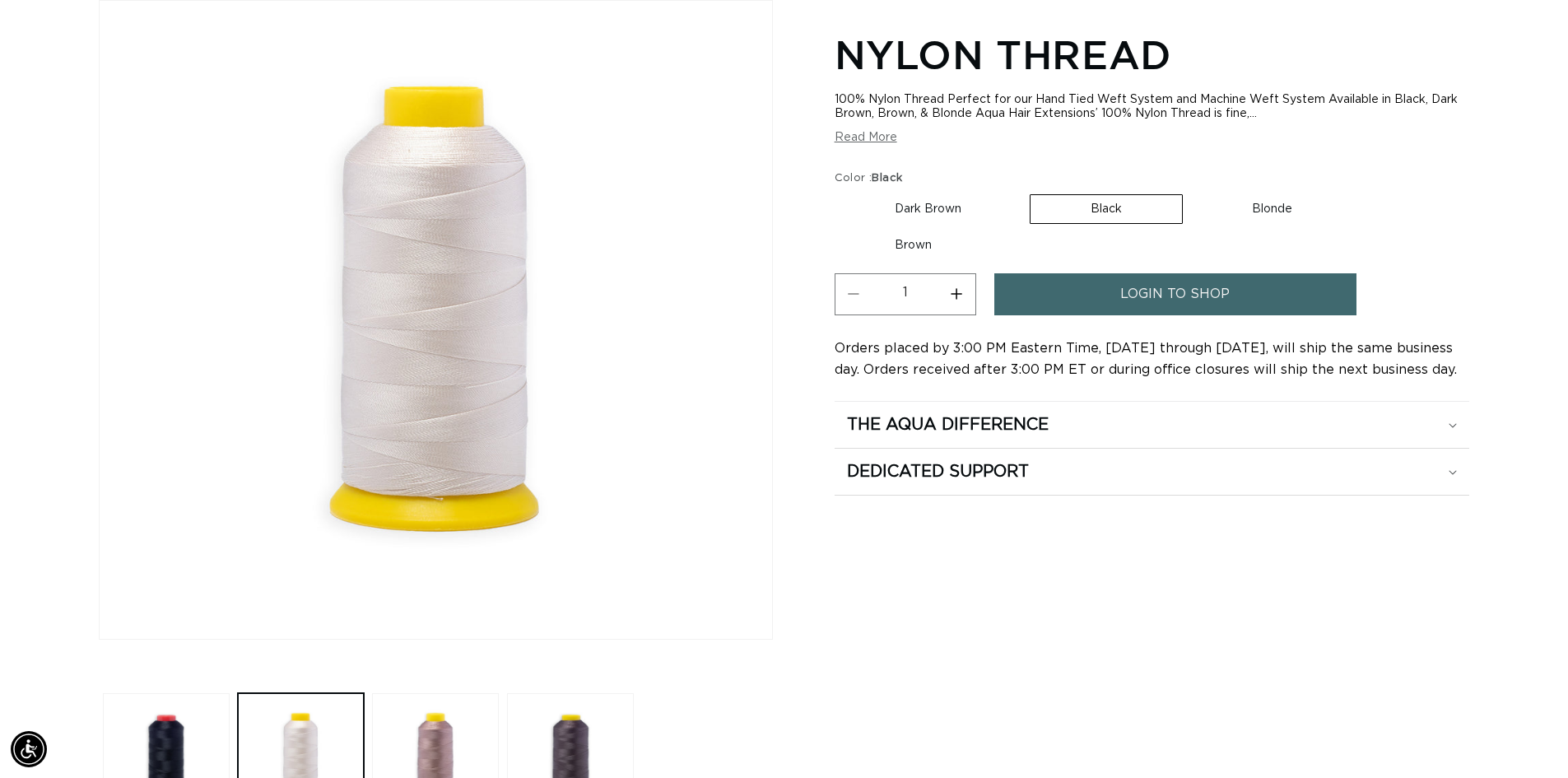
scroll to position [0, 0]
click at [1292, 207] on label "Blonde Variant sold out or unavailable" at bounding box center [1272, 209] width 160 height 28
click at [1192, 192] on input "Blonde Variant sold out or unavailable" at bounding box center [1191, 191] width 1 height 1
radio input "true"
click at [1359, 618] on div "Nylon Thread 100% Nylon Thread Perfect for our Hand Tied Weft System and Machin…" at bounding box center [1152, 420] width 635 height 807
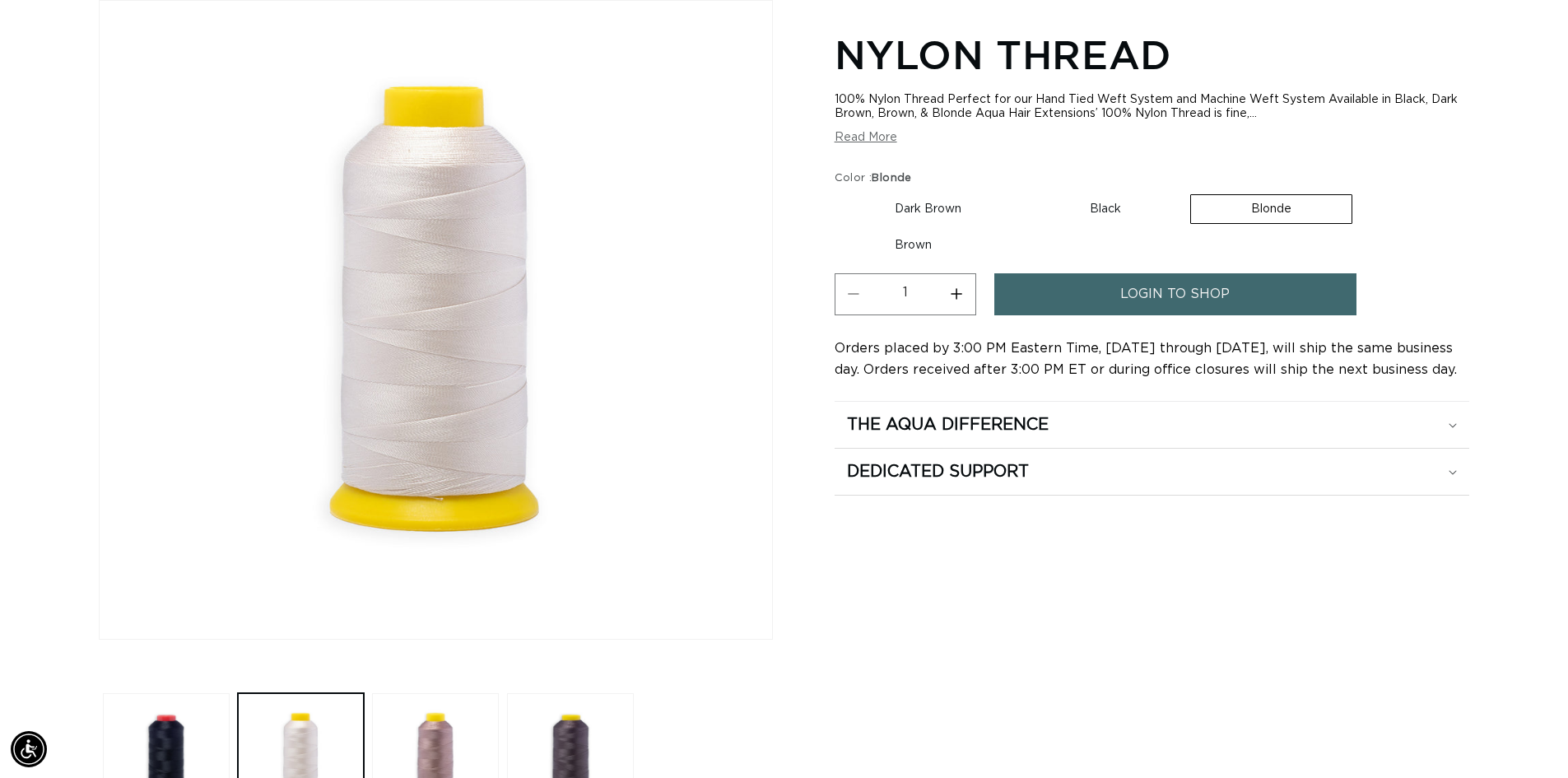
scroll to position [0, 1451]
click at [918, 241] on label "Brown Variant sold out or unavailable" at bounding box center [913, 245] width 158 height 28
click at [1361, 192] on input "Brown Variant sold out or unavailable" at bounding box center [1361, 191] width 1 height 1
radio input "true"
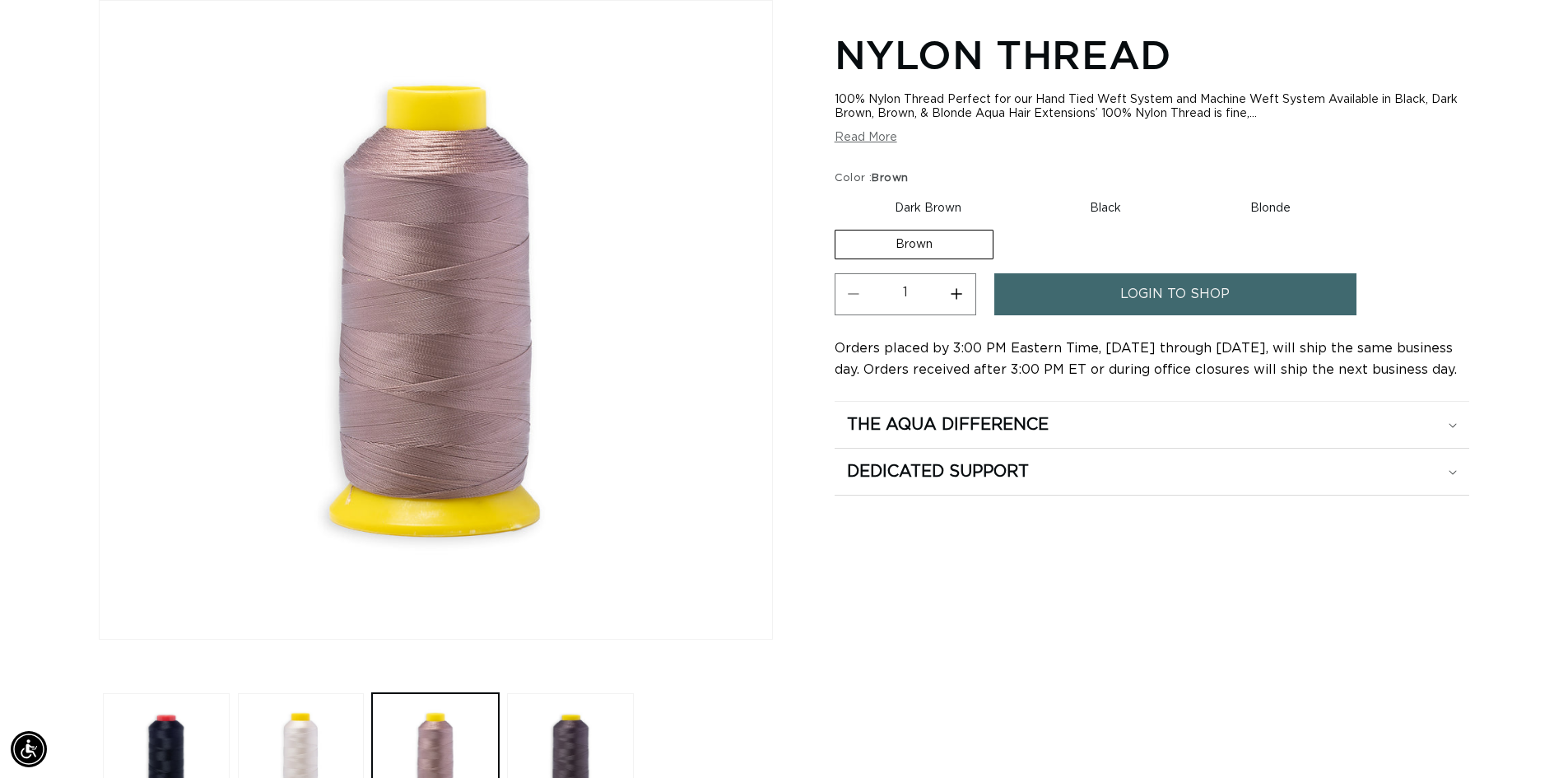
scroll to position [0, 2903]
click at [1472, 674] on div "Home Nylon Thread Image for Brown selected Skip to product information Open med…" at bounding box center [784, 387] width 1568 height 872
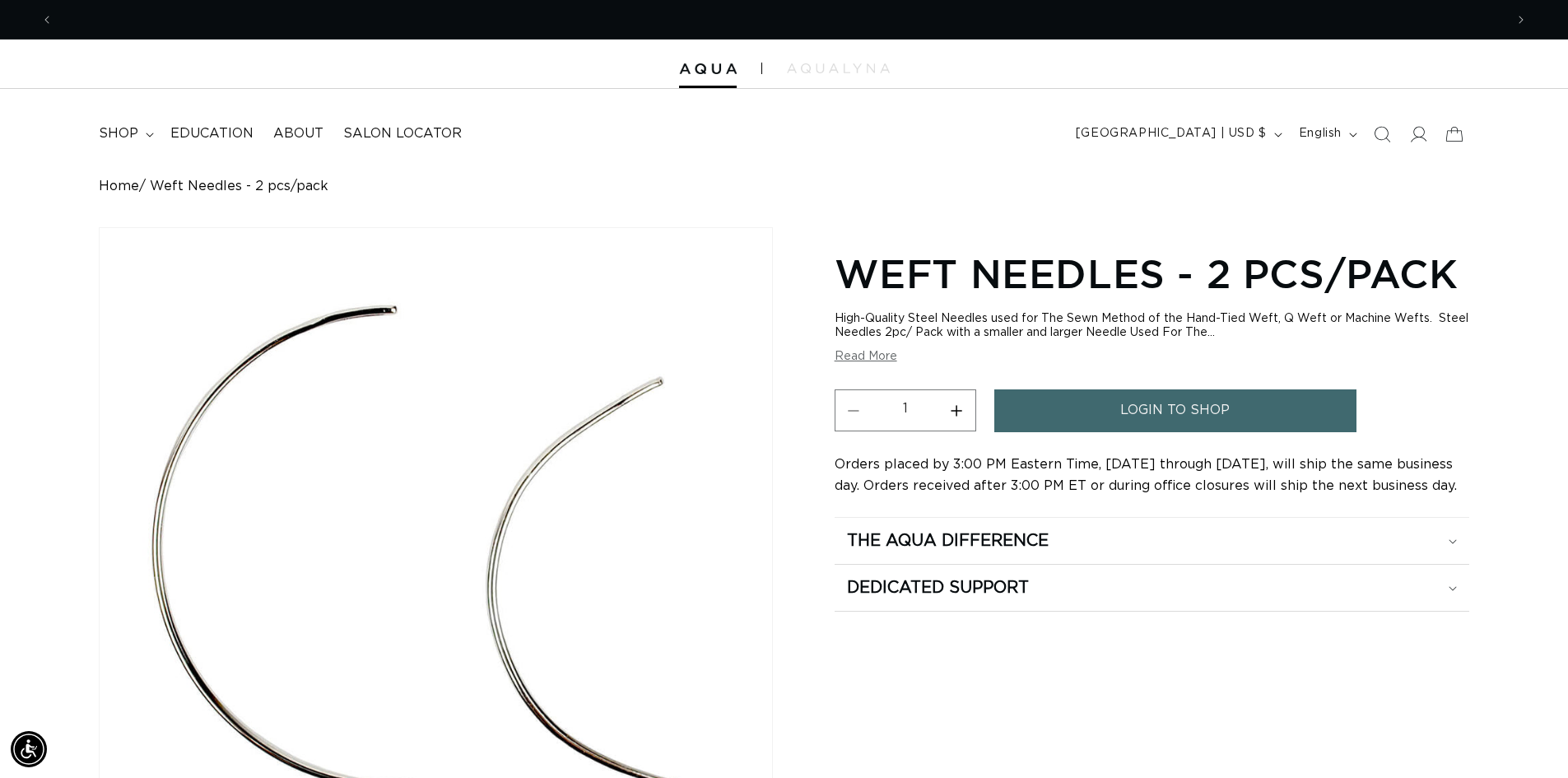
scroll to position [0, 2903]
click at [1378, 704] on div "Weft Needles - 2 pcs/pack High-Quality Steel Needles used for The Sewn Method o…" at bounding box center [1152, 579] width 635 height 673
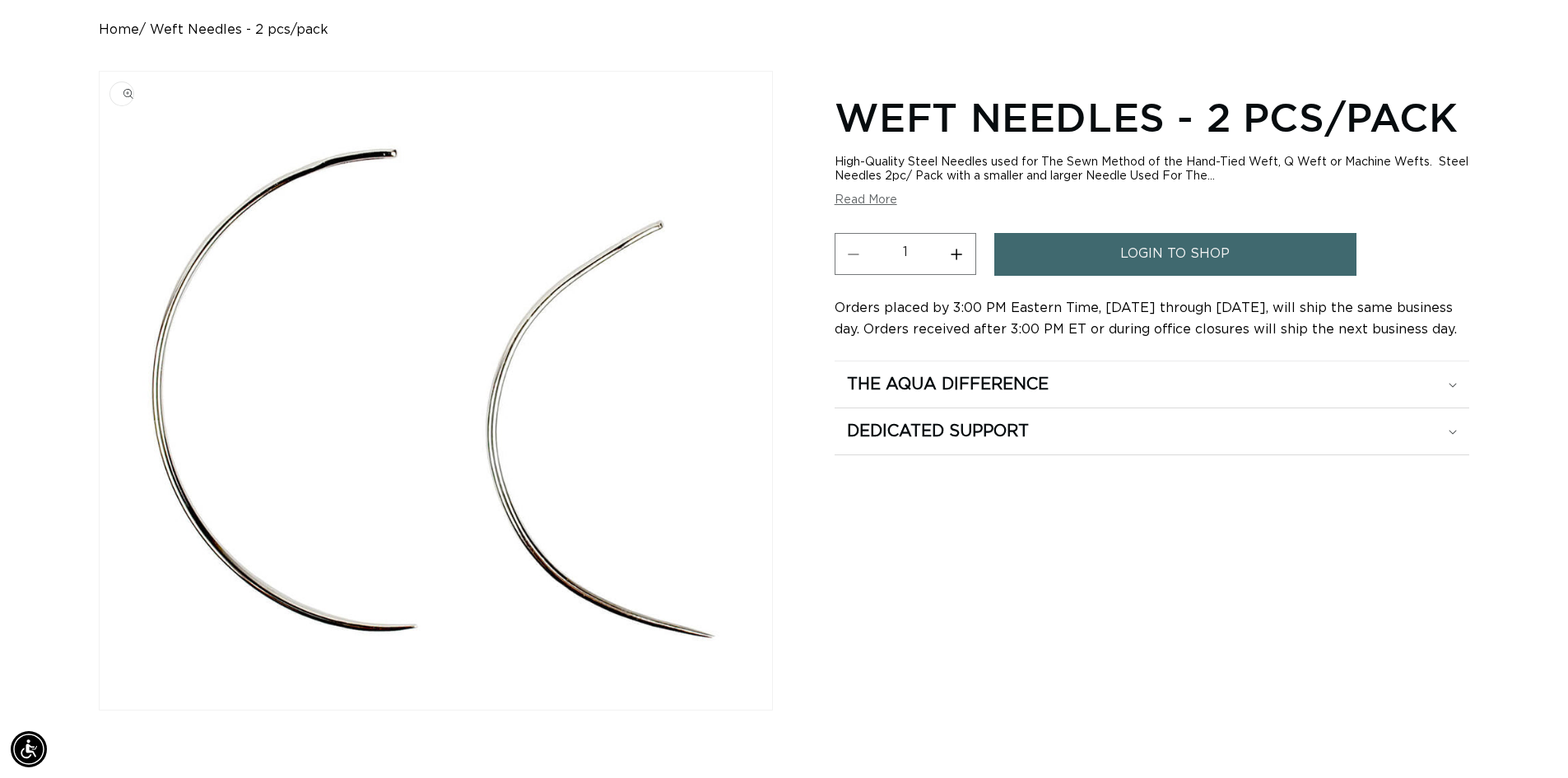
scroll to position [0, 0]
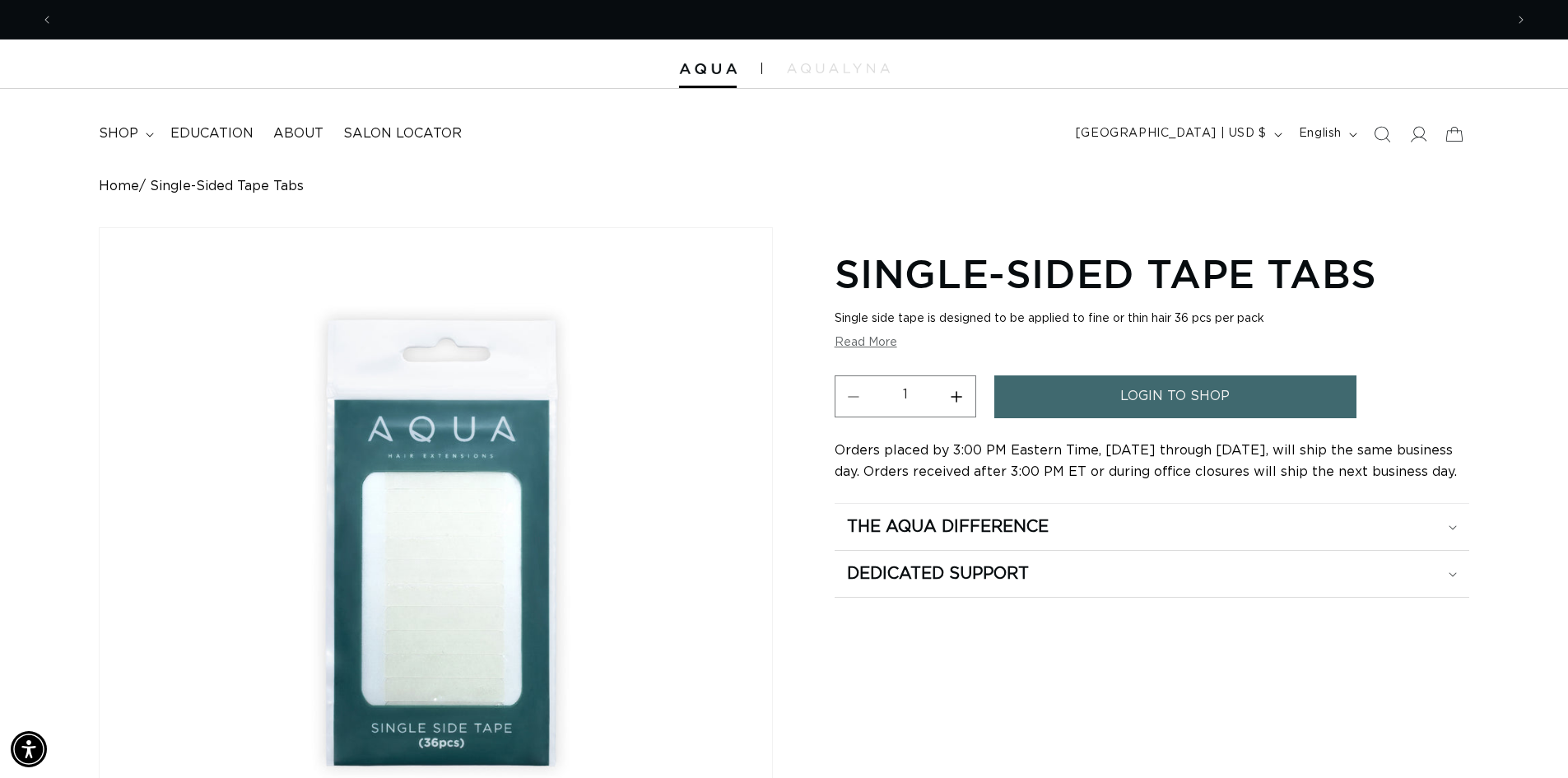
scroll to position [0, 1451]
click at [1280, 656] on div "Single-Sided Tape Tabs Single side tape is designed to be applied to fine or th…" at bounding box center [1152, 647] width 635 height 807
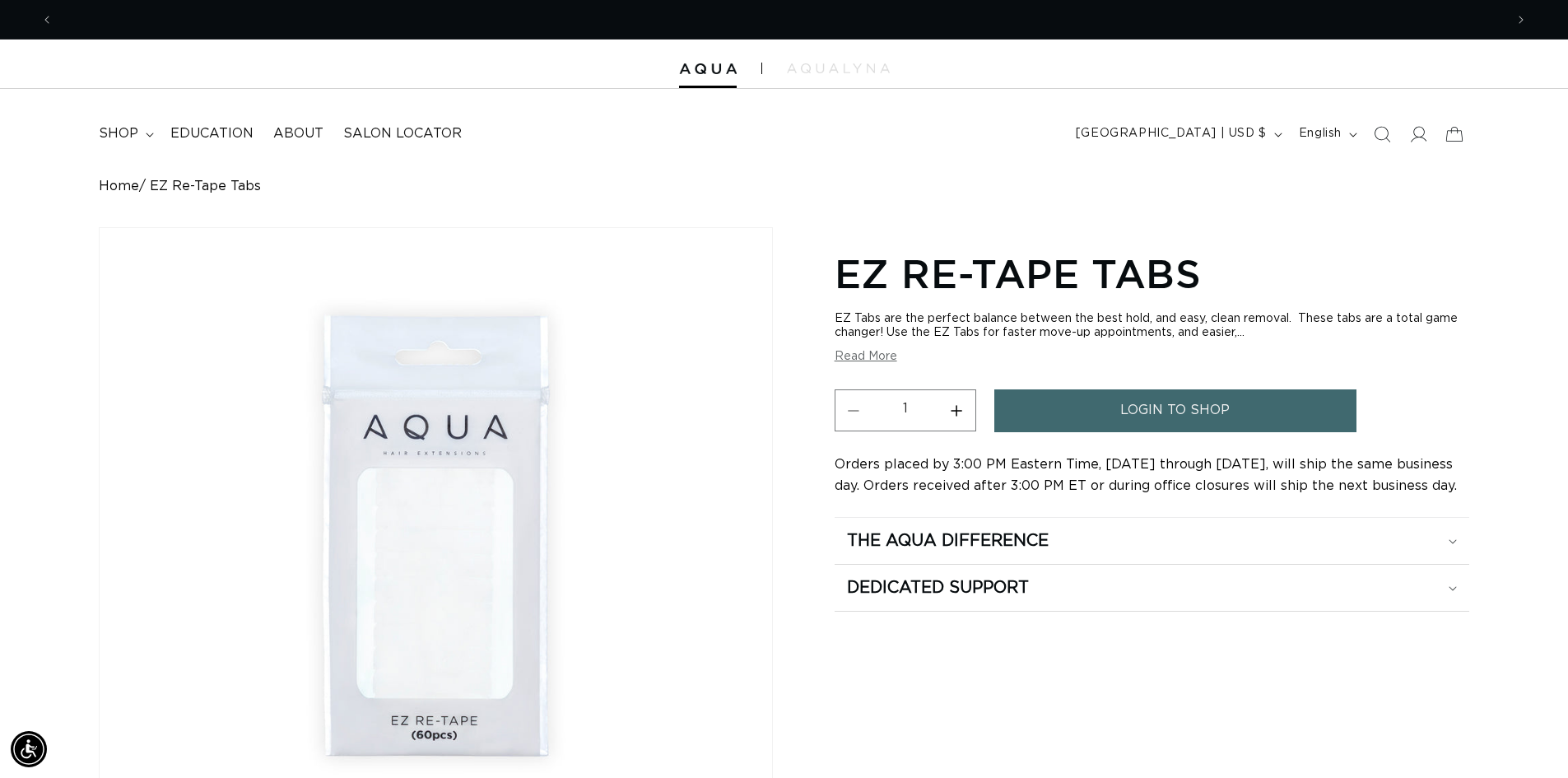
scroll to position [0, 2903]
drag, startPoint x: 1339, startPoint y: 703, endPoint x: 1252, endPoint y: 673, distance: 92.0
click at [1338, 702] on div "EZ Re-Tape Tabs EZ Tabs are the perfect balance between the best hold, and easy…" at bounding box center [1152, 647] width 635 height 807
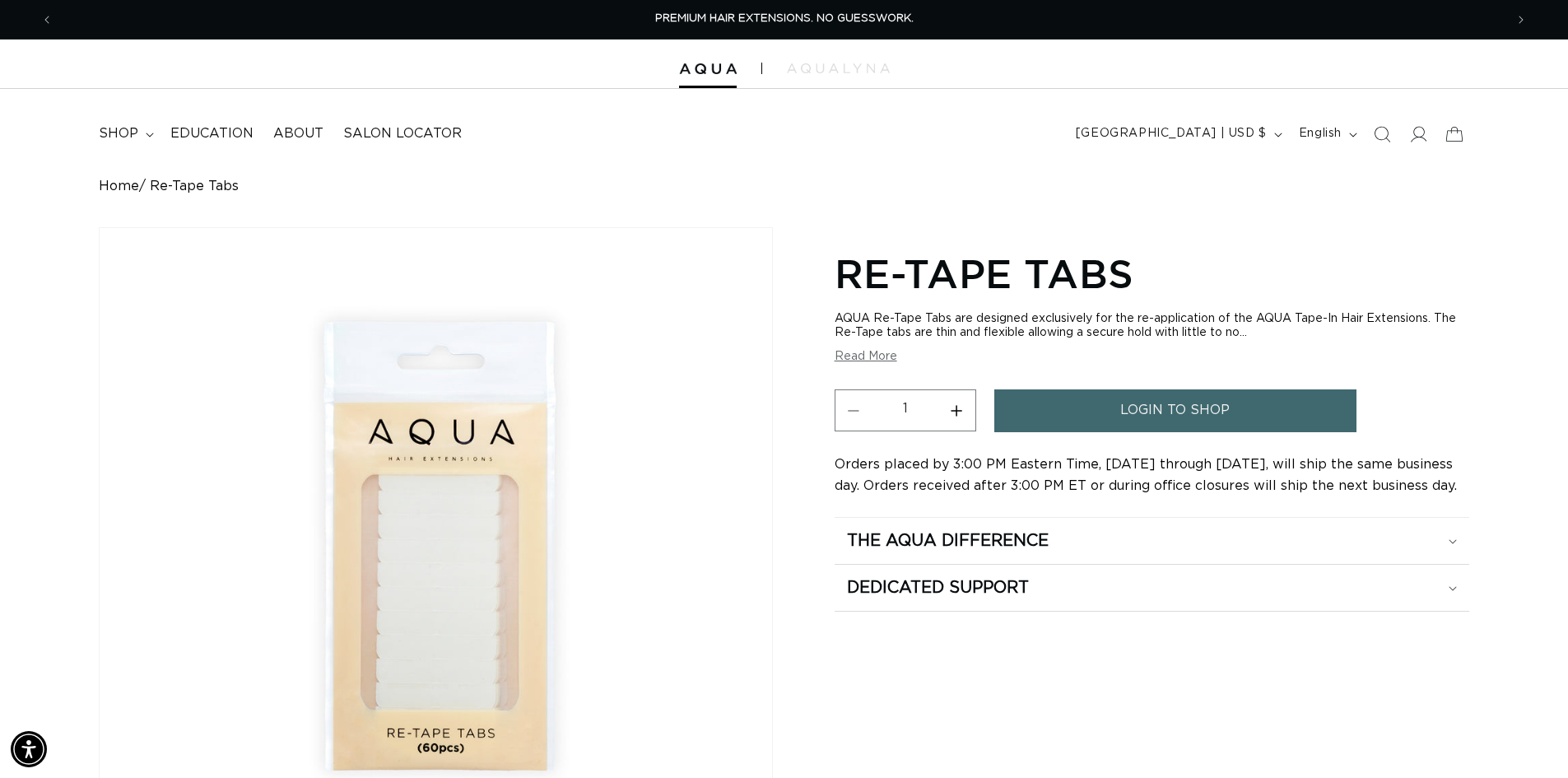
click at [1360, 704] on div "Re-Tape Tabs AQUA Re-Tape Tabs are designed exclusively for the re-application …" at bounding box center [1152, 647] width 635 height 807
click at [1307, 692] on div "Re-Tape Tabs AQUA Re-Tape Tabs are designed exclusively for the re-application …" at bounding box center [1152, 647] width 635 height 807
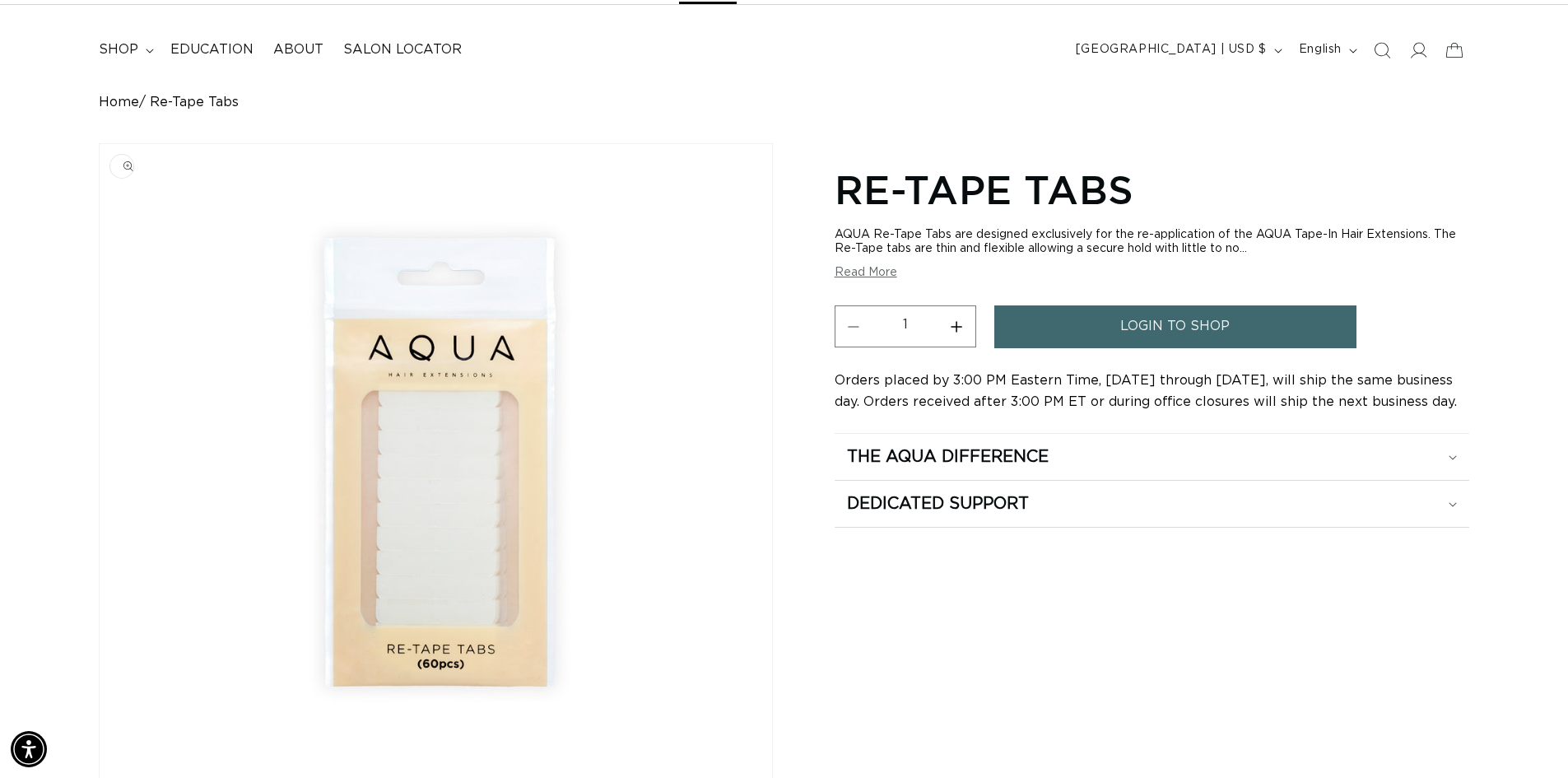
scroll to position [165, 0]
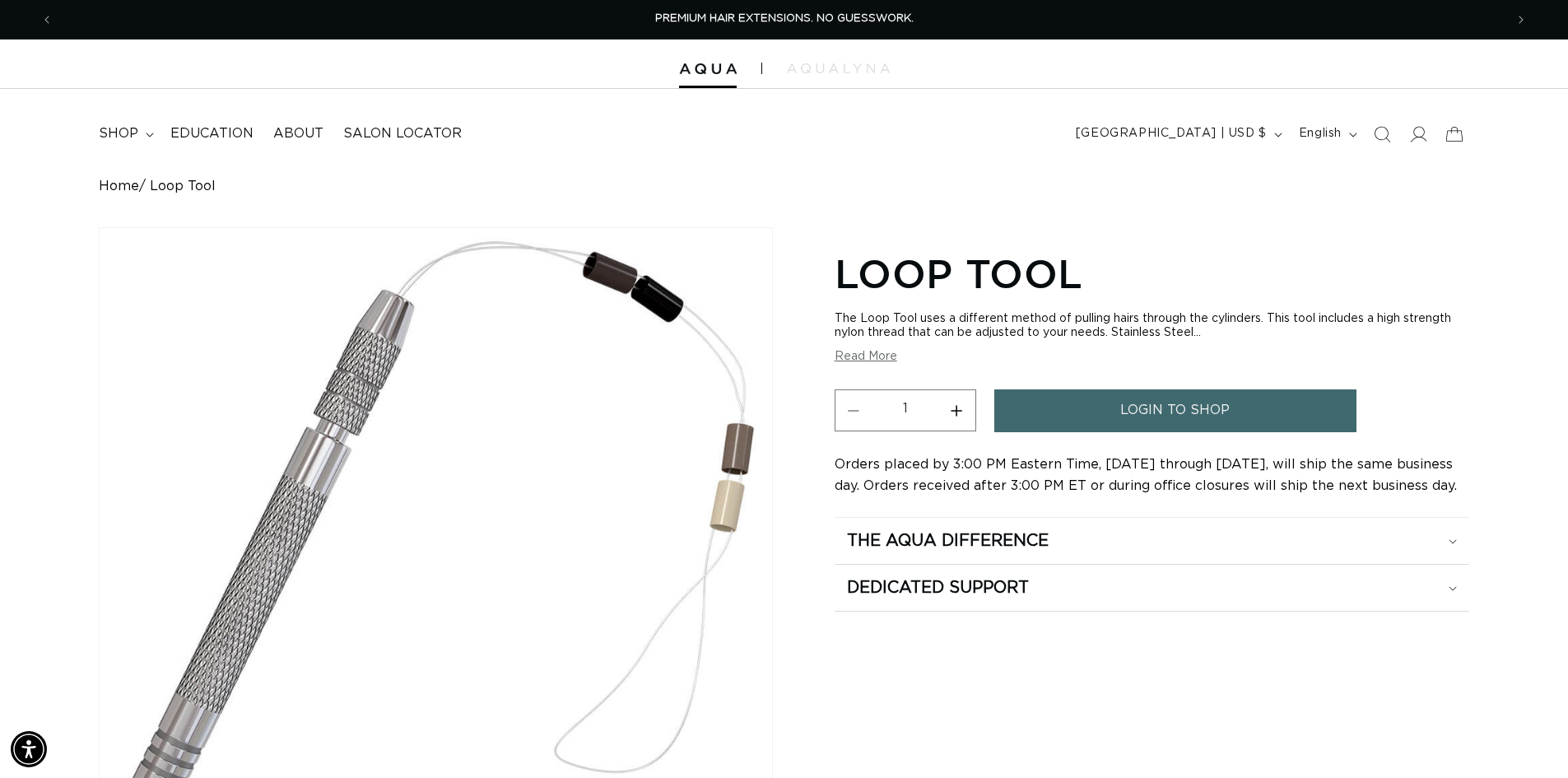
drag, startPoint x: 1334, startPoint y: 661, endPoint x: 1315, endPoint y: 667, distance: 19.9
click at [1334, 661] on div "Loop Tool The Loop Tool uses a different method of pulling hairs through the cy…" at bounding box center [1152, 647] width 635 height 807
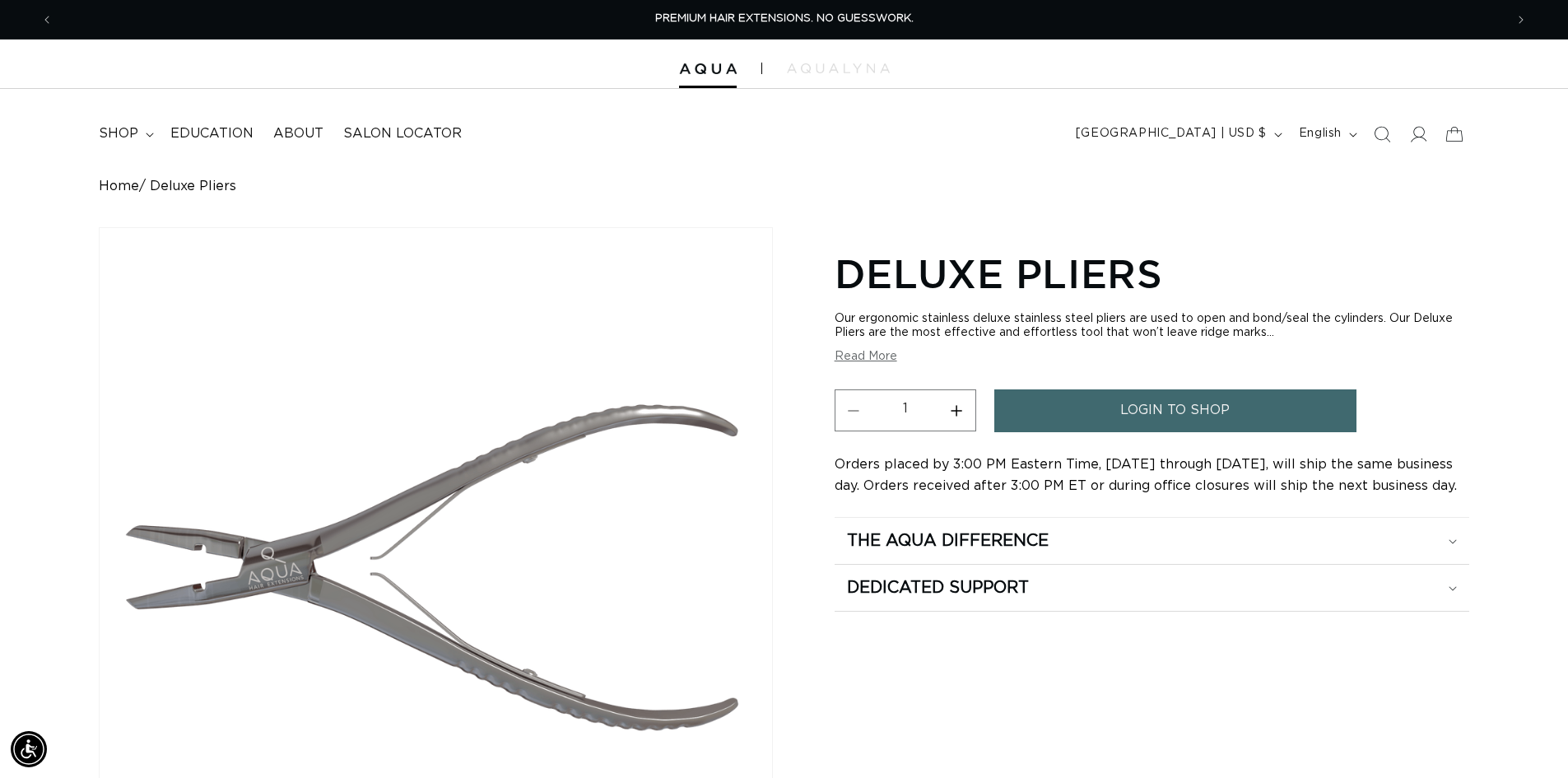
click at [1540, 630] on div "Home Deluxe Pliers Skip to product information Open media 1 in modal Open media…" at bounding box center [784, 614] width 1568 height 872
click at [1394, 655] on div "Deluxe Pliers Our ergonomic stainless deluxe stainless steel pliers are used to…" at bounding box center [1152, 647] width 635 height 807
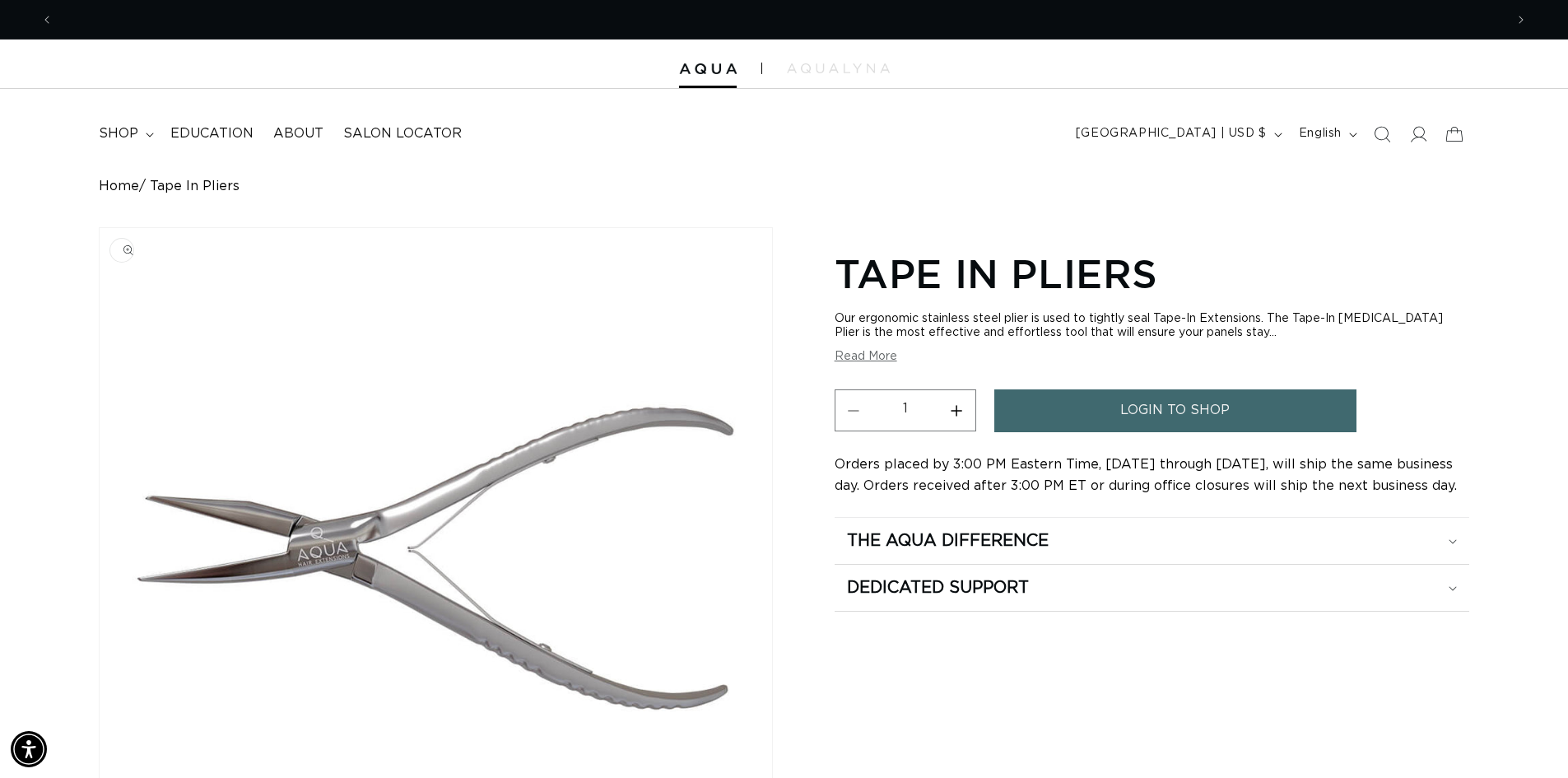
scroll to position [0, 1451]
click at [1246, 727] on div "Tape In Pliers Our ergonomic stainless steel plier is used to tightly seal Tape…" at bounding box center [1152, 647] width 635 height 807
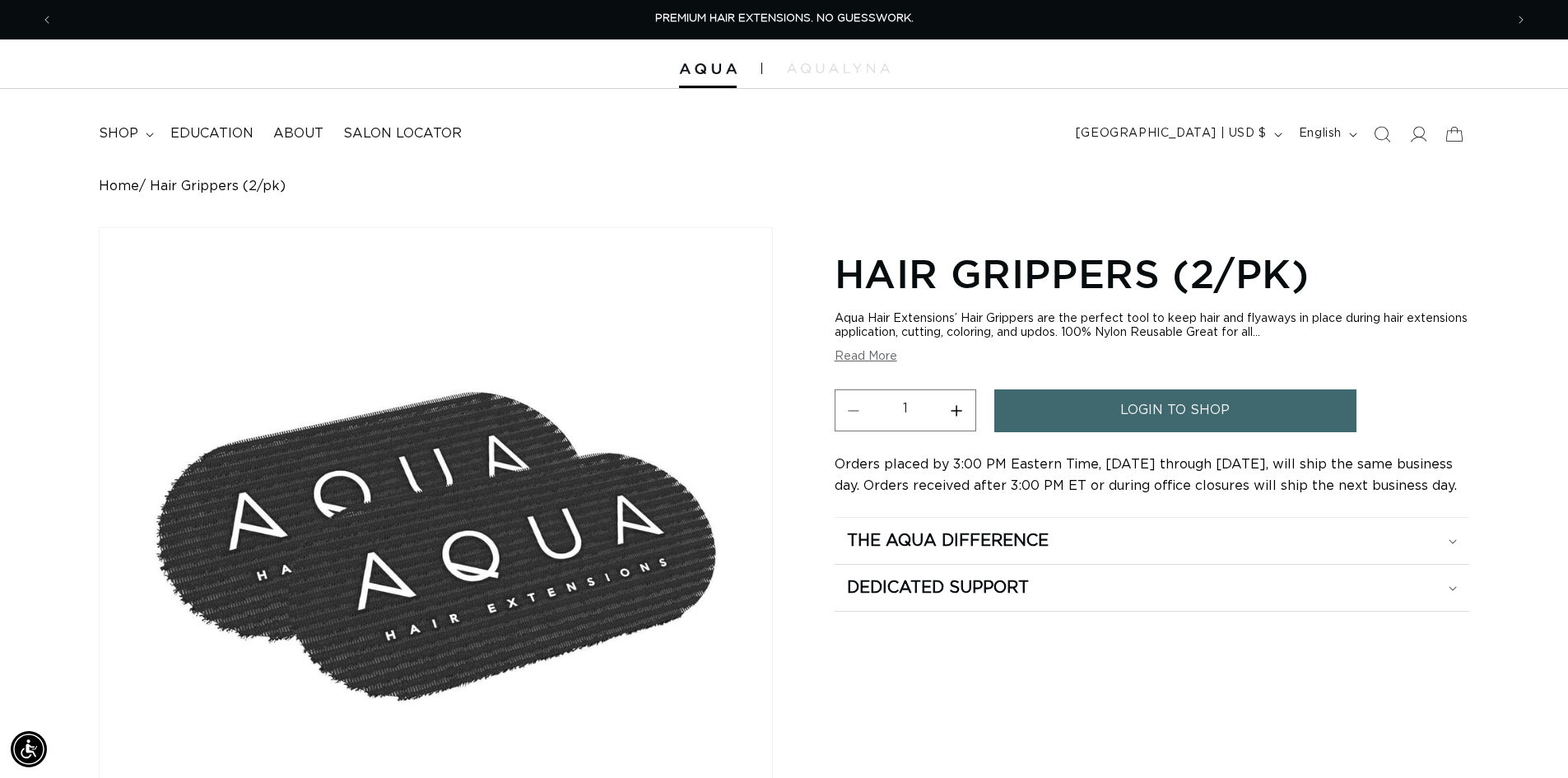
drag, startPoint x: 1341, startPoint y: 703, endPoint x: 1083, endPoint y: 652, distance: 263.0
click at [1341, 703] on div "Hair Grippers (2/pk) Aqua Hair Extensions’ Hair Grippers are the perfect tool t…" at bounding box center [1152, 579] width 635 height 673
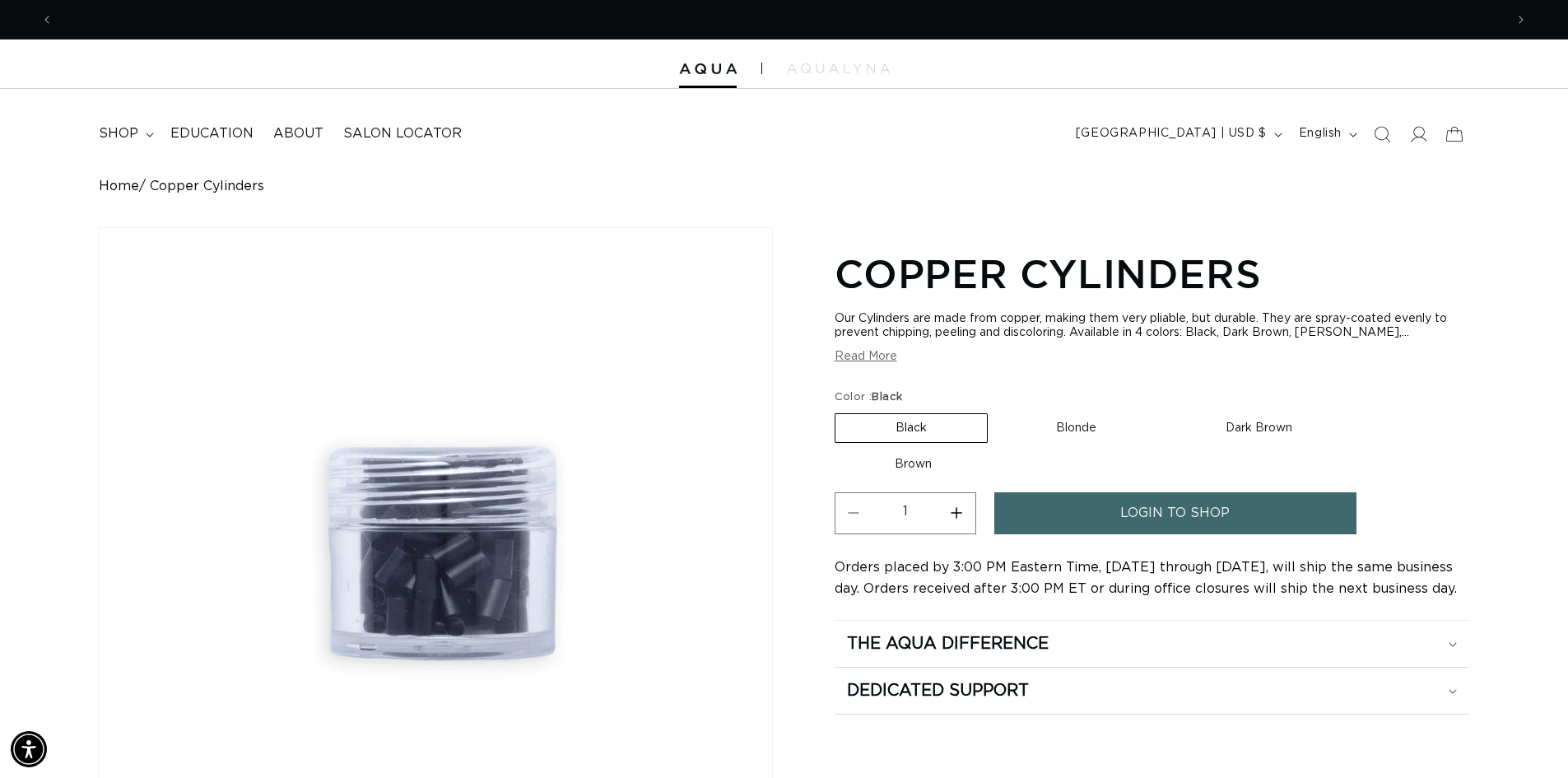
scroll to position [0, 1451]
click at [1312, 739] on div "Copper Cylinders Our Cylinders are made from copper, making them very pliable, …" at bounding box center [1152, 647] width 635 height 807
drag, startPoint x: 1515, startPoint y: 422, endPoint x: 1439, endPoint y: 414, distance: 76.4
click at [1515, 422] on div "Home Copper Cylinders Image for Black selected Skip to product information Open…" at bounding box center [784, 614] width 1568 height 872
click at [1062, 430] on label "Blonde Variant sold out or unavailable" at bounding box center [1075, 428] width 160 height 28
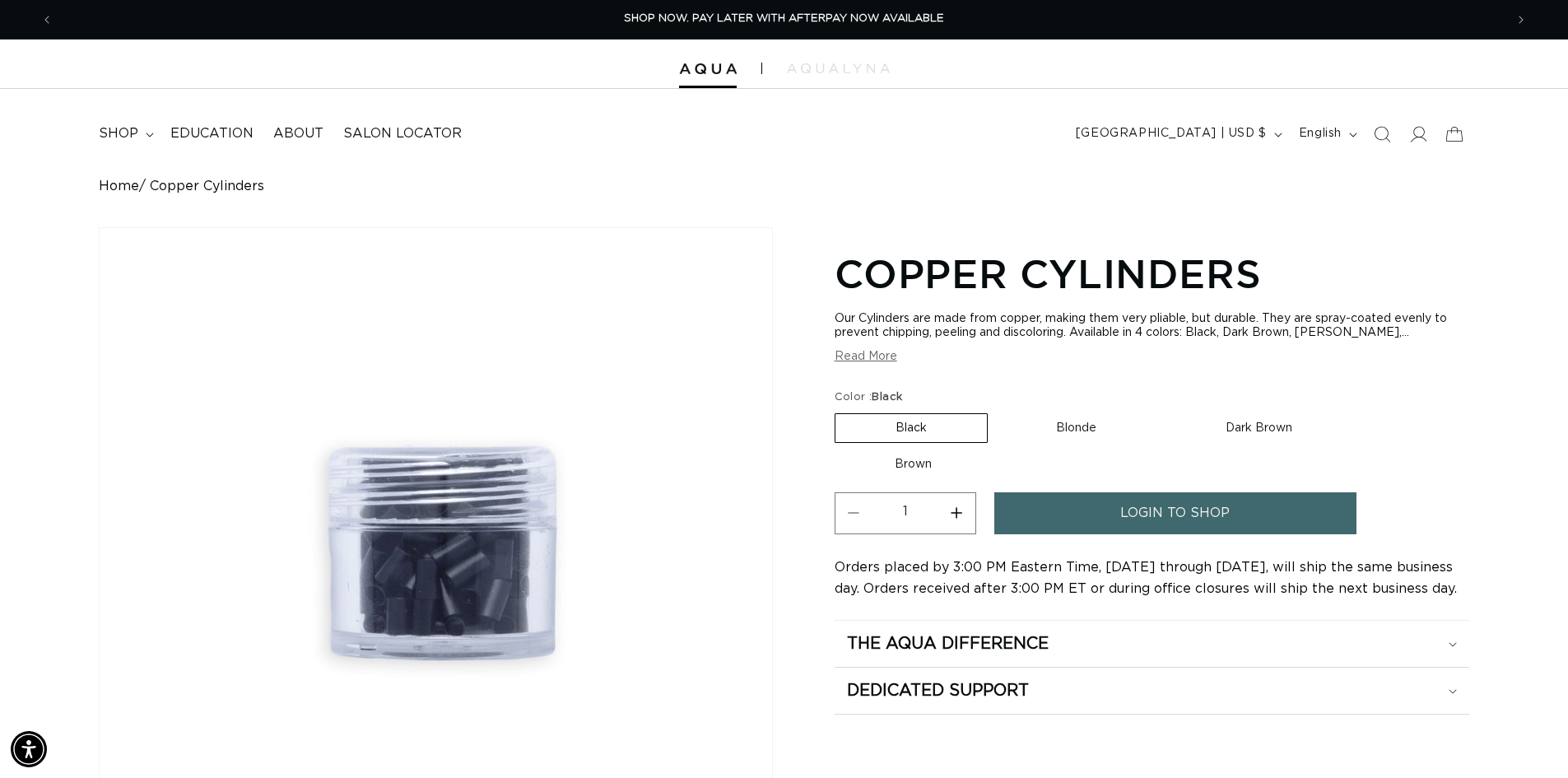
click at [996, 410] on input "Blonde Variant sold out or unavailable" at bounding box center [996, 410] width 1 height 1
radio input "true"
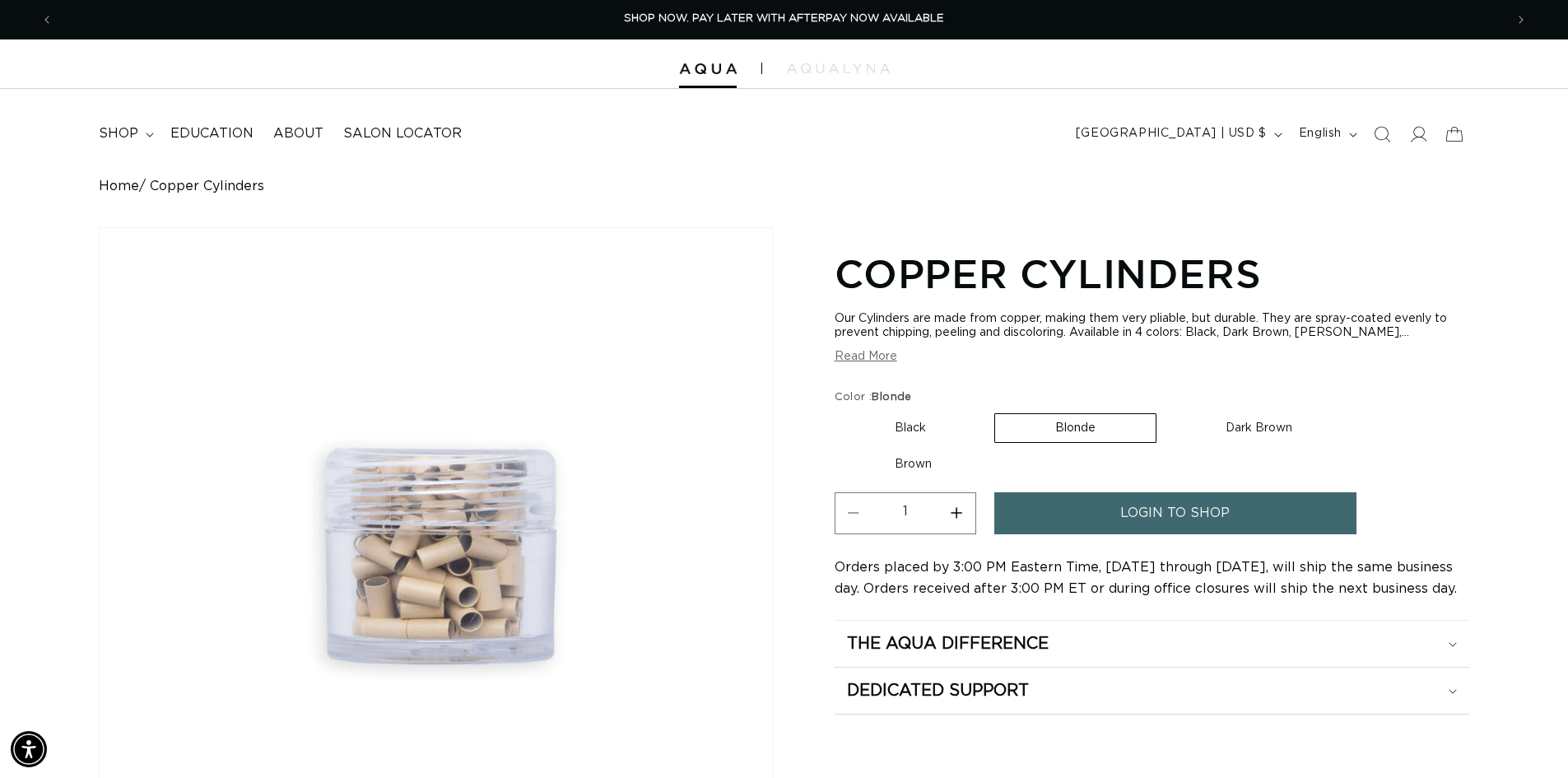
click at [1525, 395] on div "Home Copper Cylinders Image for Blonde selected Skip to product information Ope…" at bounding box center [784, 614] width 1568 height 872
click at [1492, 562] on div "Home Copper Cylinders Image for Blonde selected Skip to product information Ope…" at bounding box center [784, 614] width 1568 height 872
click at [1262, 432] on label "Dark Brown Variant sold out or unavailable" at bounding box center [1259, 428] width 187 height 28
click at [1165, 410] on input "Dark Brown Variant sold out or unavailable" at bounding box center [1164, 410] width 1 height 1
radio input "true"
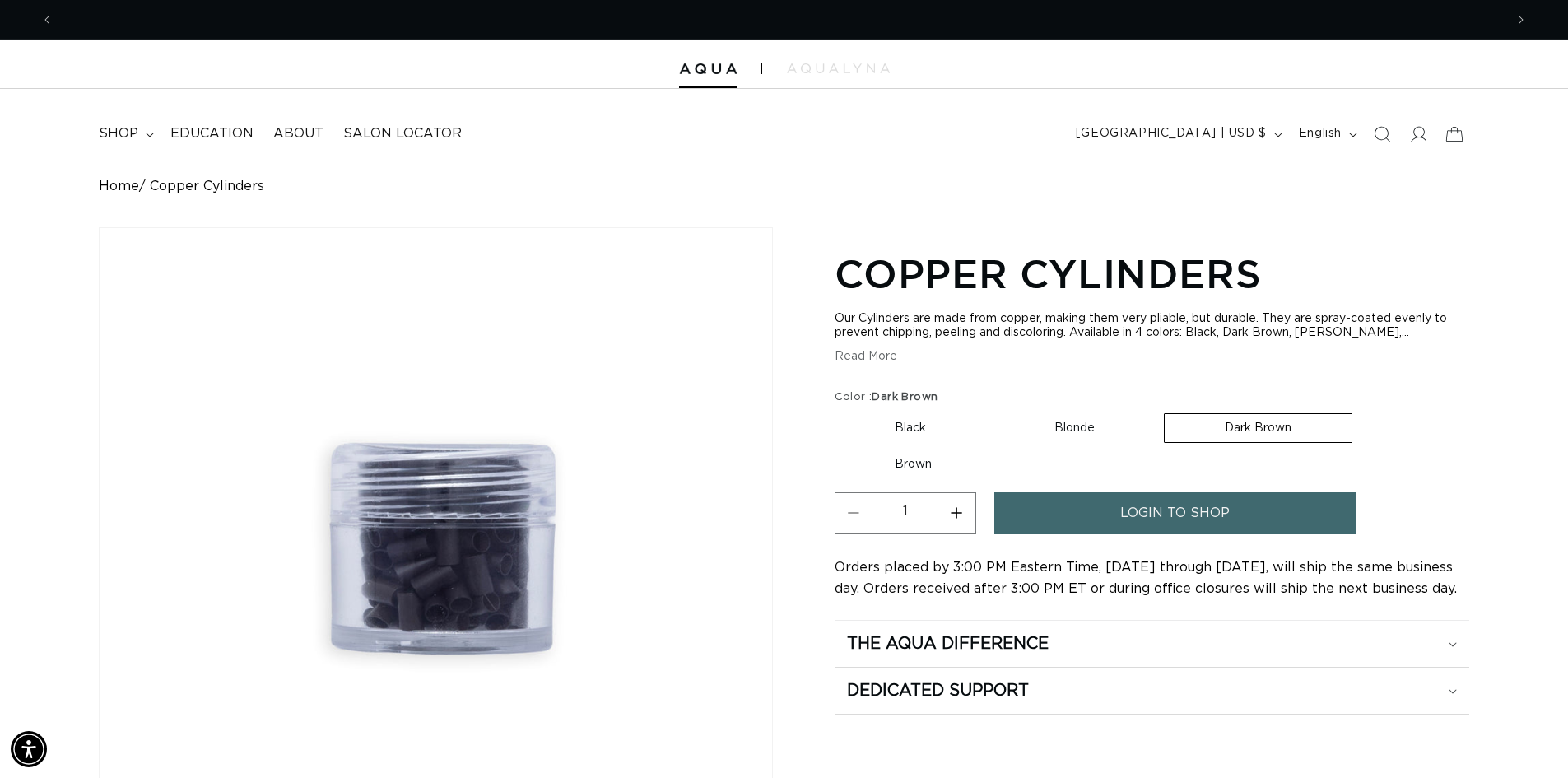
scroll to position [0, 0]
click at [1414, 419] on fieldset "Color : Dark Brown Black Variant sold out or unavailable Blonde Variant sold ou…" at bounding box center [1152, 434] width 635 height 91
click at [906, 461] on label "Brown Variant sold out or unavailable" at bounding box center [913, 464] width 158 height 28
click at [1361, 410] on input "Brown Variant sold out or unavailable" at bounding box center [1361, 410] width 1 height 1
radio input "true"
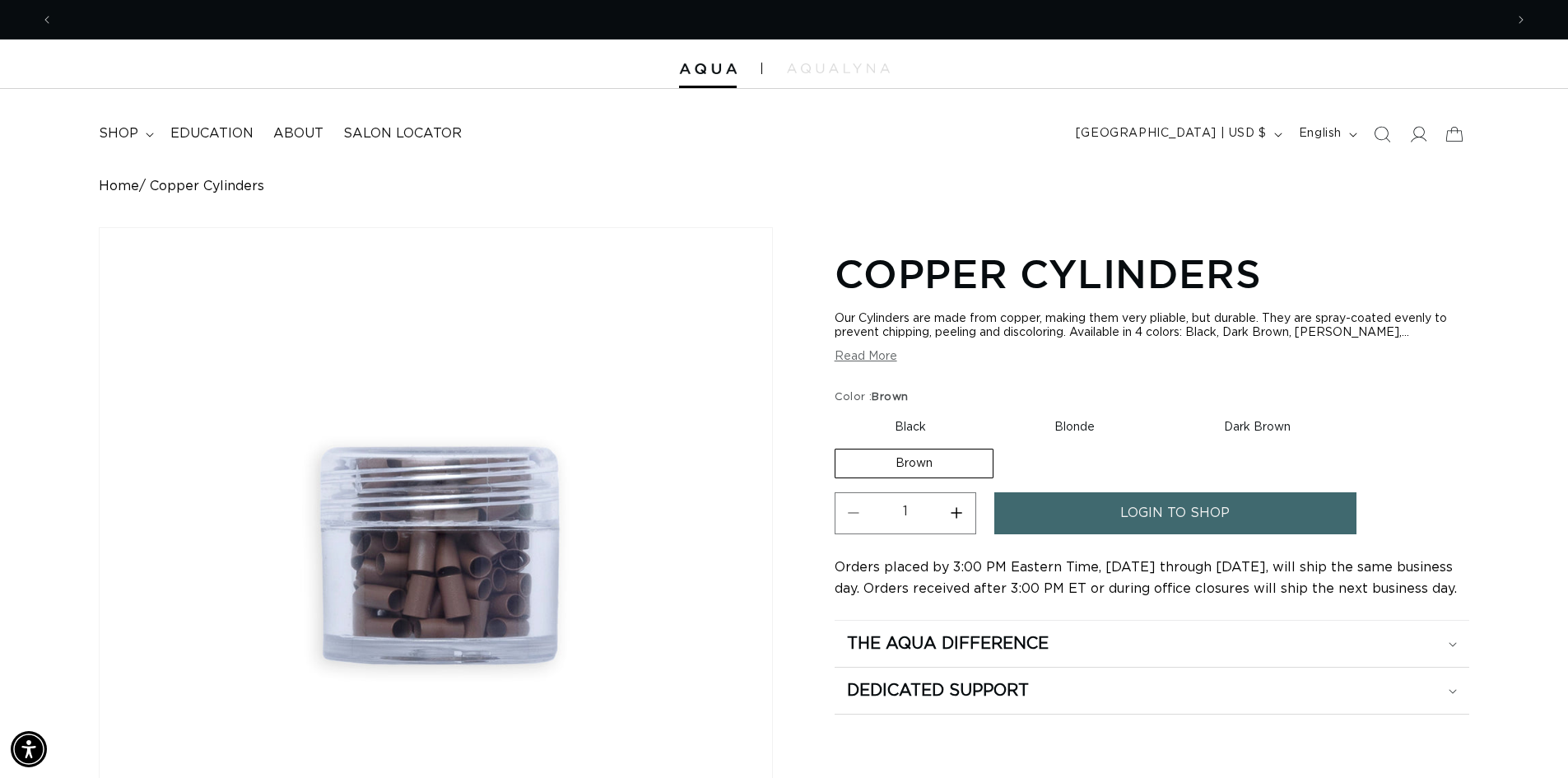
scroll to position [0, 2903]
drag, startPoint x: 1509, startPoint y: 472, endPoint x: 1398, endPoint y: 459, distance: 111.8
click at [1509, 472] on div "Home Copper Cylinders Image for Brown selected Skip to product information Open…" at bounding box center [784, 614] width 1568 height 872
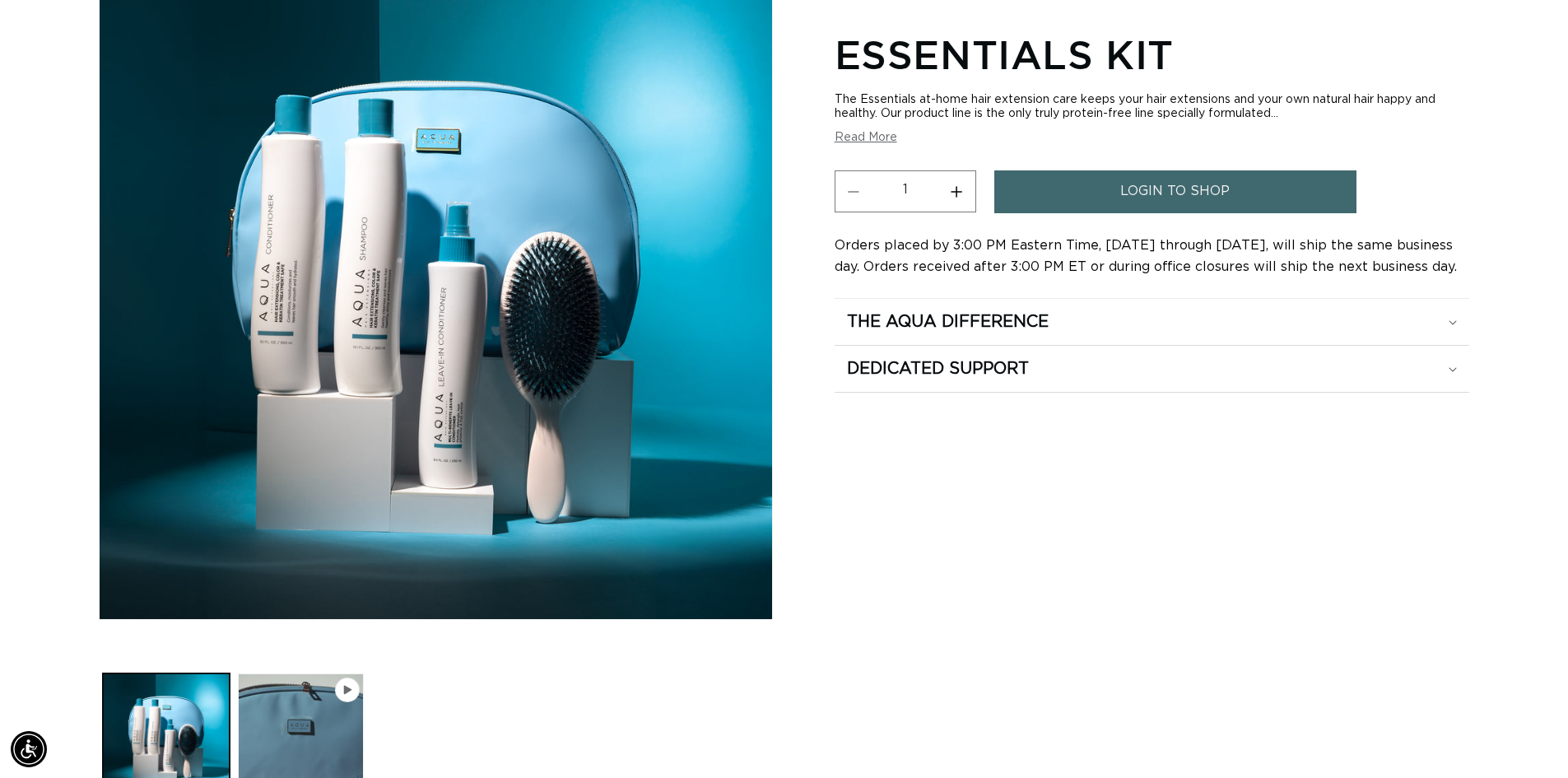
scroll to position [0, 1451]
click at [1373, 702] on div "Essentials Kit The Essentials at-home hair extension care keeps your hair exten…" at bounding box center [1152, 400] width 635 height 807
click at [287, 723] on button "Play video 1 in gallery view" at bounding box center [302, 737] width 127 height 127
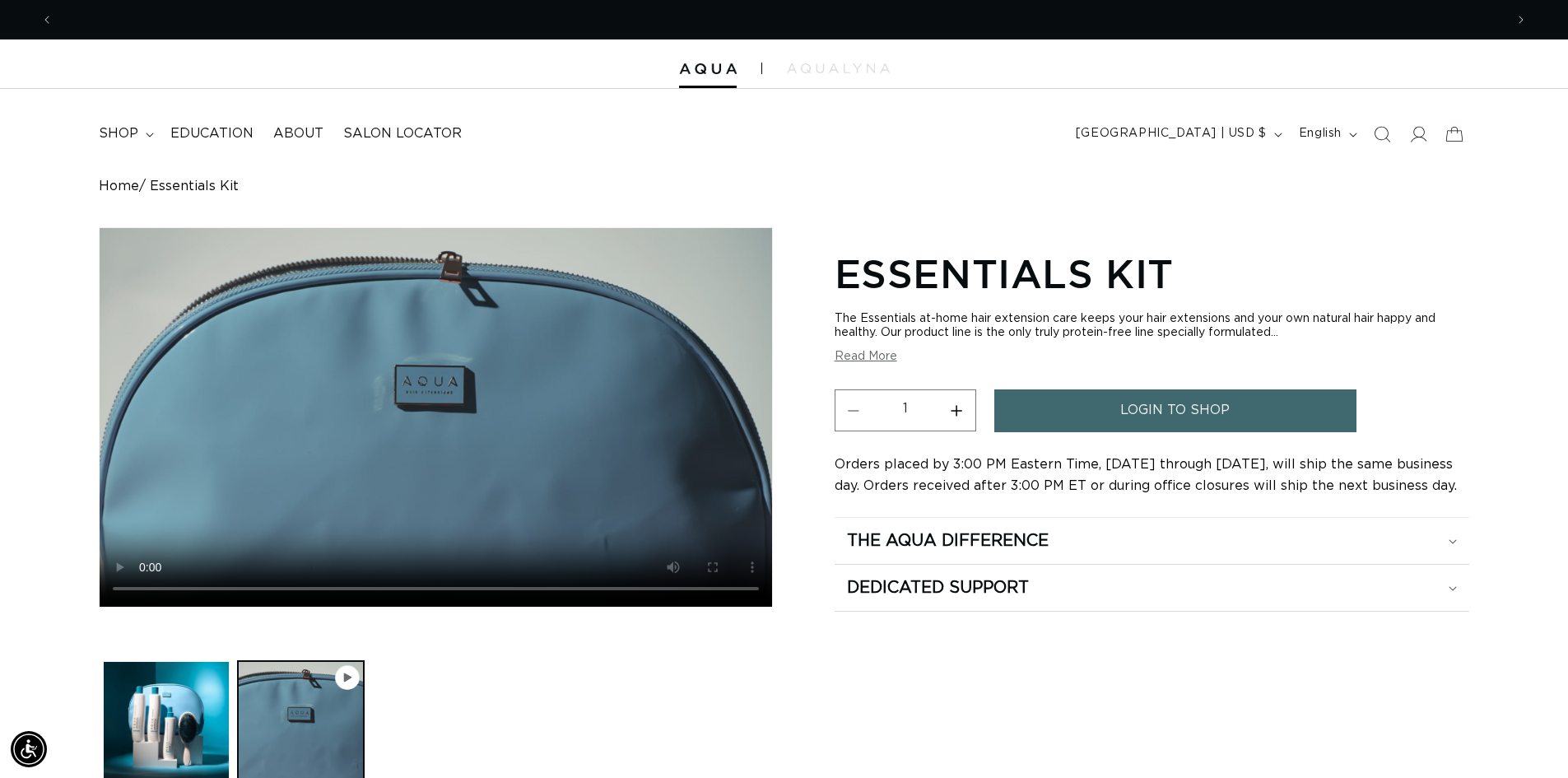
scroll to position [0, 0]
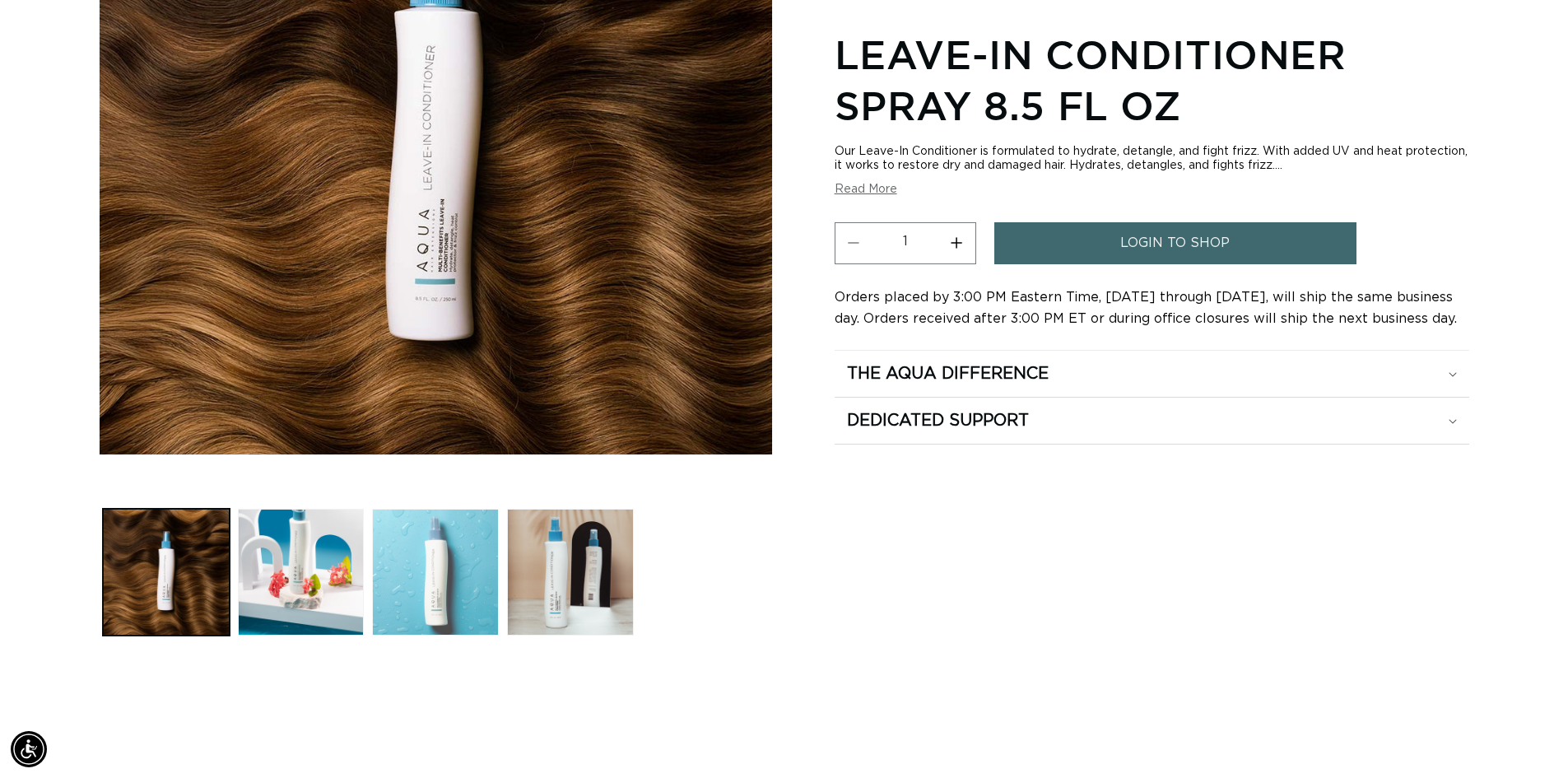
click at [422, 577] on button "Load image 3 in gallery view" at bounding box center [435, 572] width 127 height 127
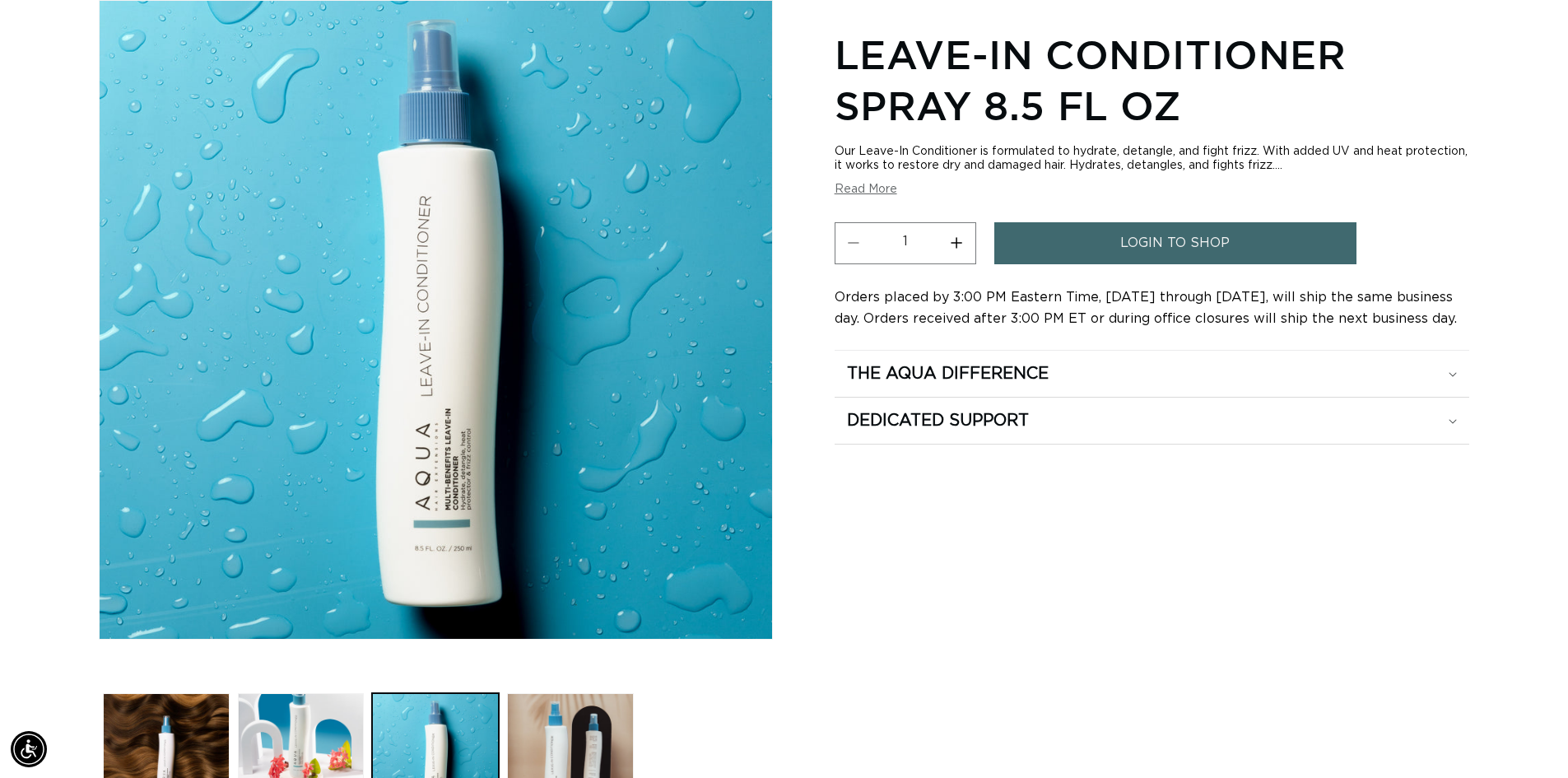
scroll to position [0, 1451]
click at [1460, 556] on div "Leave-In Conditioner Spray 8.5 fl oz Our Leave-In Conditioner is formulated to …" at bounding box center [1152, 420] width 635 height 807
click at [1353, 648] on div "Leave-In Conditioner Spray 8.5 fl oz Our Leave-In Conditioner is formulated to …" at bounding box center [1152, 420] width 635 height 807
click at [1384, 597] on div "Leave-In Conditioner Spray 8.5 fl oz Our Leave-In Conditioner is formulated to …" at bounding box center [1152, 420] width 635 height 807
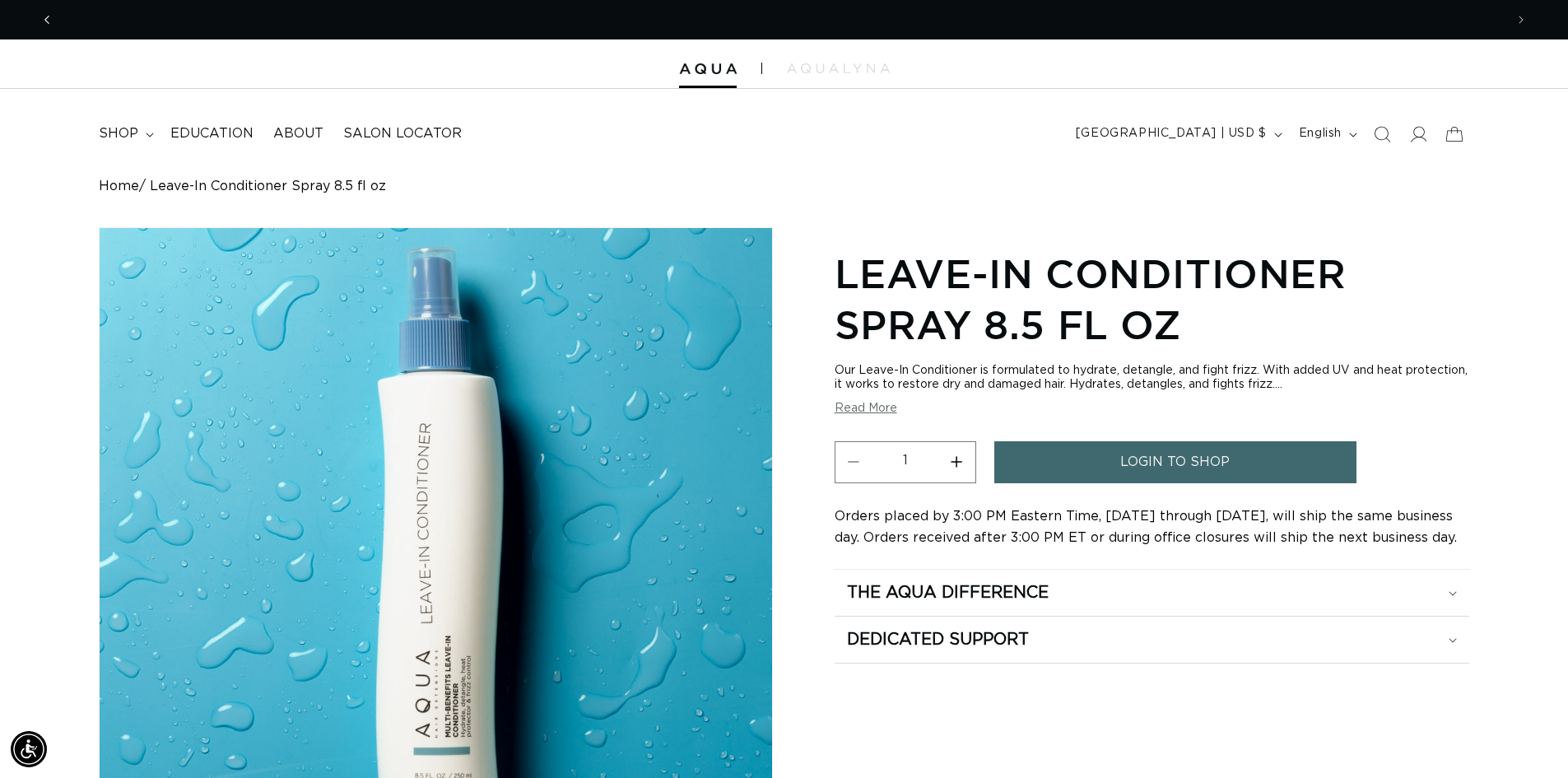
scroll to position [0, 1451]
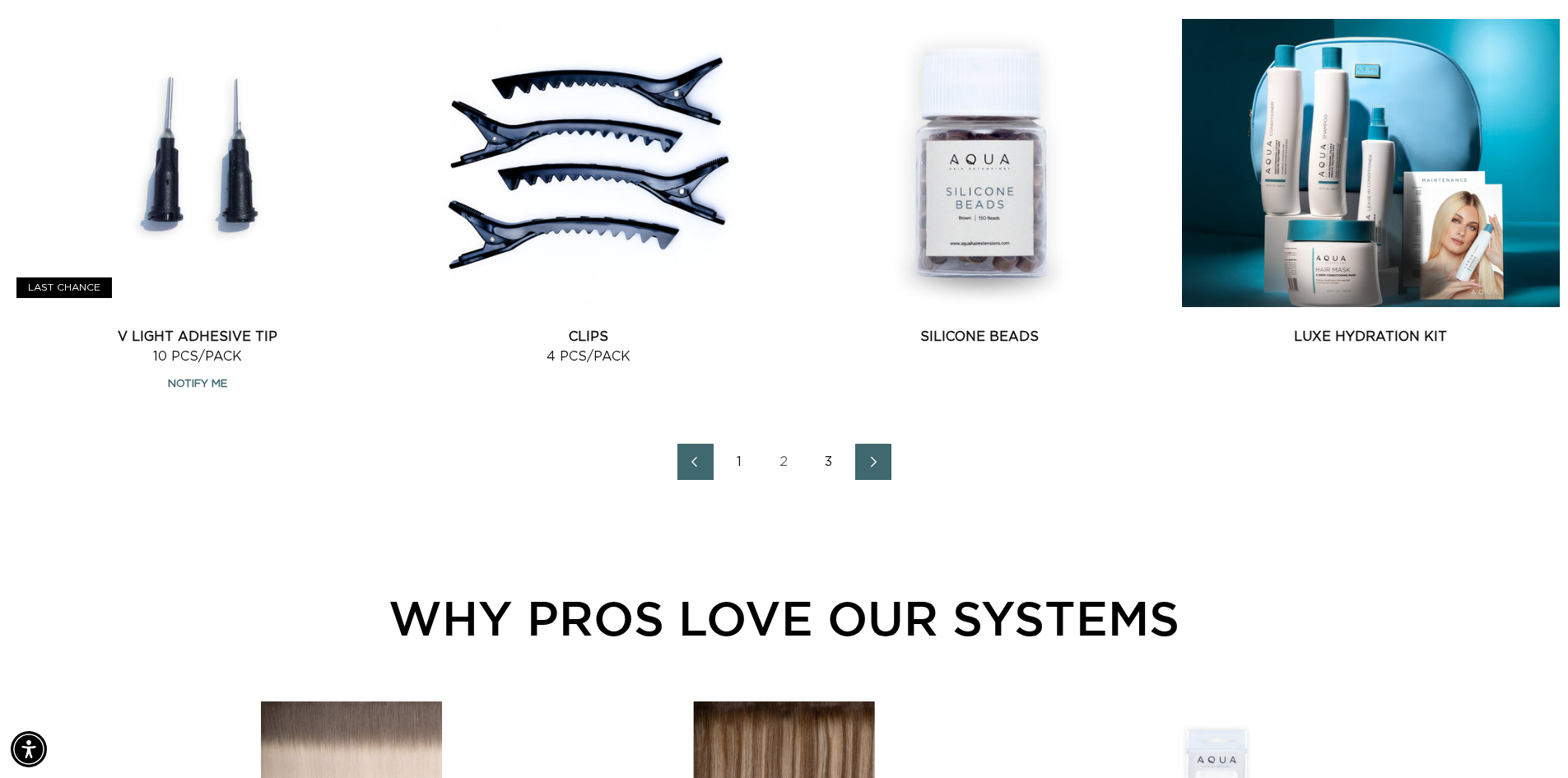
scroll to position [0, 2903]
click at [872, 454] on span "Next page" at bounding box center [873, 461] width 10 height 20
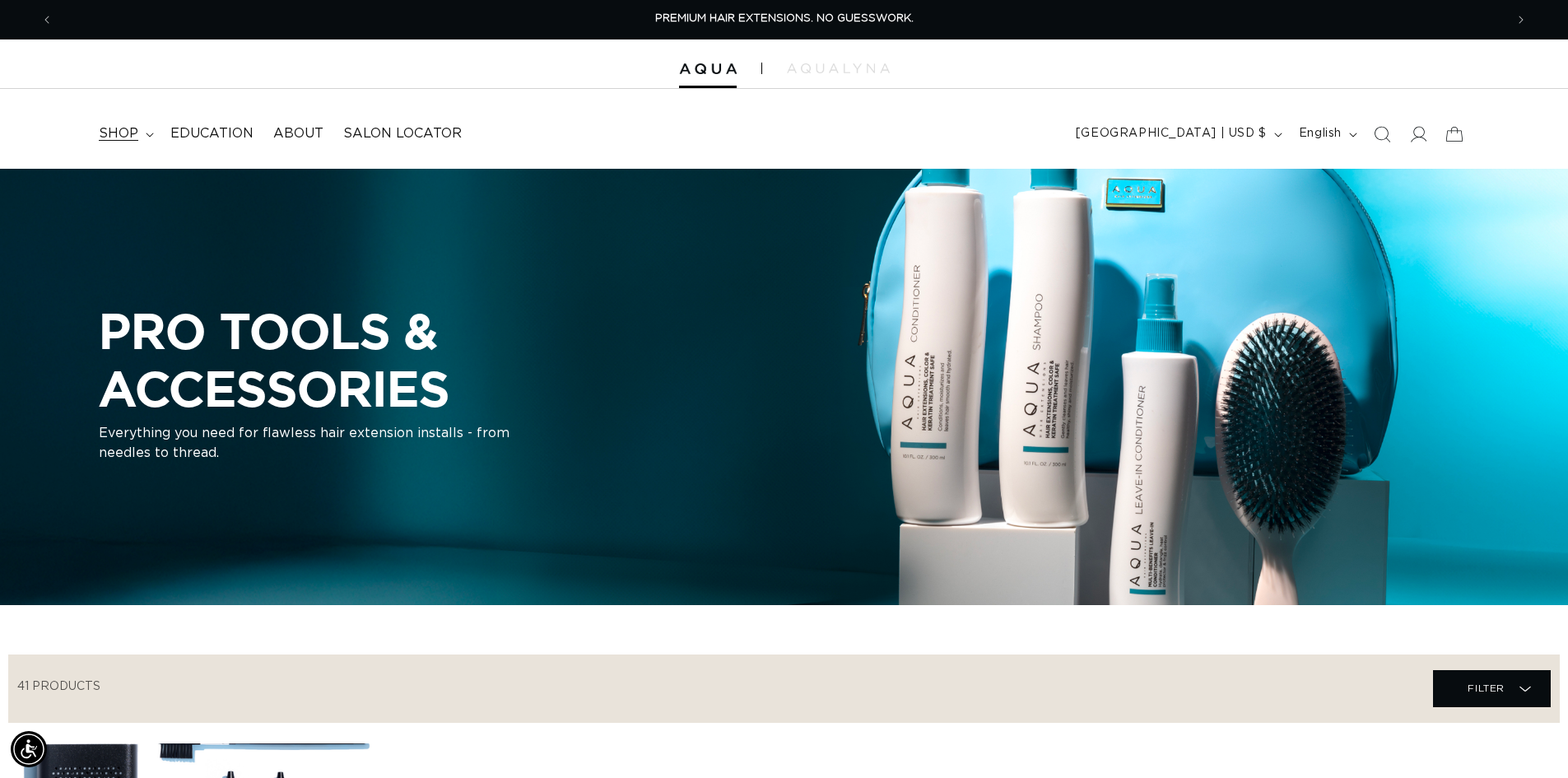
click at [132, 139] on span "shop" at bounding box center [118, 134] width 39 height 17
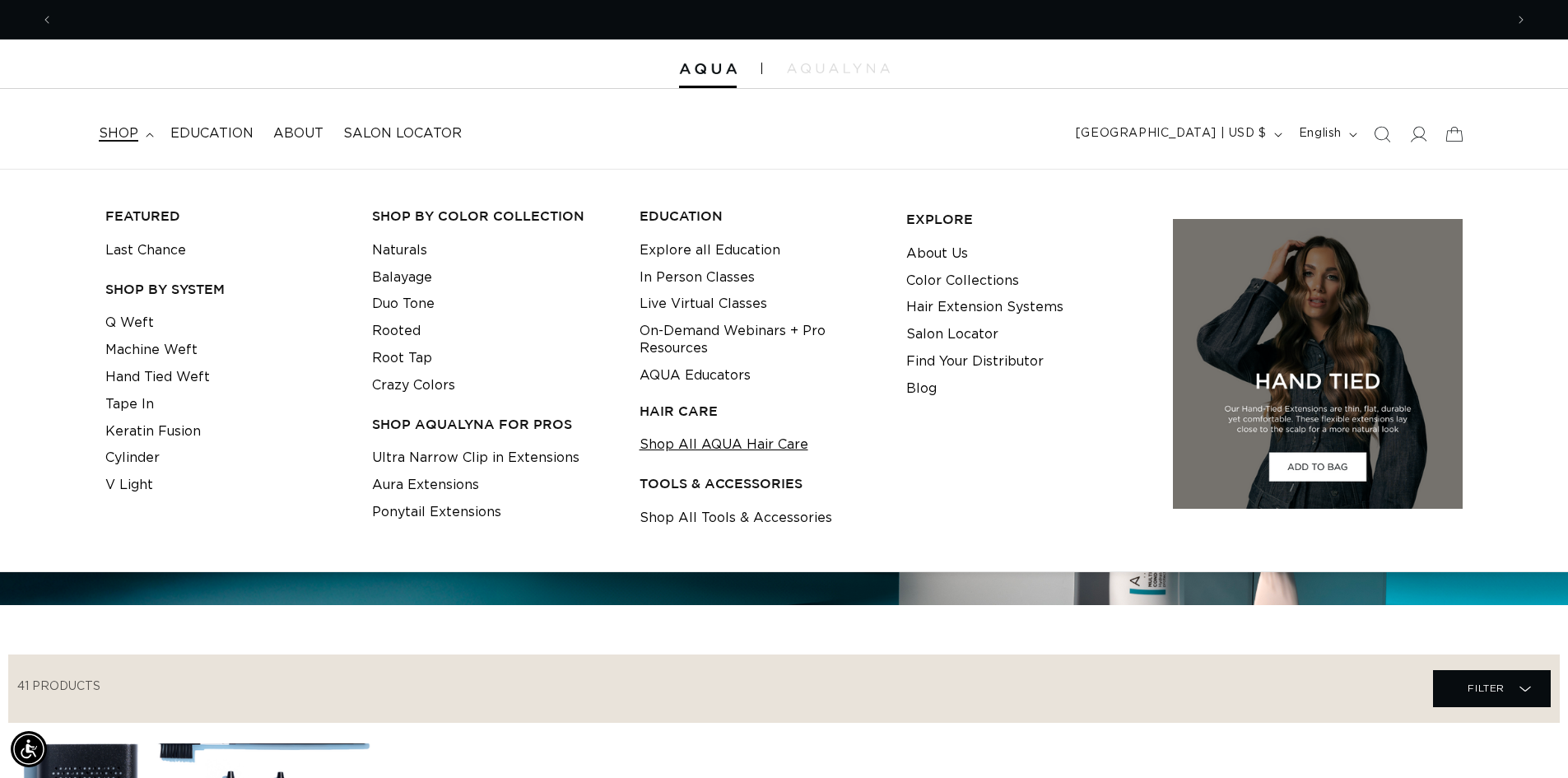
scroll to position [0, 2903]
click at [741, 451] on link "Shop All AQUA Hair Care" at bounding box center [723, 445] width 169 height 27
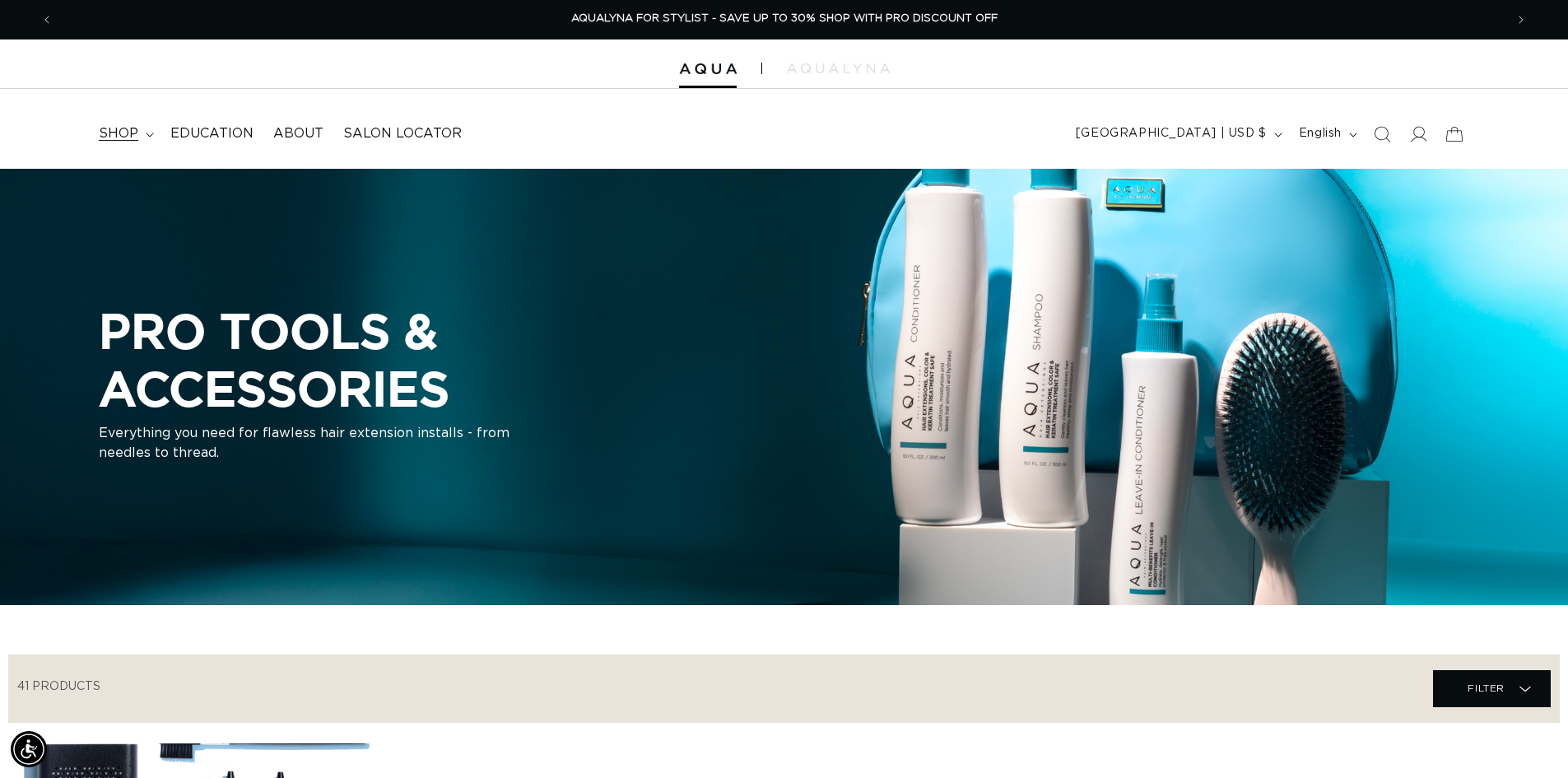
click at [127, 127] on span "shop" at bounding box center [118, 134] width 39 height 17
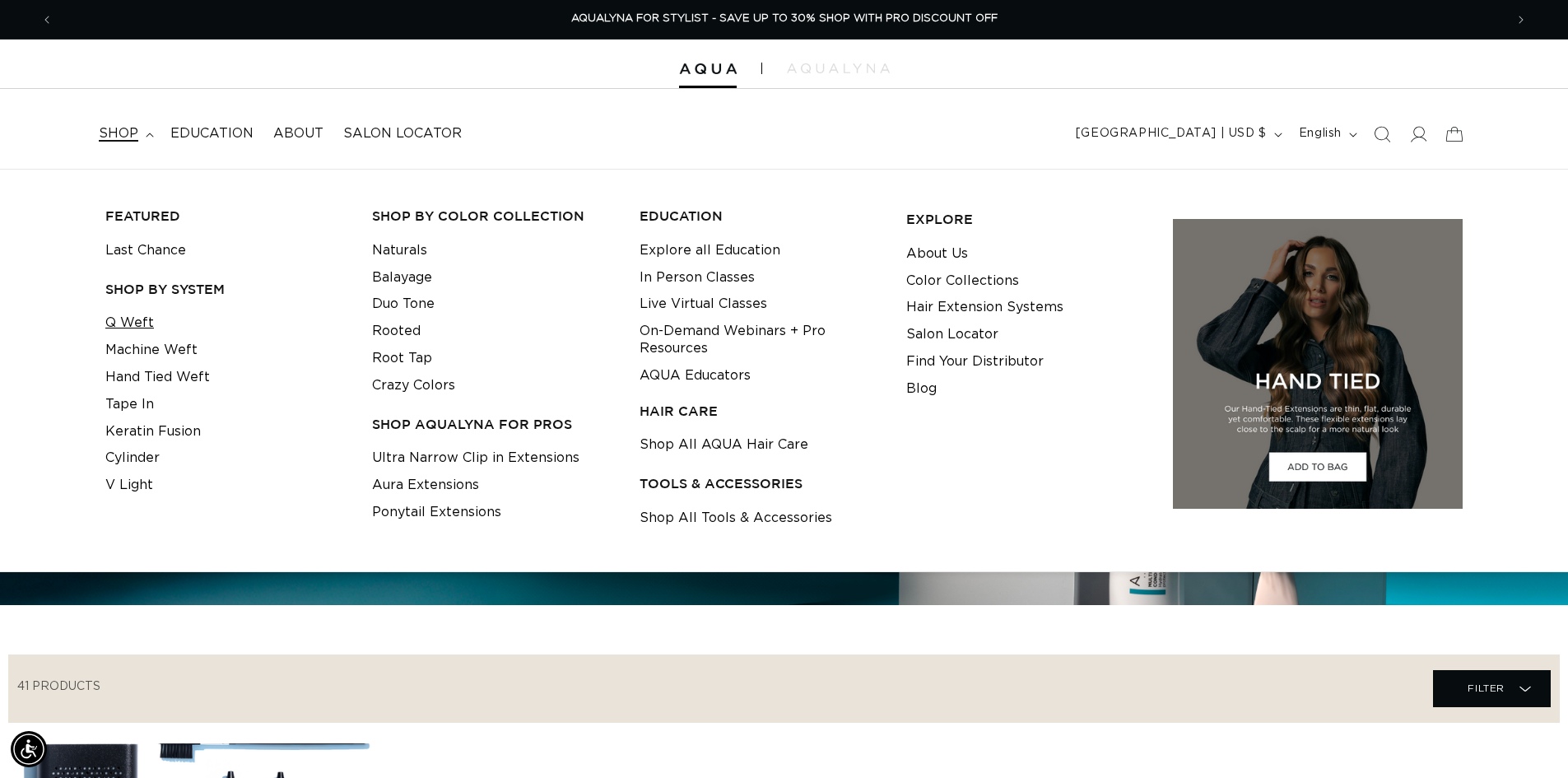
click at [130, 319] on link "Q Weft" at bounding box center [129, 323] width 49 height 27
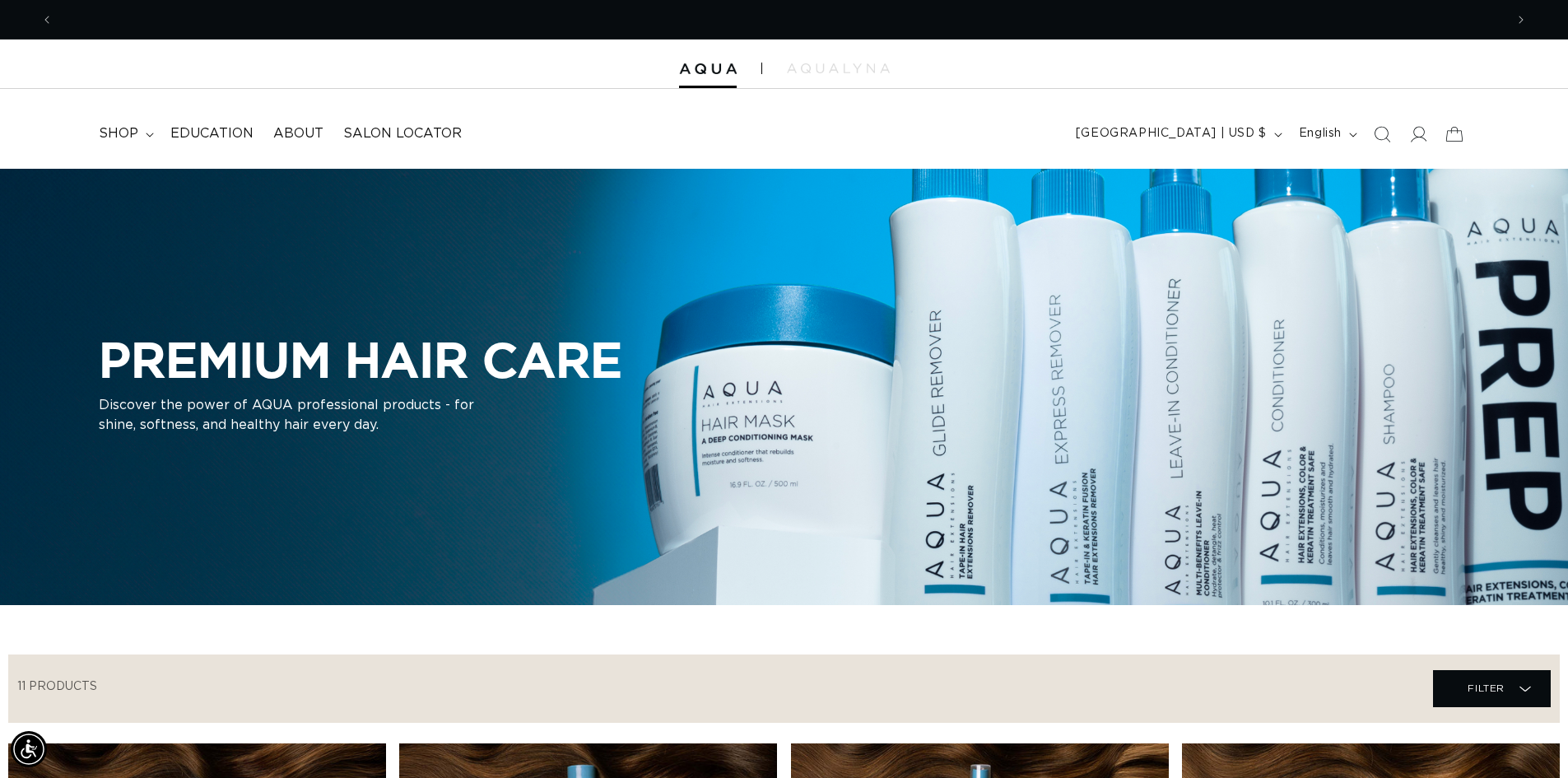
scroll to position [0, 2903]
drag, startPoint x: 716, startPoint y: 452, endPoint x: 594, endPoint y: 525, distance: 142.2
click at [594, 525] on div "PREMIUM HAIR CARE Discover the power of AQUA professional products - for shine,…" at bounding box center [784, 386] width 1568 height 436
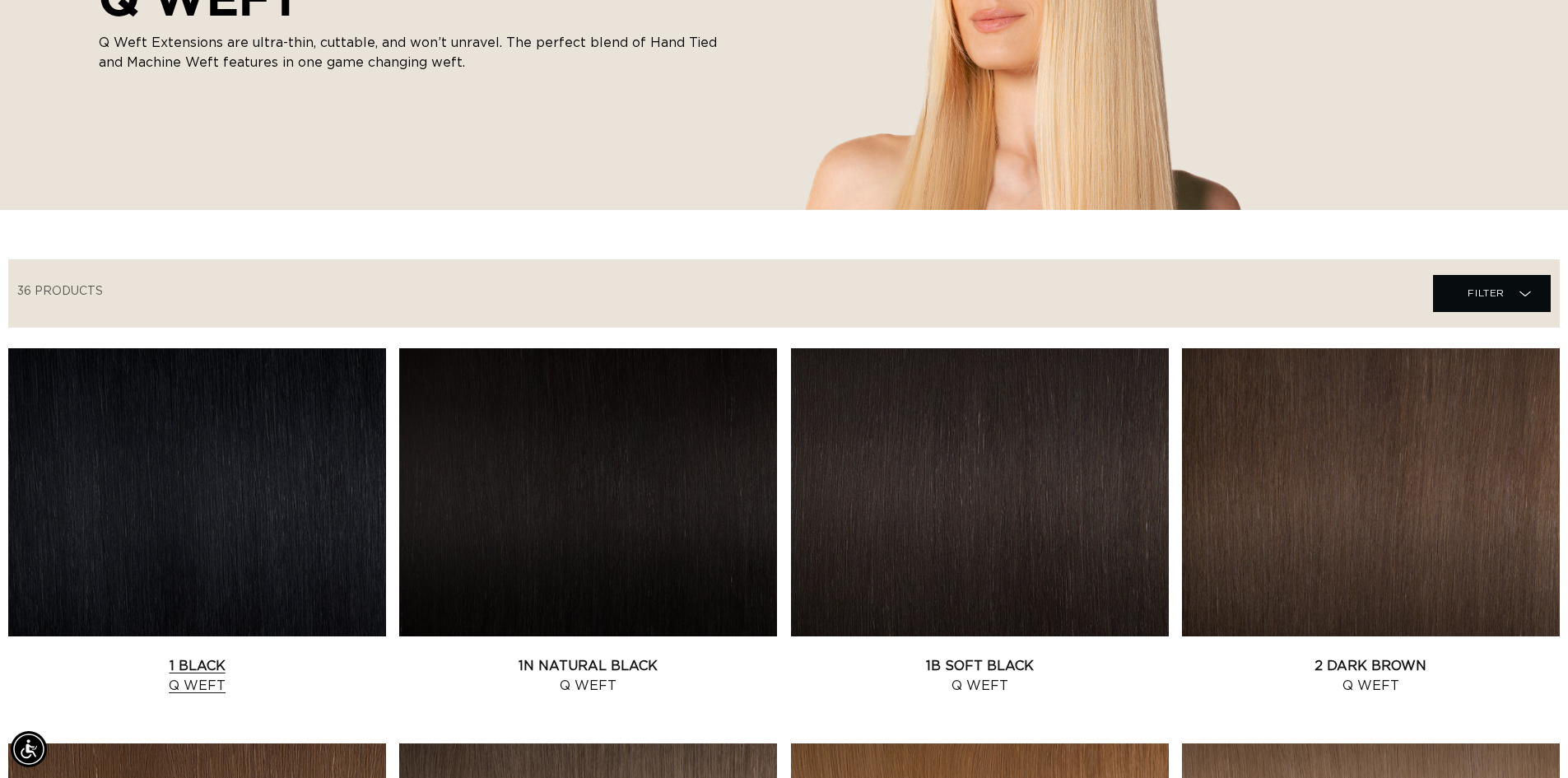
scroll to position [0, 2903]
drag, startPoint x: 178, startPoint y: 485, endPoint x: 210, endPoint y: 415, distance: 77.0
click at [210, 656] on link "1 Black Q Weft" at bounding box center [197, 676] width 378 height 39
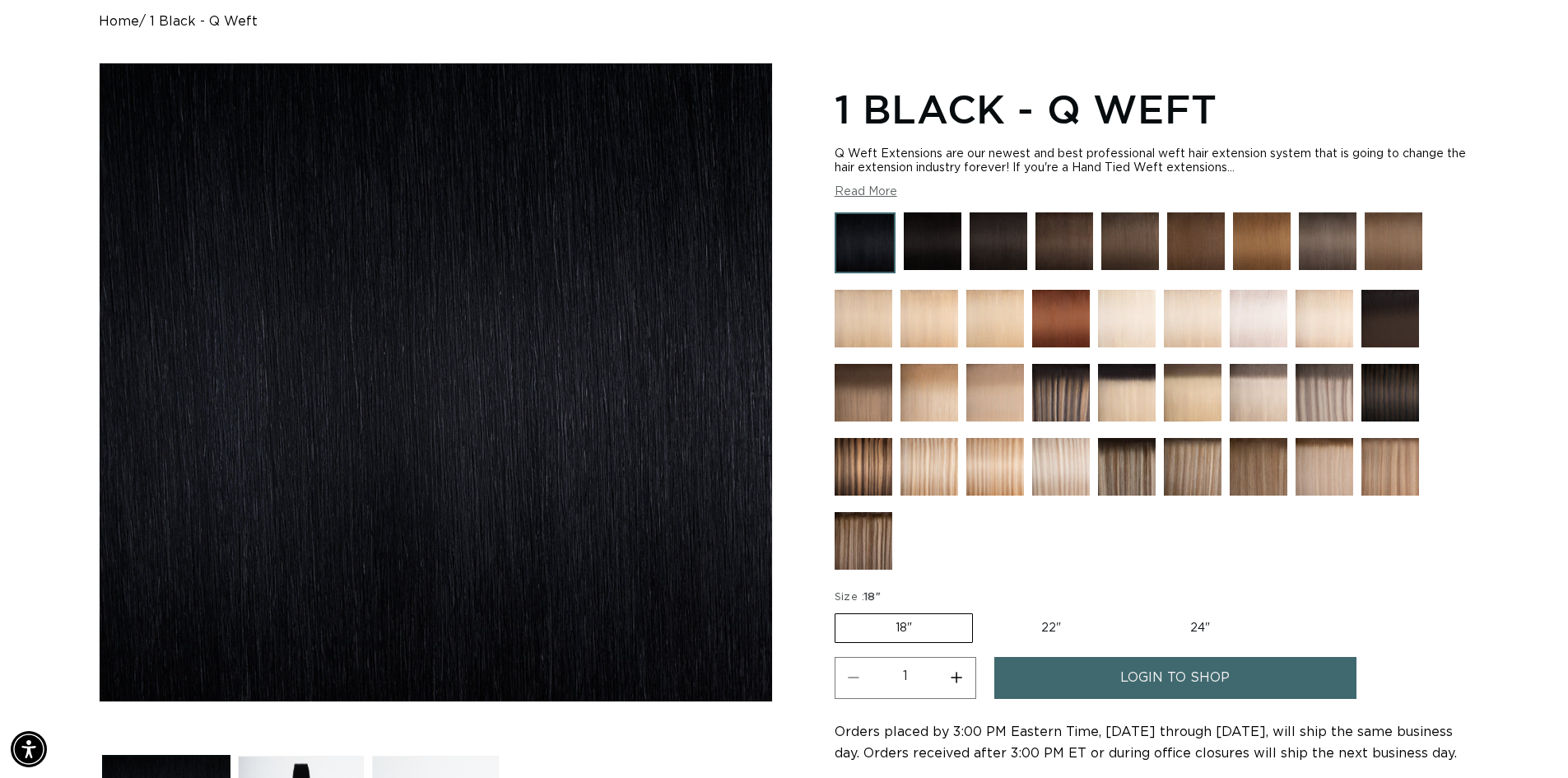
click at [1466, 590] on variant-selects "Size : 18" 18" Variant sold out or unavailable 22" Variant sold out or unavaila…" at bounding box center [1152, 617] width 635 height 55
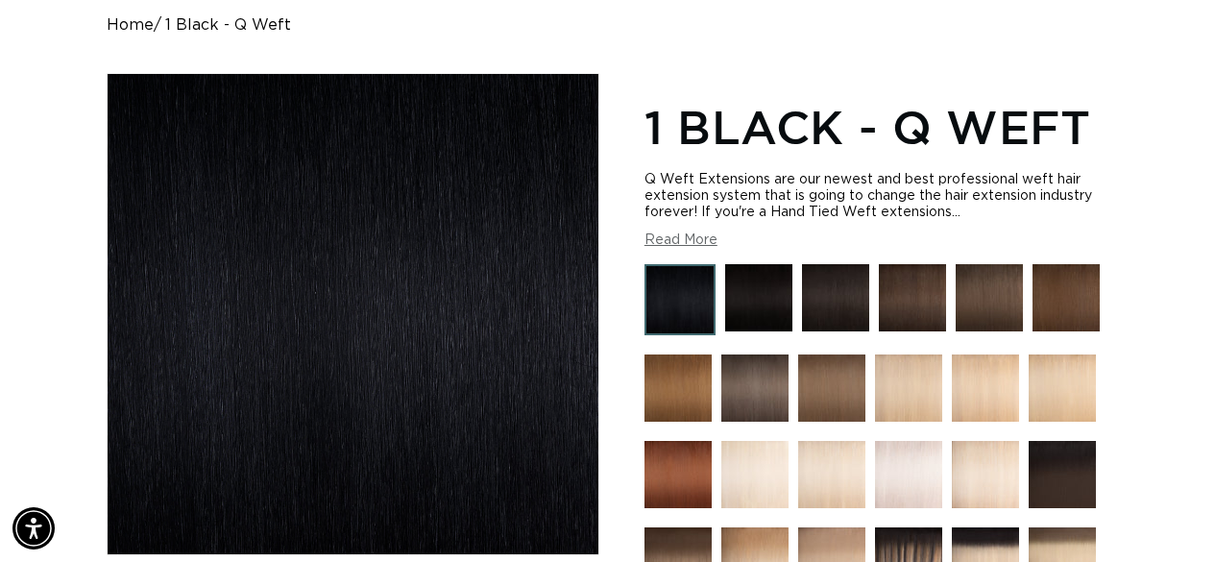
click at [756, 281] on img at bounding box center [758, 297] width 67 height 67
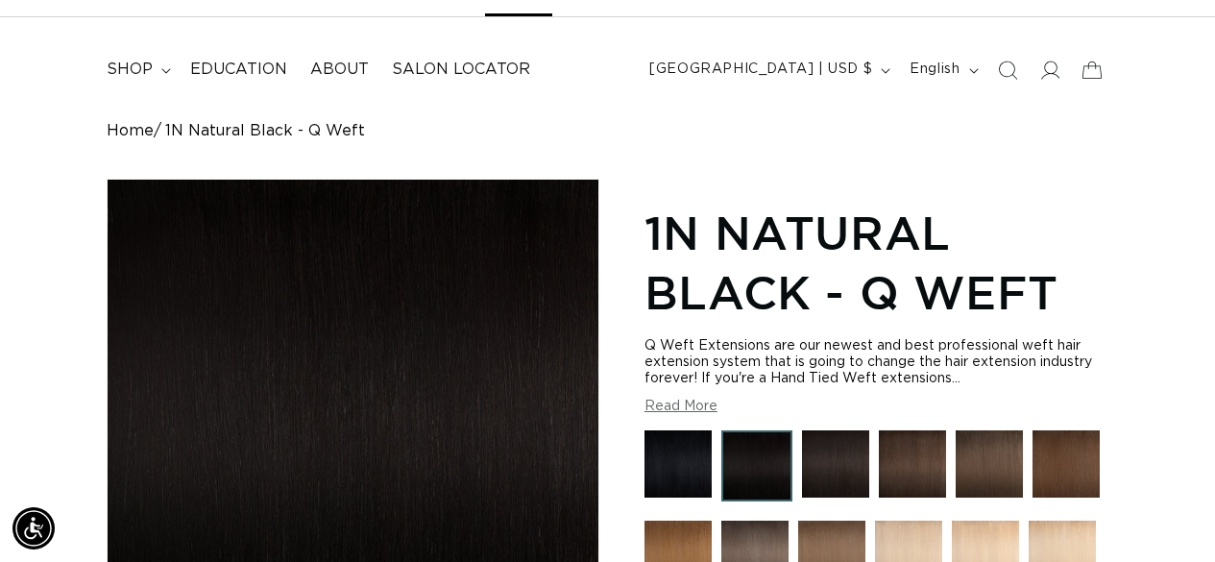
scroll to position [96, 0]
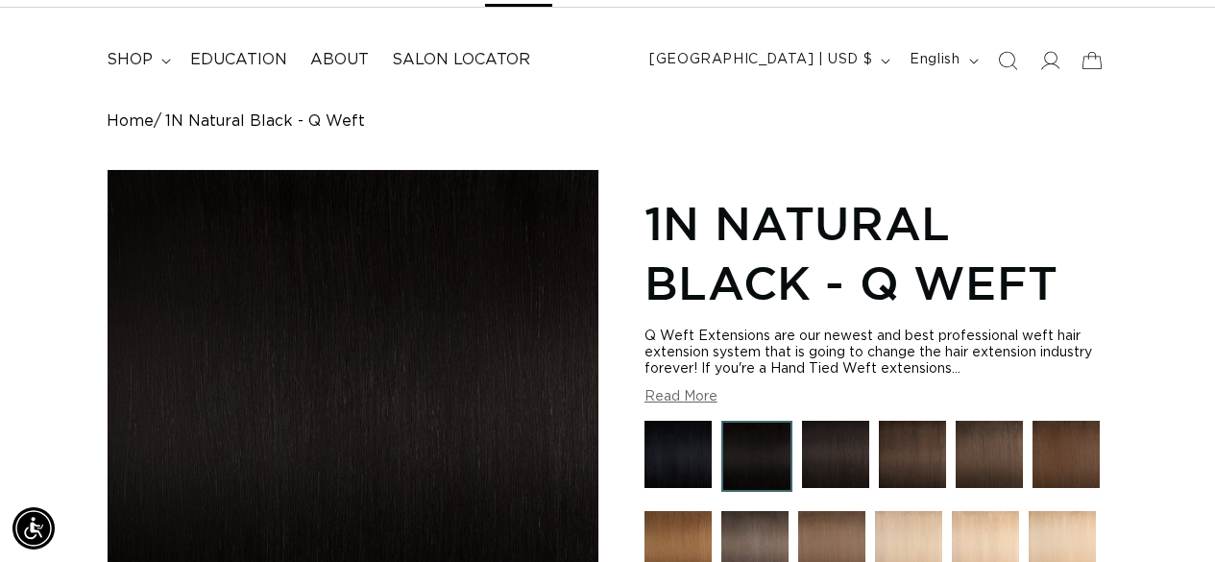
click at [829, 450] on img at bounding box center [835, 454] width 67 height 67
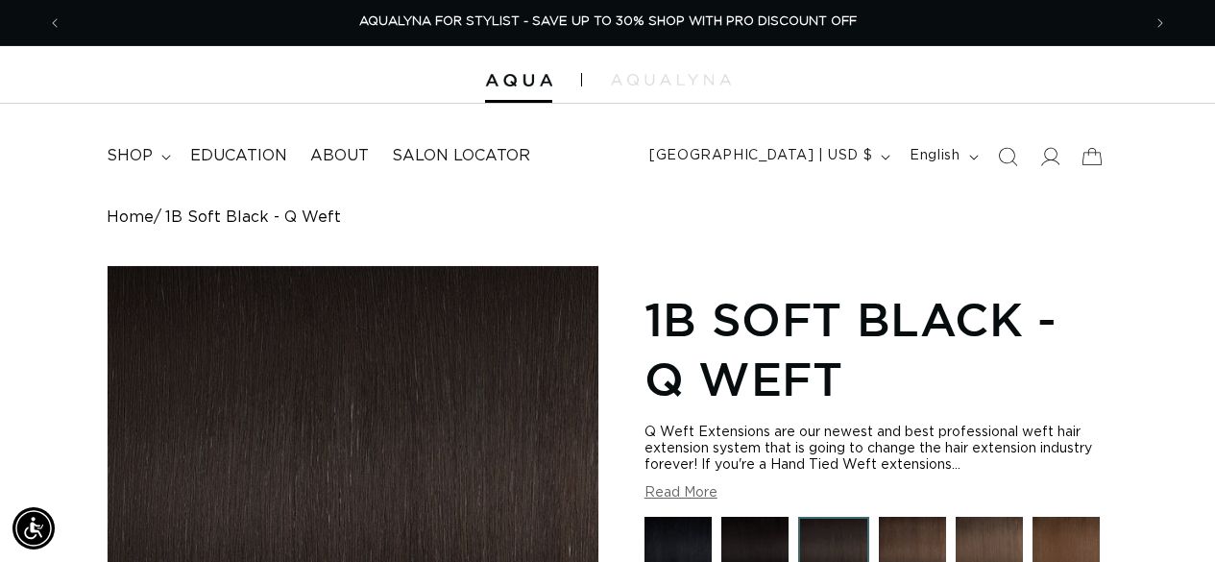
scroll to position [192, 0]
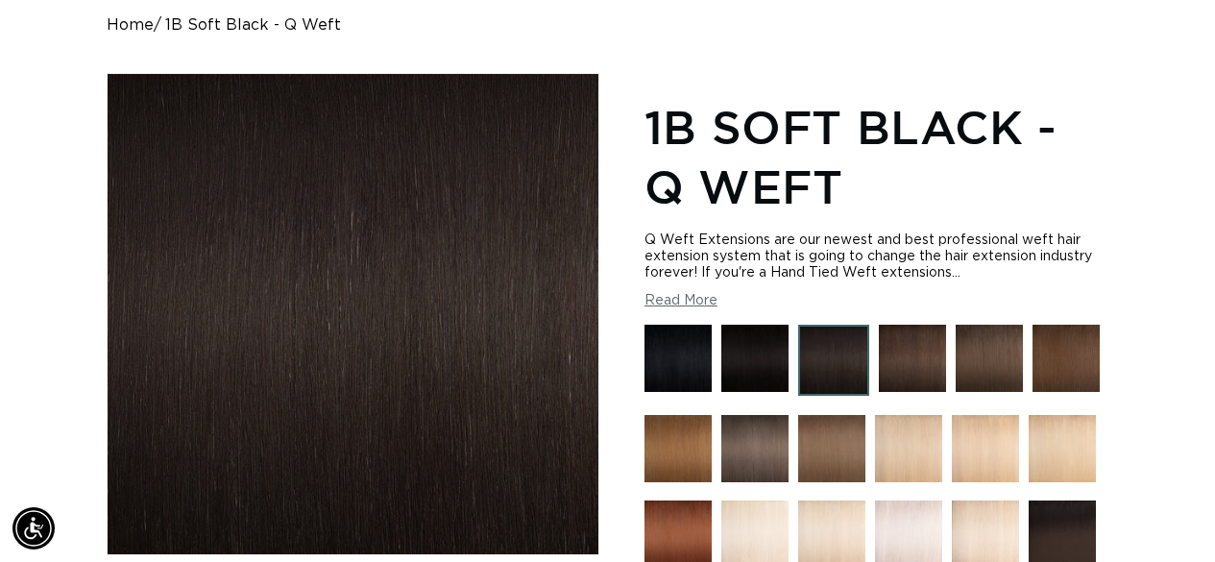
click at [933, 352] on img at bounding box center [912, 358] width 67 height 67
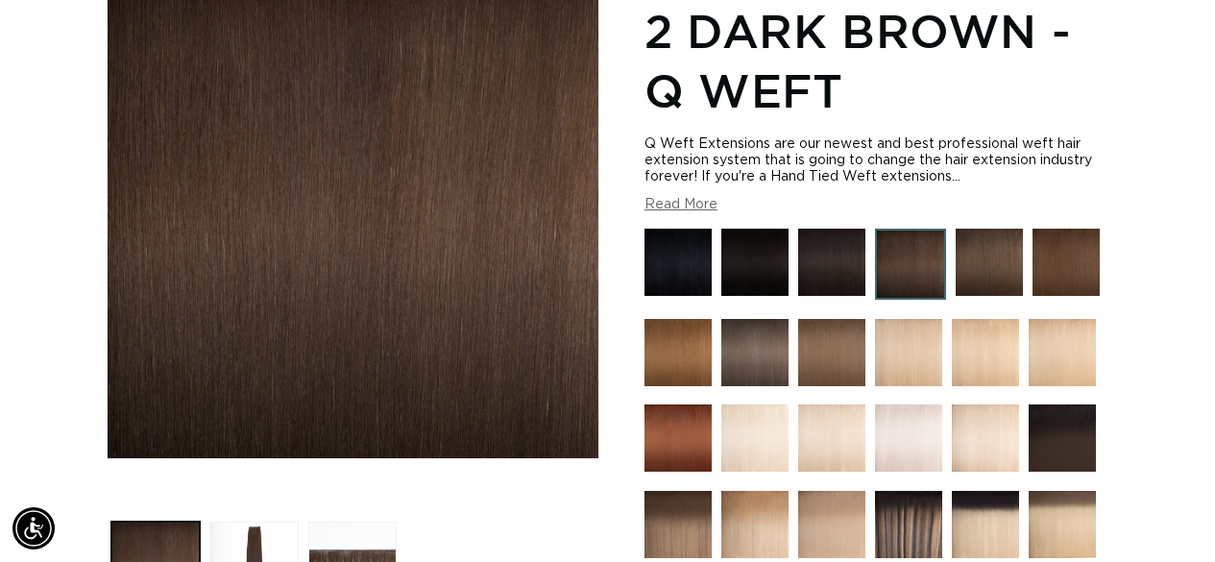
scroll to position [0, 2158]
click at [986, 252] on img at bounding box center [989, 262] width 67 height 67
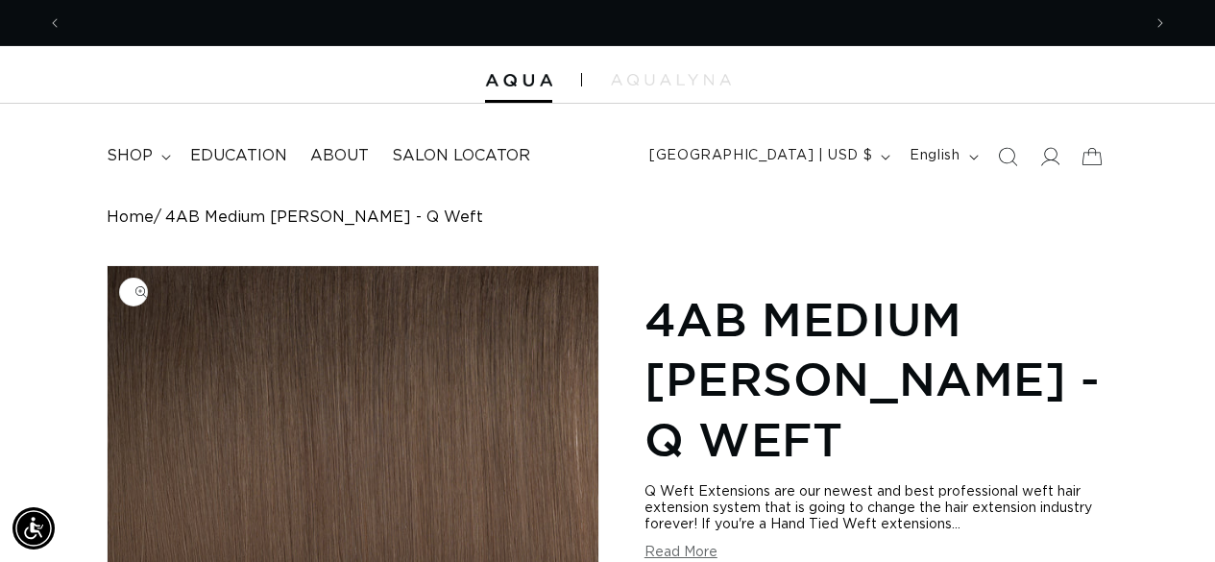
scroll to position [0, 2158]
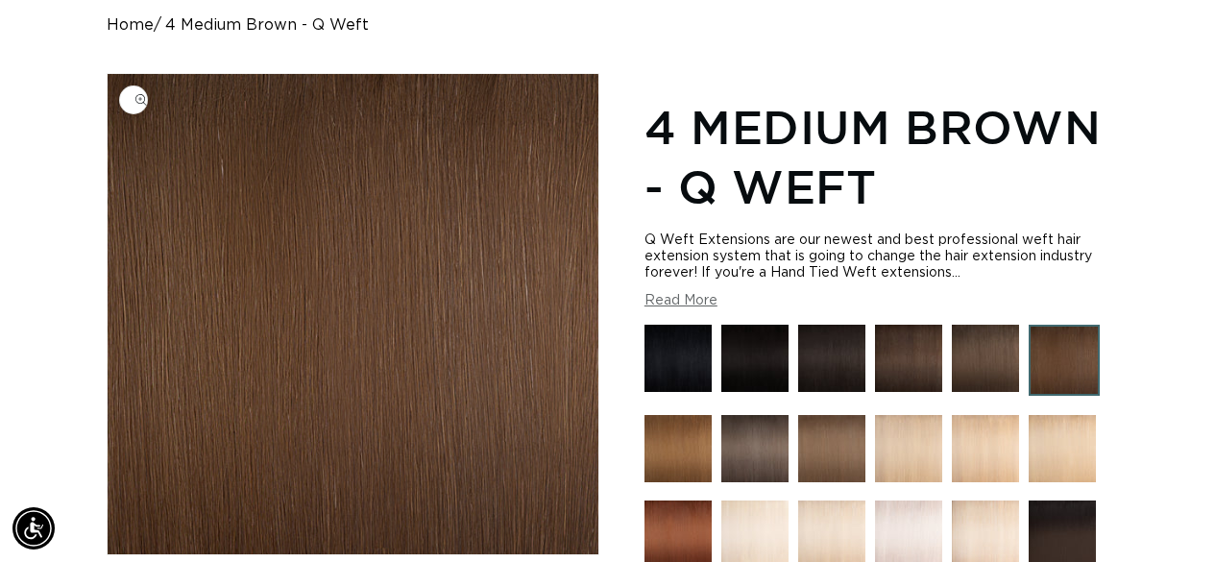
scroll to position [0, 2158]
click at [678, 428] on img at bounding box center [678, 448] width 67 height 67
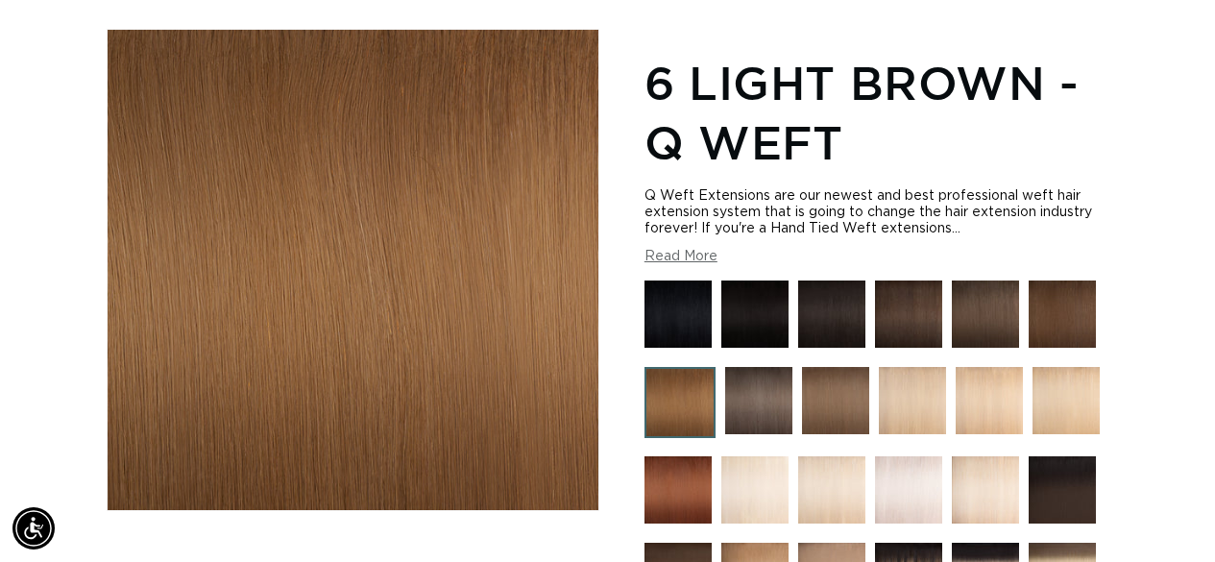
scroll to position [288, 0]
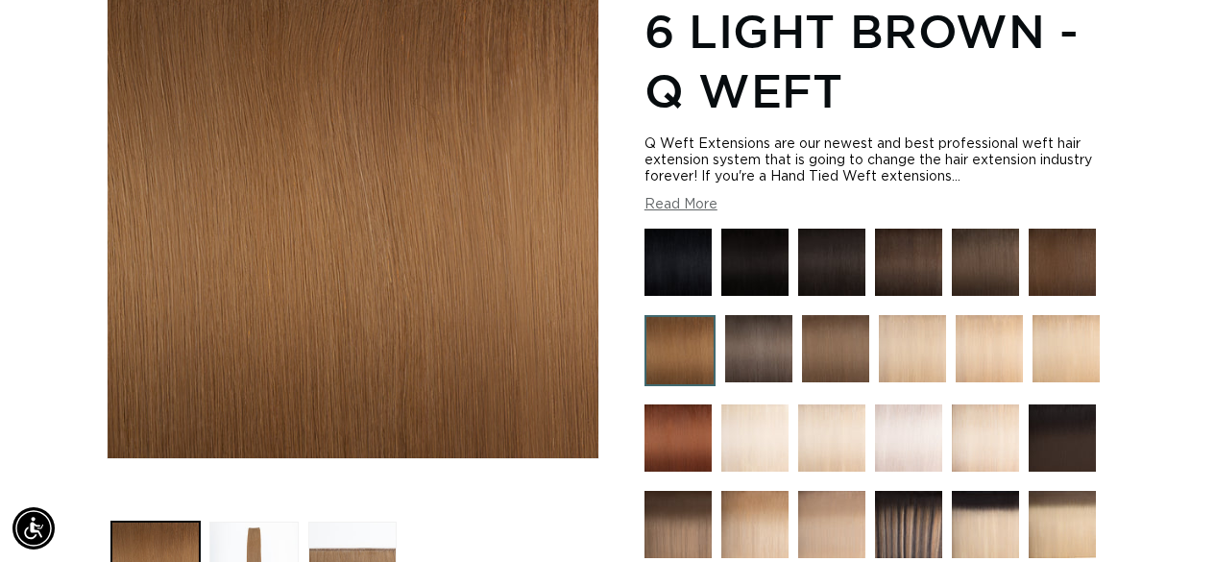
click at [745, 331] on img at bounding box center [758, 348] width 67 height 67
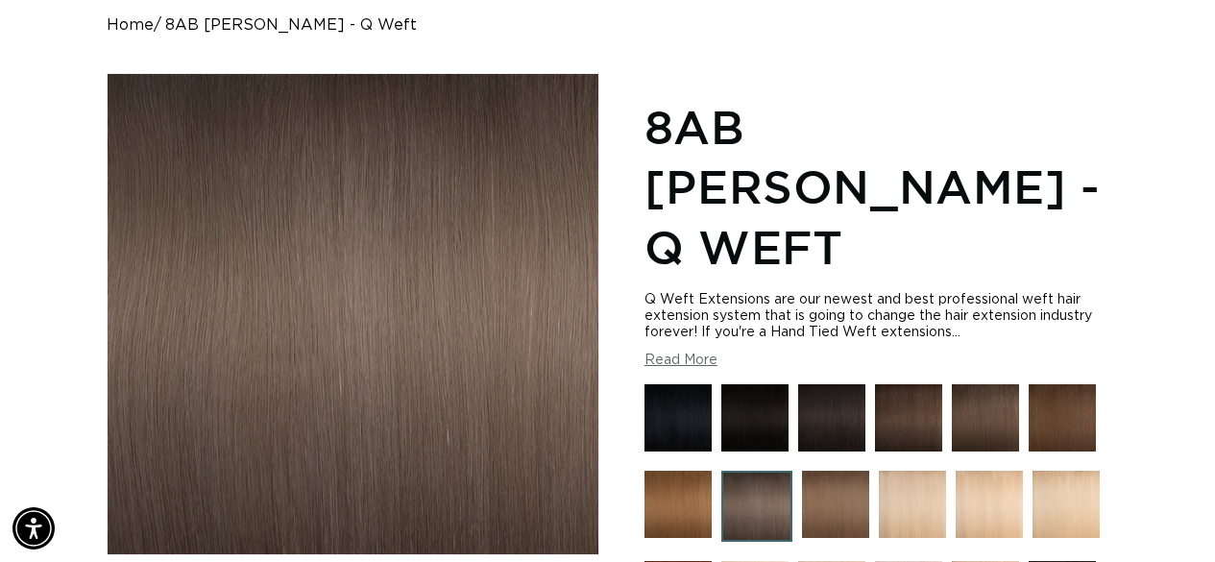
scroll to position [0, 1079]
click at [860, 471] on img at bounding box center [835, 504] width 67 height 67
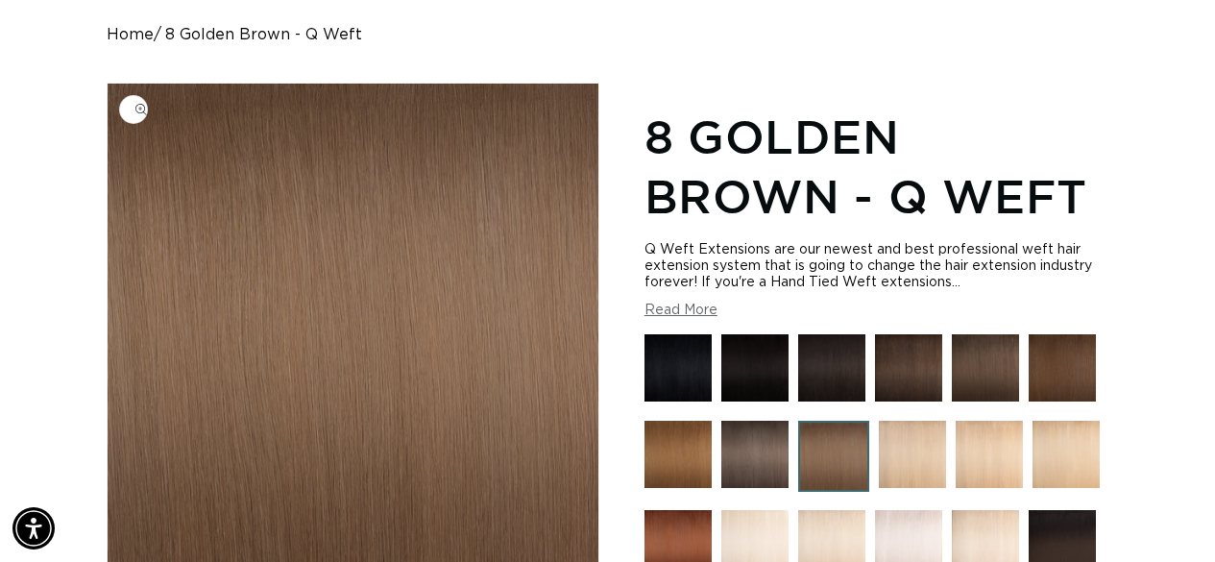
scroll to position [192, 0]
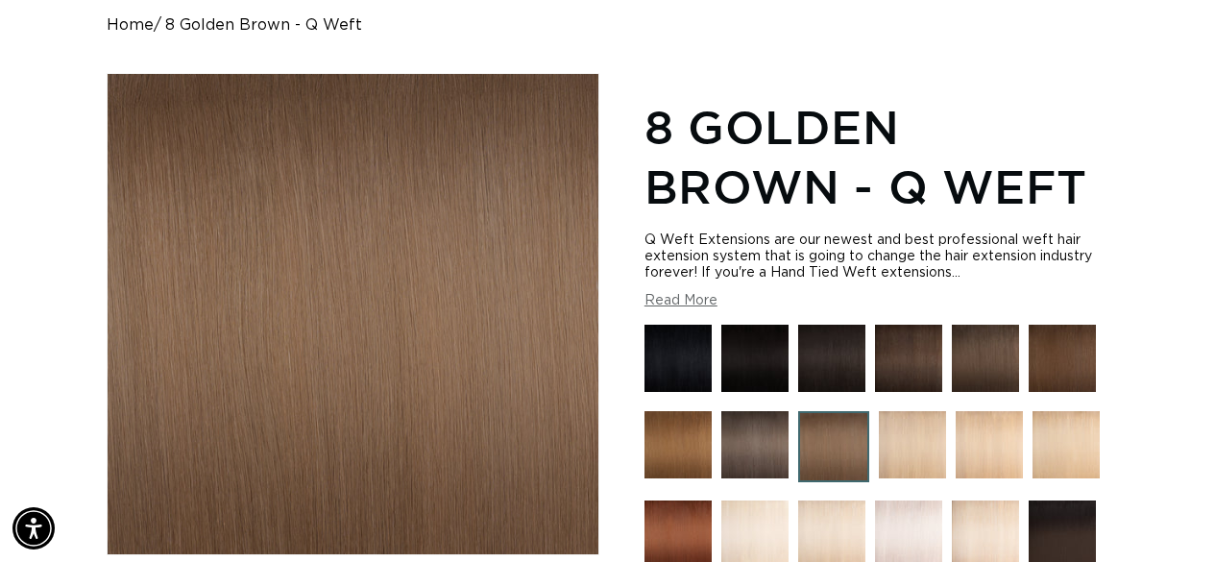
click at [914, 436] on img at bounding box center [912, 444] width 67 height 67
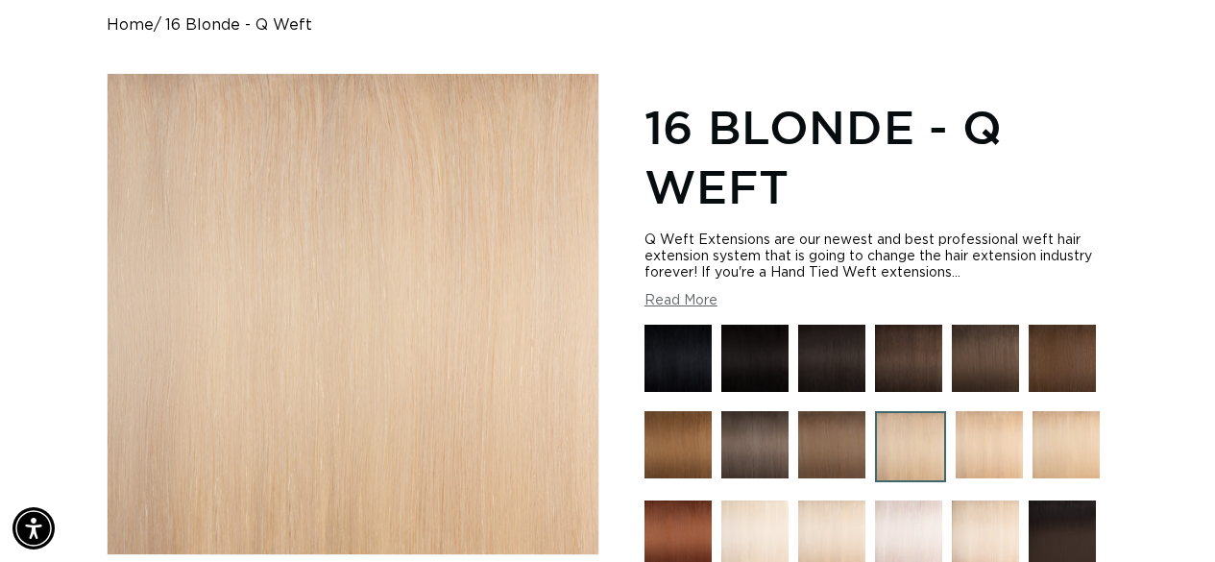
click at [1003, 438] on img at bounding box center [989, 444] width 67 height 67
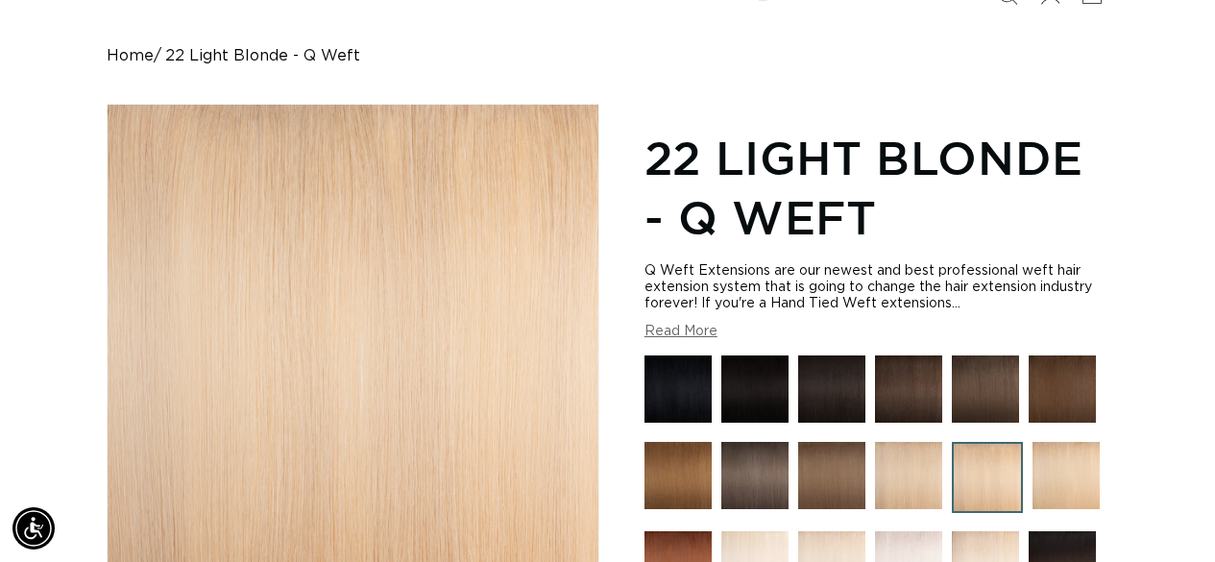
scroll to position [192, 0]
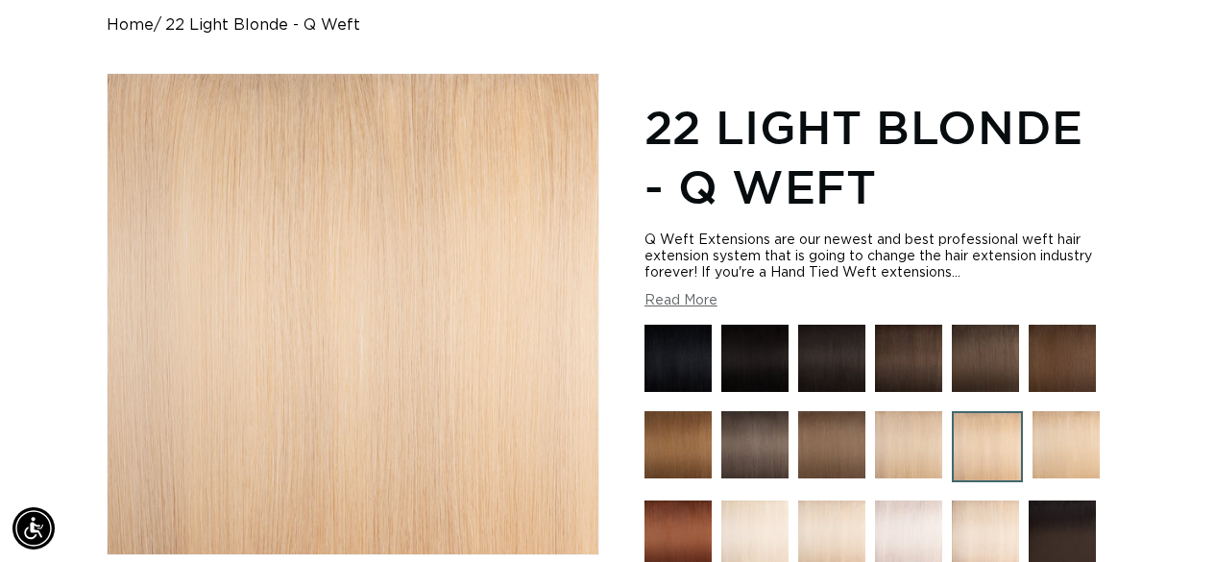
click at [1081, 441] on img at bounding box center [1066, 444] width 67 height 67
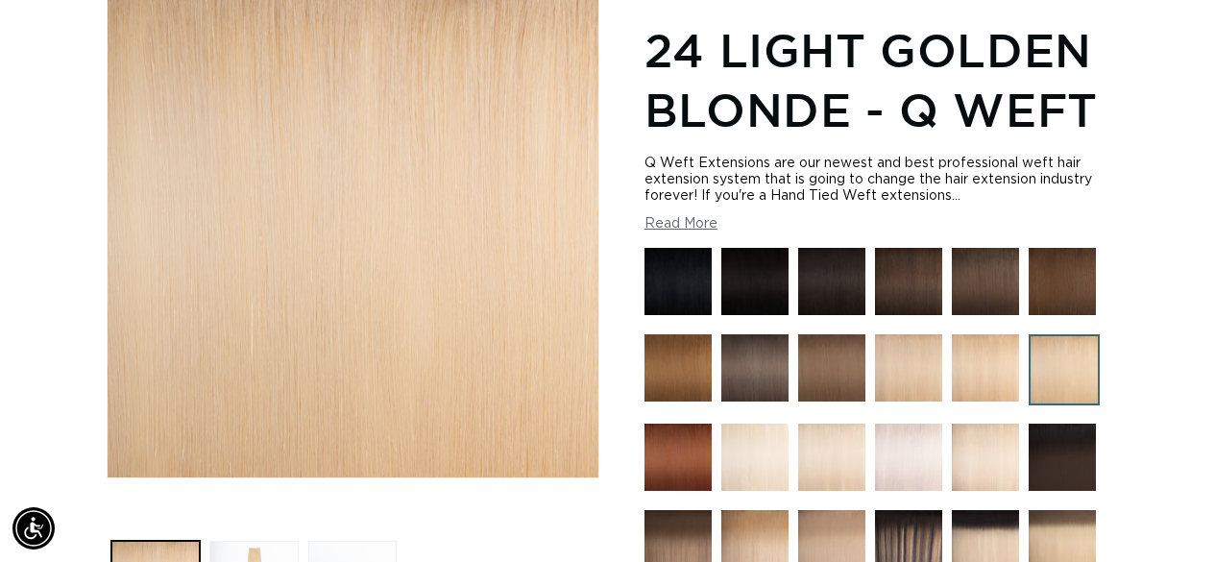
scroll to position [288, 0]
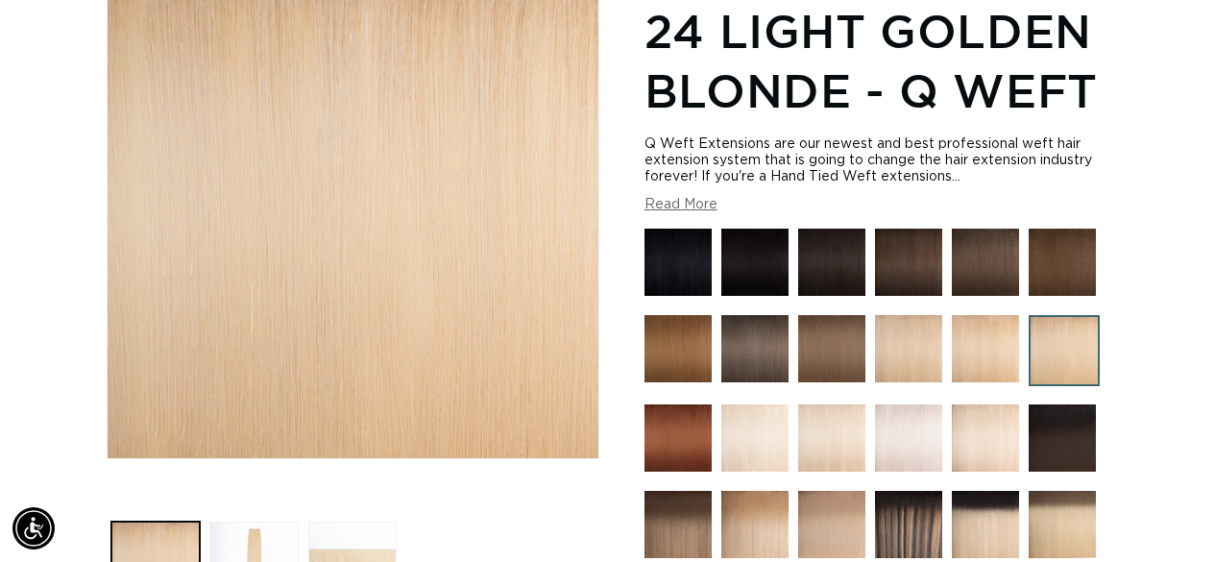
click at [663, 437] on img at bounding box center [678, 437] width 67 height 67
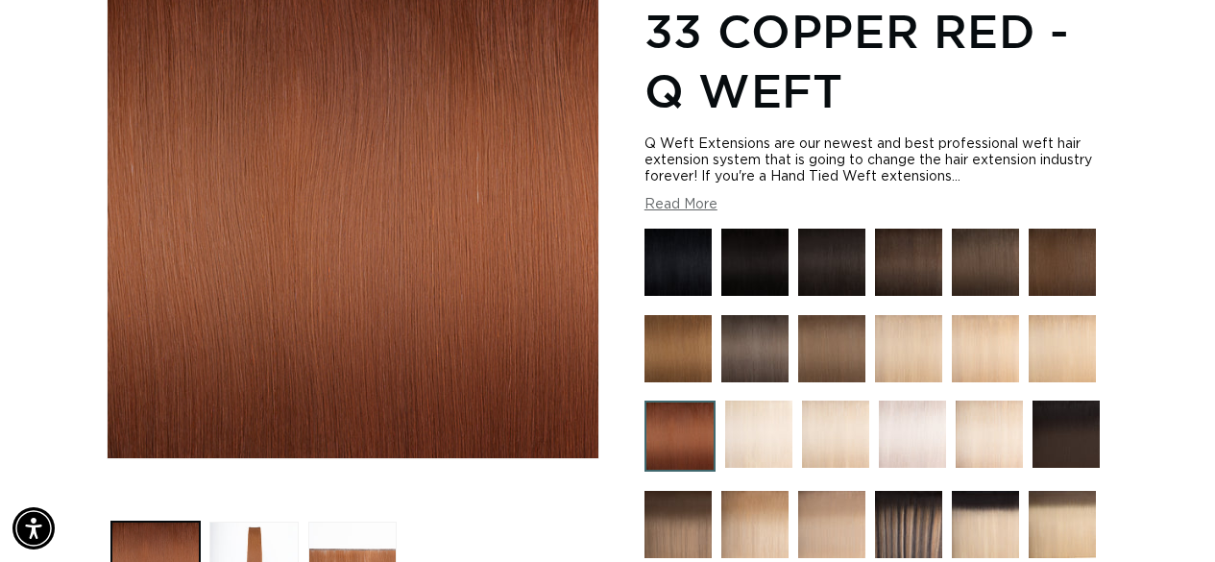
scroll to position [0, 2158]
click at [746, 432] on img at bounding box center [758, 434] width 67 height 67
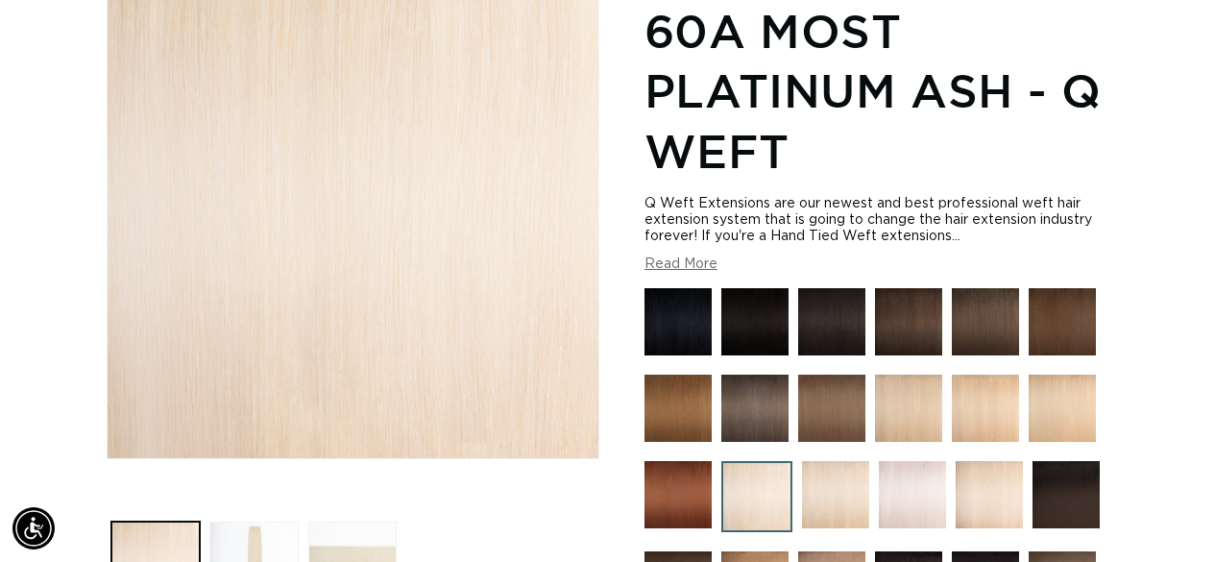
click at [663, 482] on img at bounding box center [678, 494] width 67 height 67
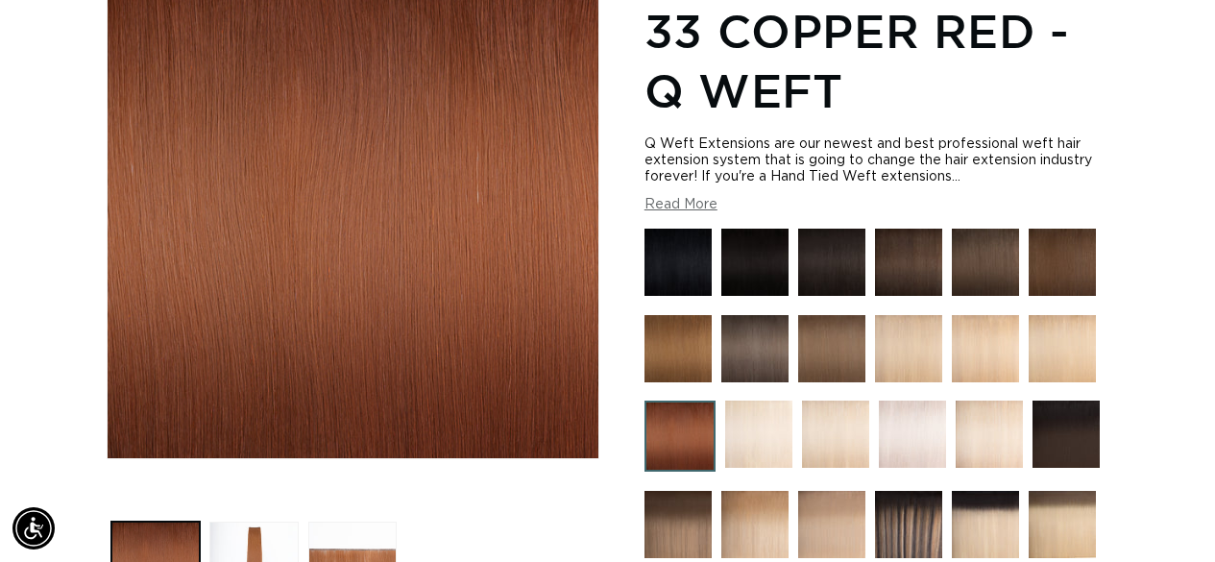
scroll to position [0, 2158]
click at [740, 418] on img at bounding box center [758, 434] width 67 height 67
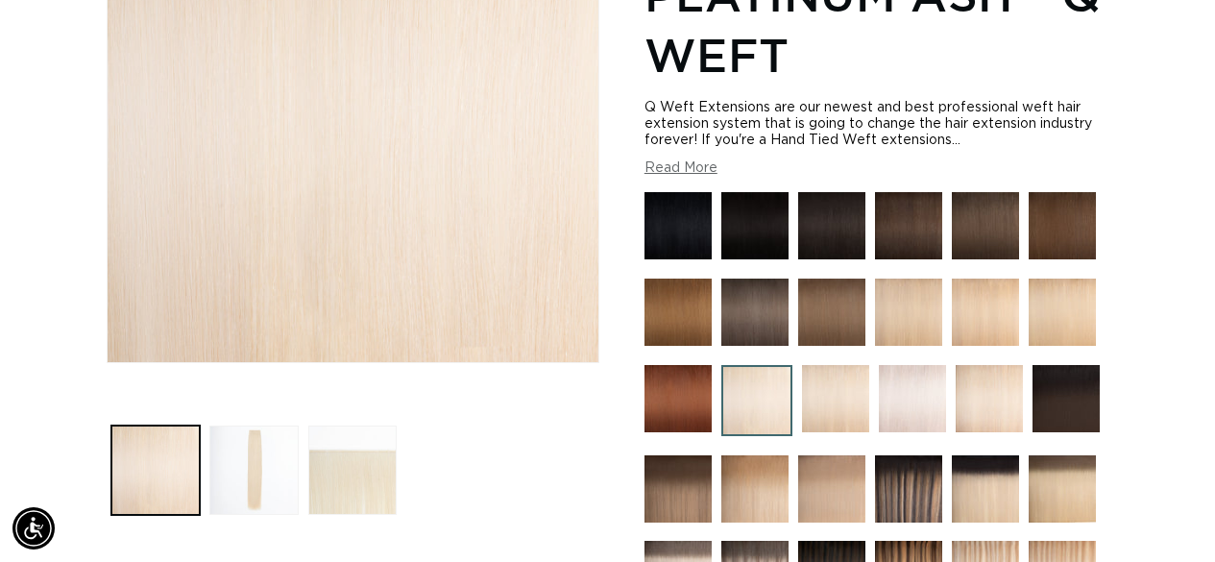
click at [820, 393] on img at bounding box center [835, 398] width 67 height 67
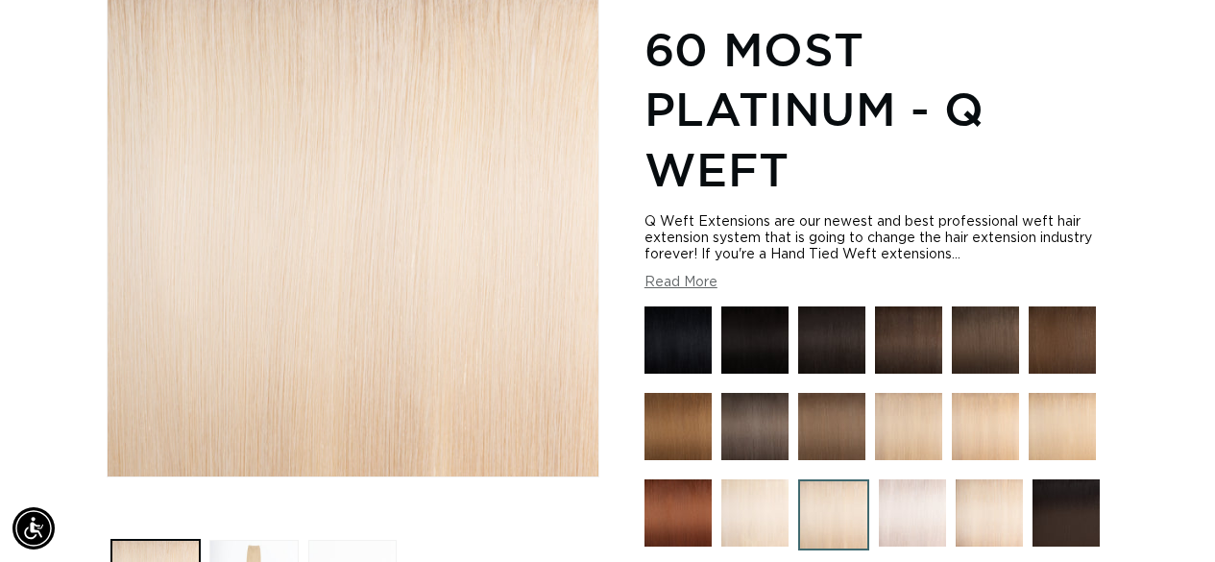
scroll to position [288, 0]
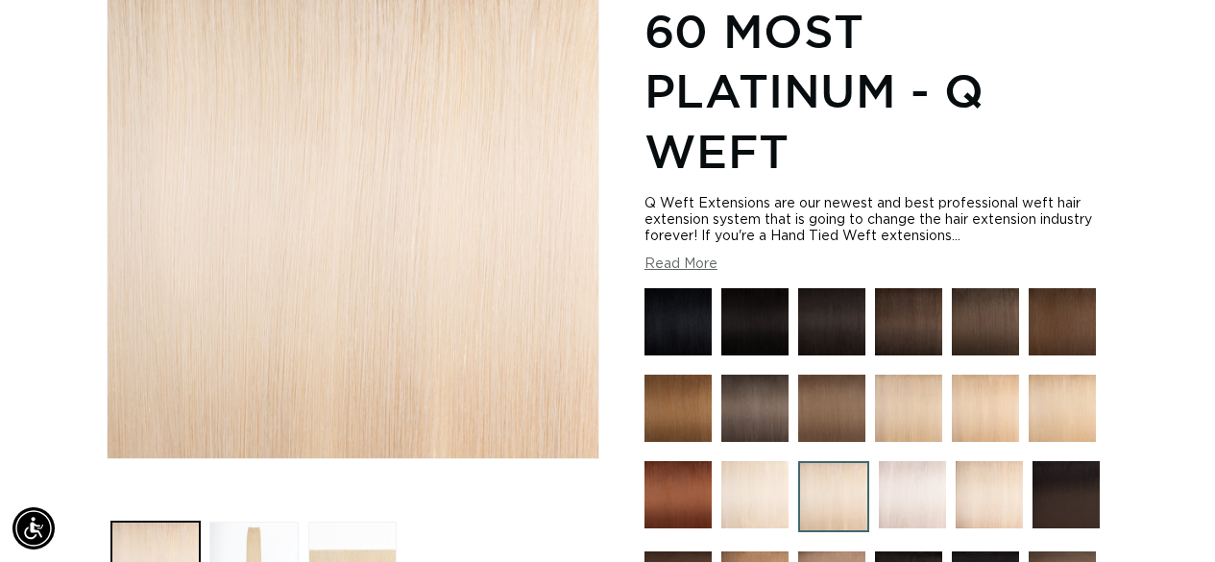
click at [749, 469] on img at bounding box center [755, 494] width 67 height 67
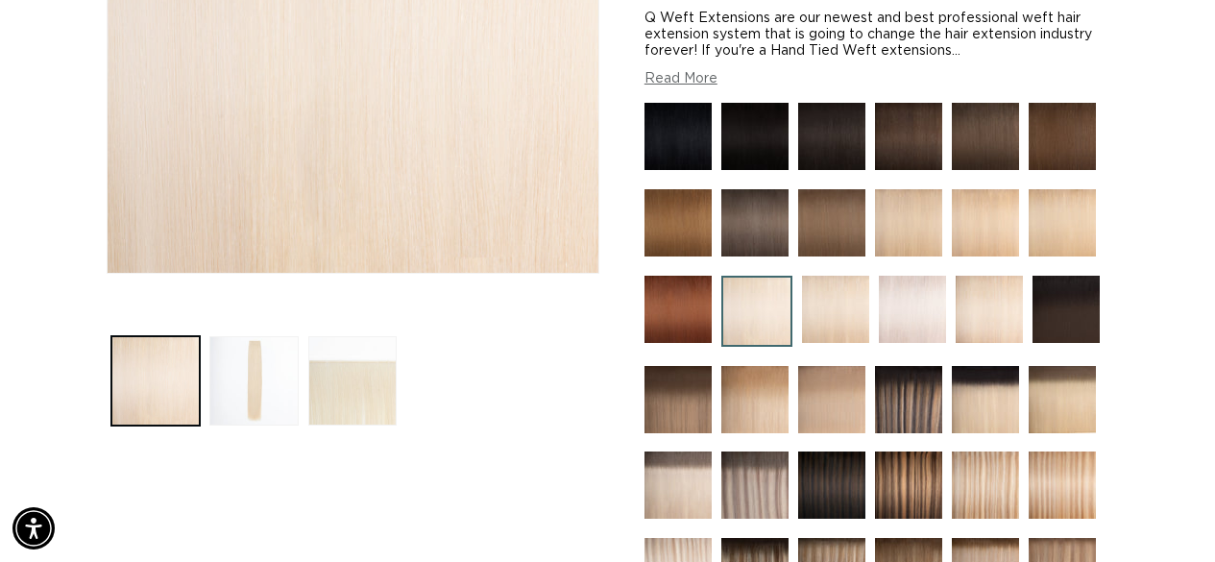
scroll to position [480, 0]
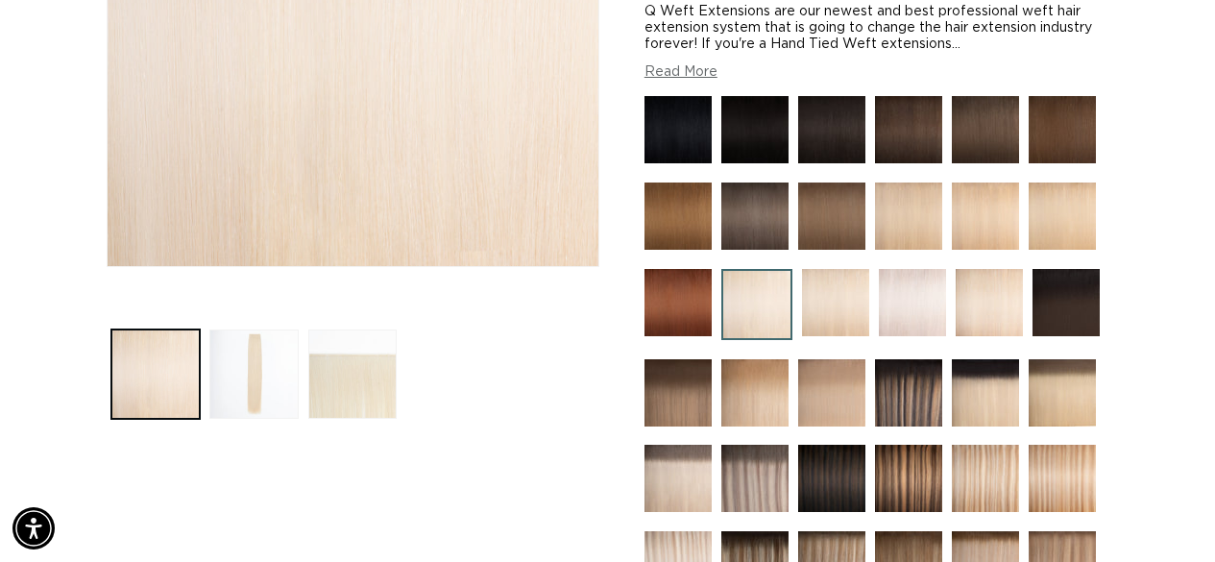
click at [844, 293] on img at bounding box center [835, 302] width 67 height 67
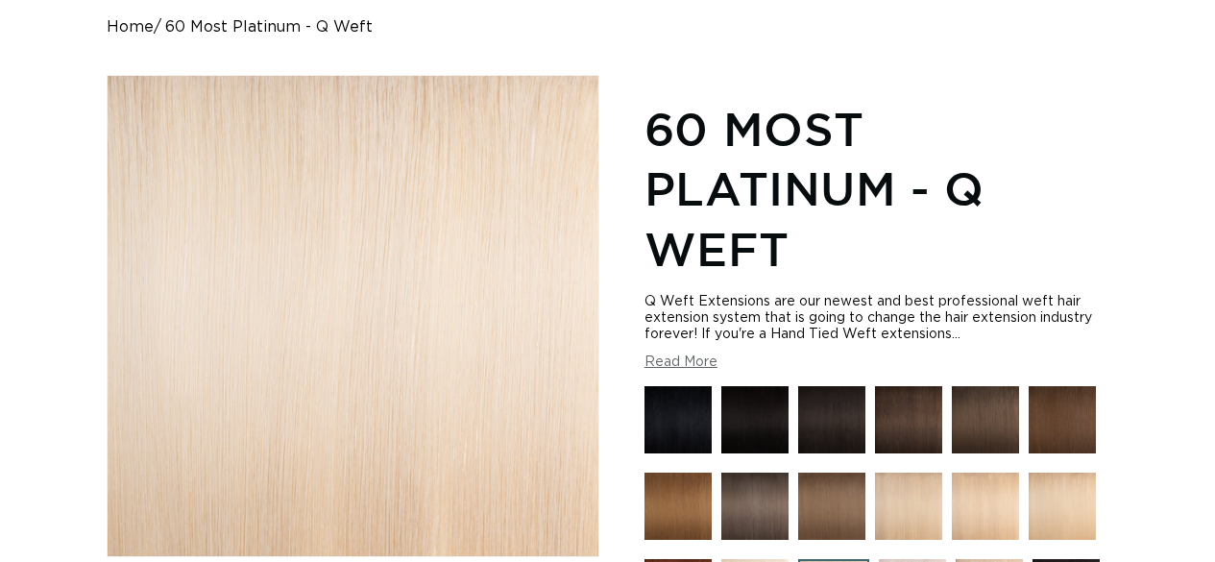
scroll to position [384, 0]
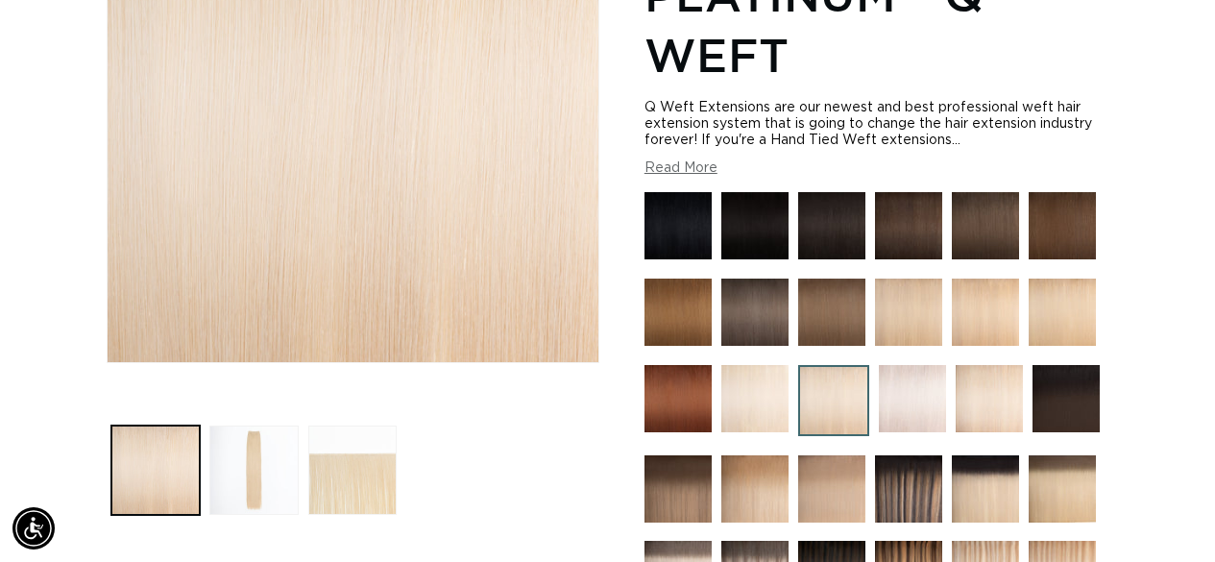
click at [916, 379] on img at bounding box center [912, 398] width 67 height 67
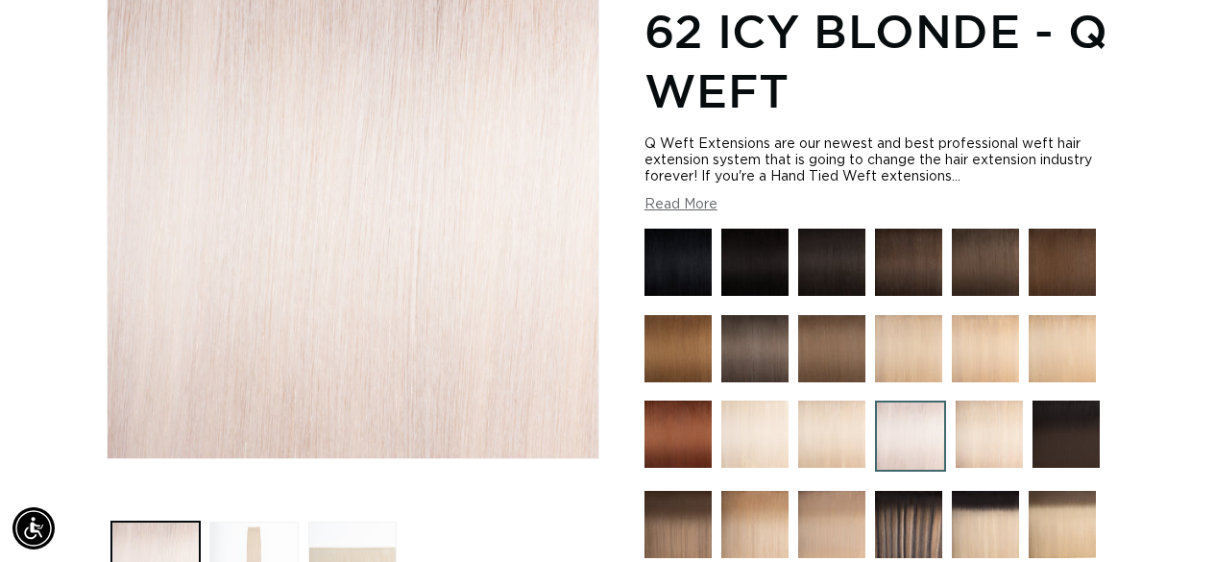
scroll to position [0, 1079]
click at [977, 444] on img at bounding box center [989, 434] width 67 height 67
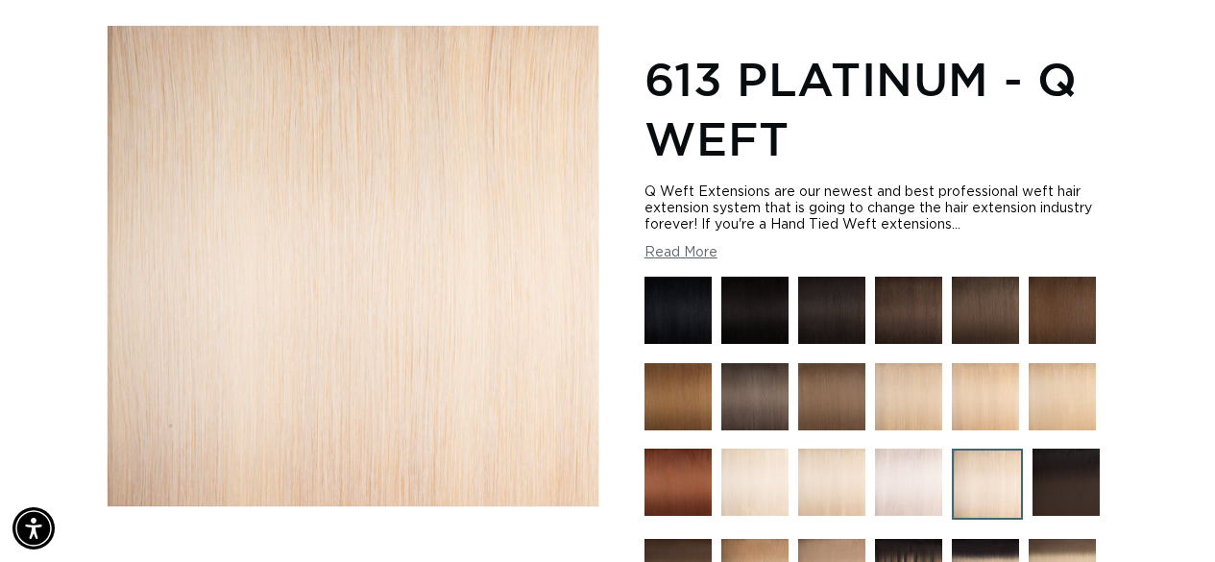
scroll to position [384, 0]
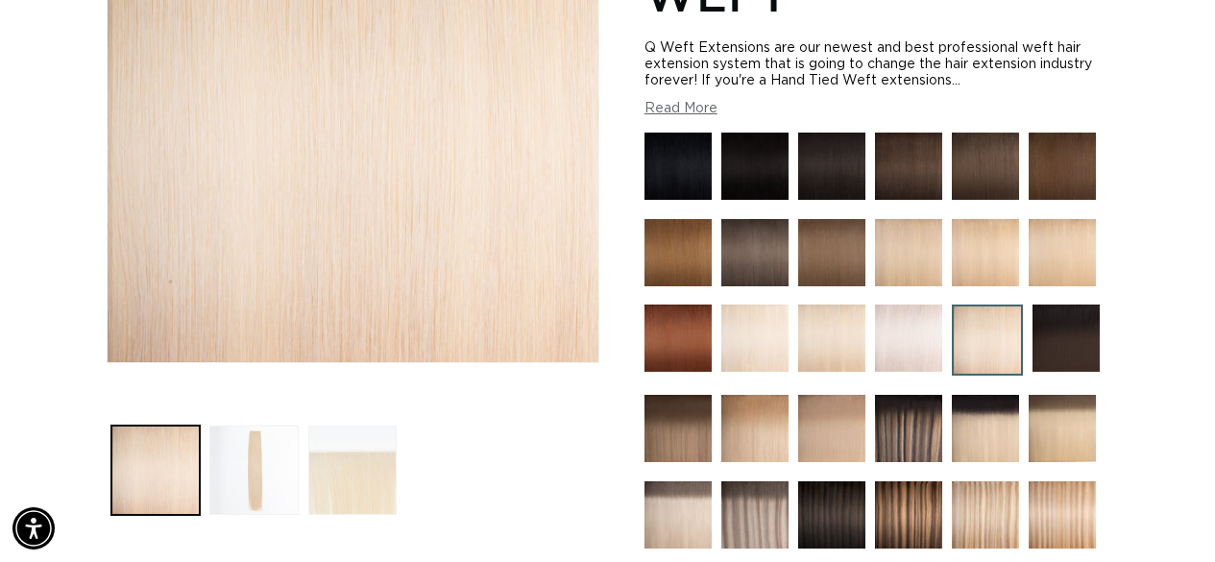
click at [1061, 336] on img at bounding box center [1066, 338] width 67 height 67
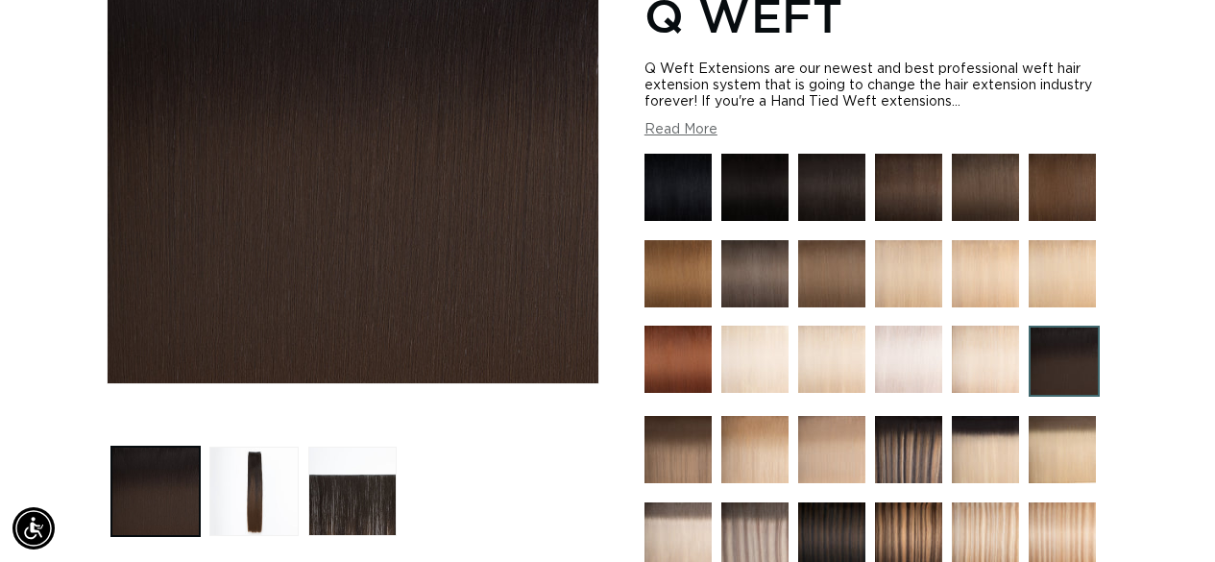
scroll to position [384, 0]
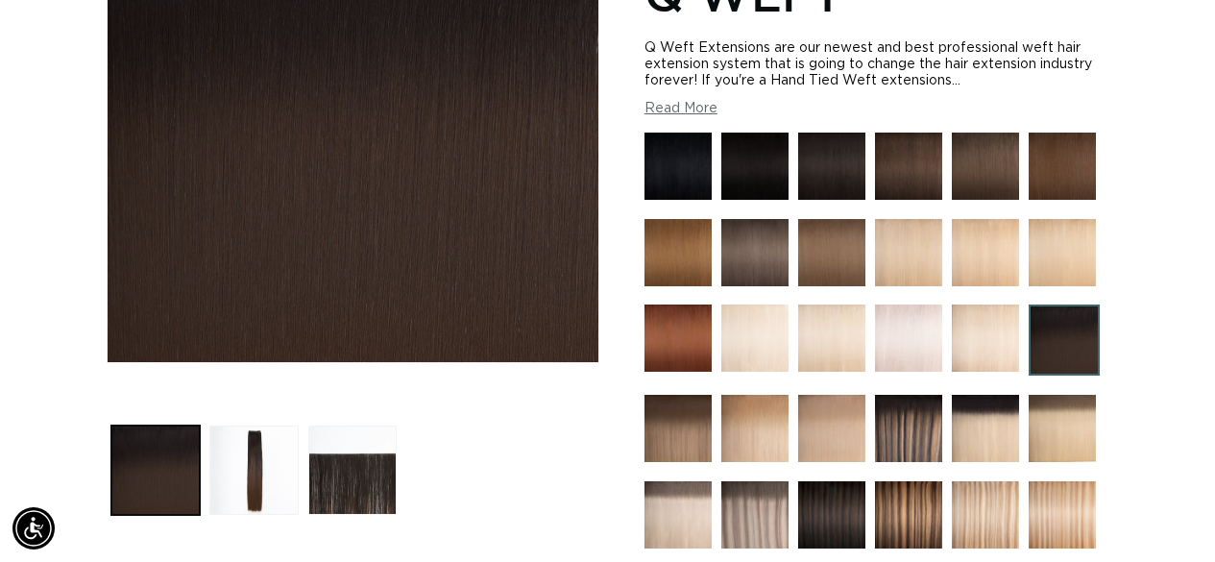
click at [663, 433] on img at bounding box center [678, 428] width 67 height 67
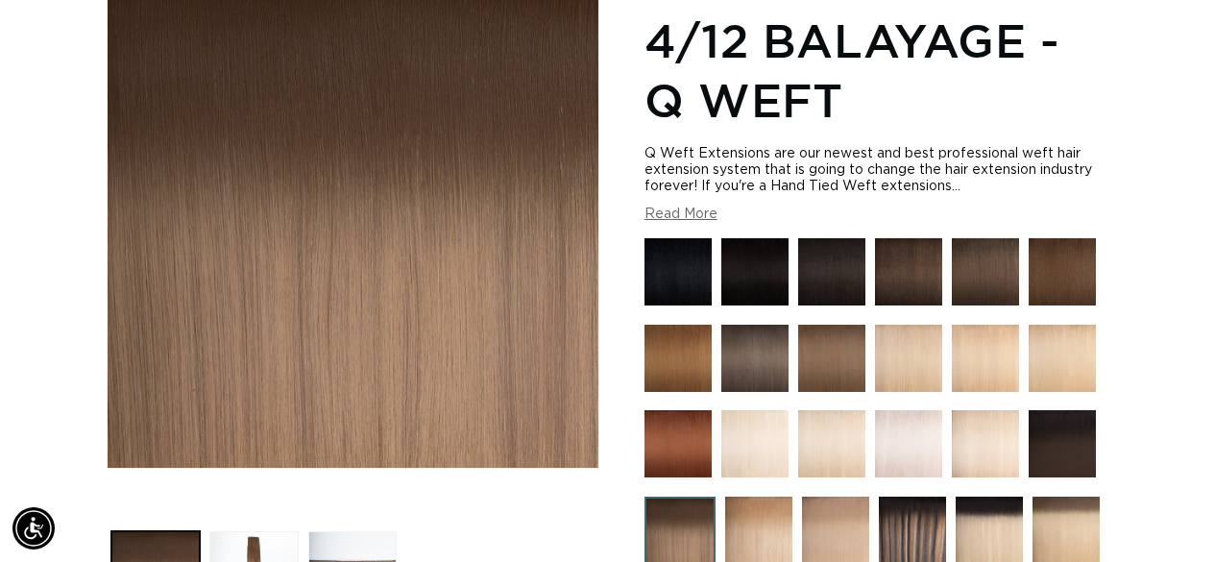
scroll to position [288, 0]
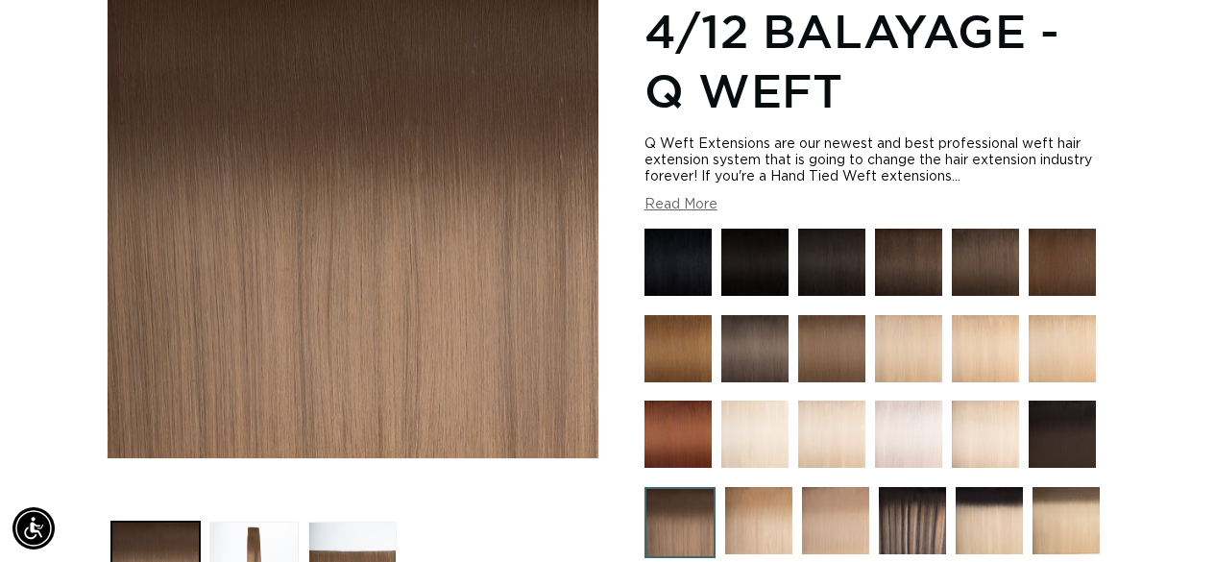
click at [774, 521] on img at bounding box center [758, 520] width 67 height 67
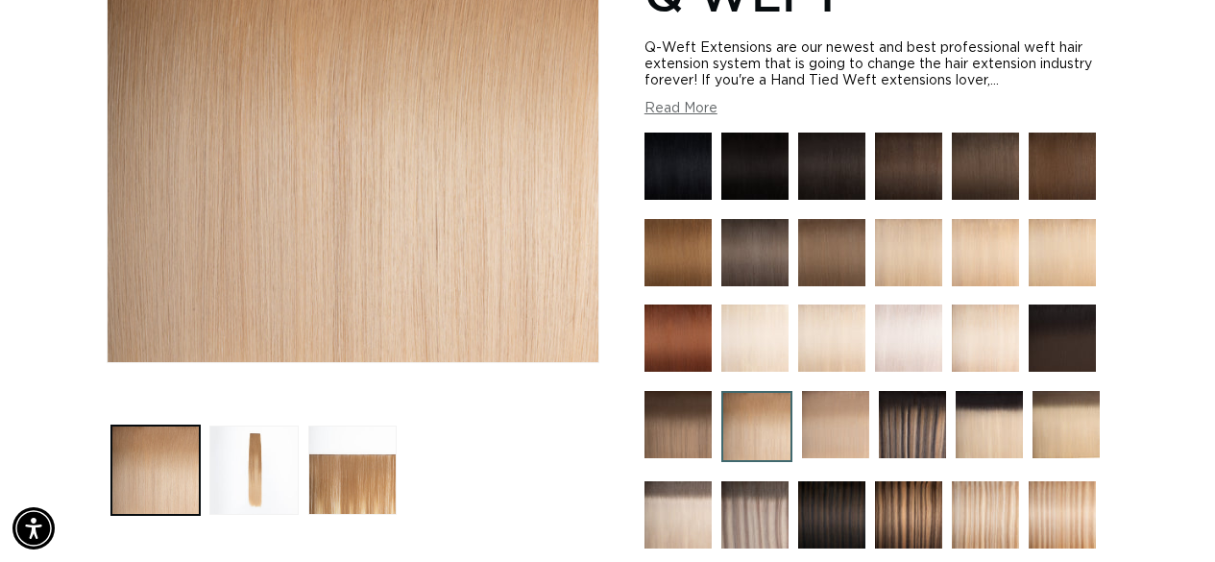
scroll to position [0, 2158]
click at [839, 410] on img at bounding box center [835, 424] width 67 height 67
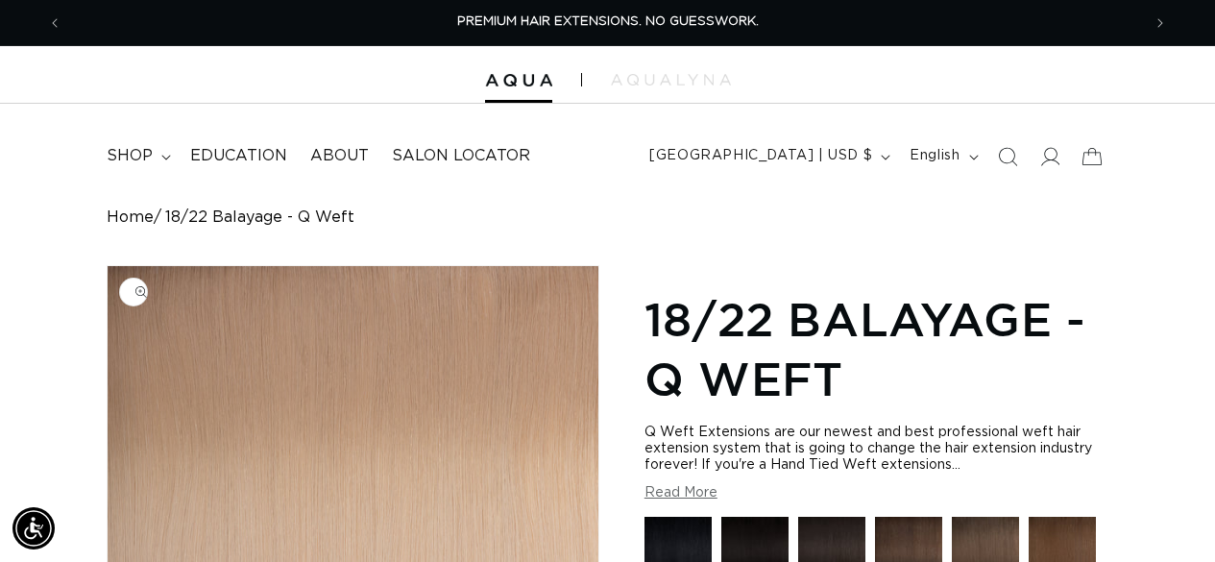
click at [379, 429] on img "Gallery Viewer" at bounding box center [353, 506] width 491 height 480
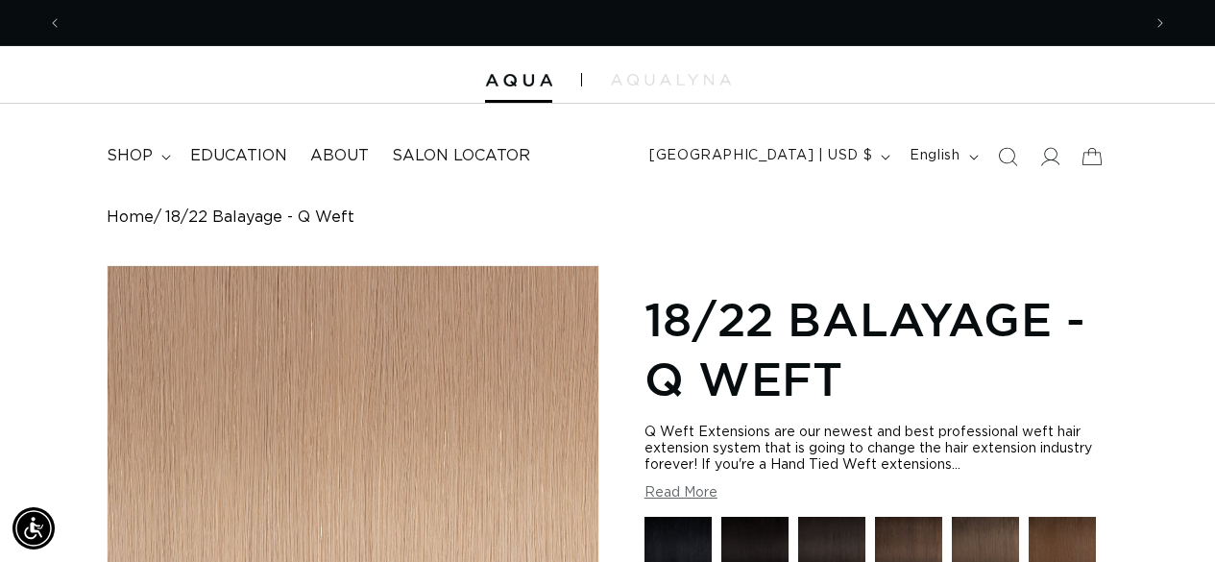
scroll to position [0, 1079]
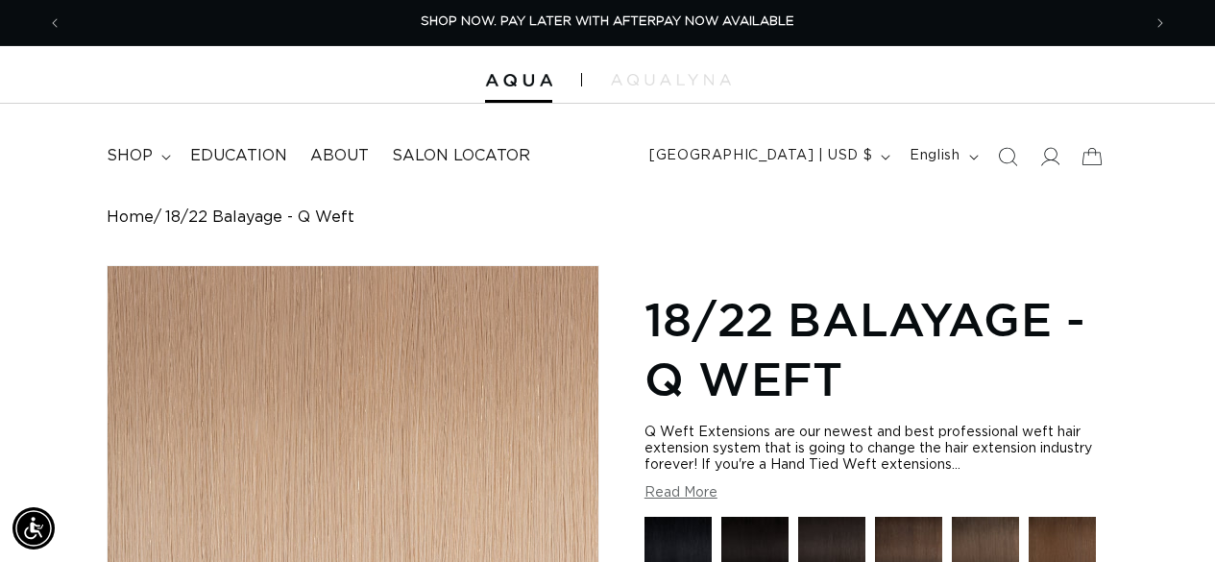
drag, startPoint x: 379, startPoint y: 429, endPoint x: 341, endPoint y: 474, distance: 57.9
click at [341, 474] on div "Gallery Viewer" at bounding box center [353, 506] width 491 height 480
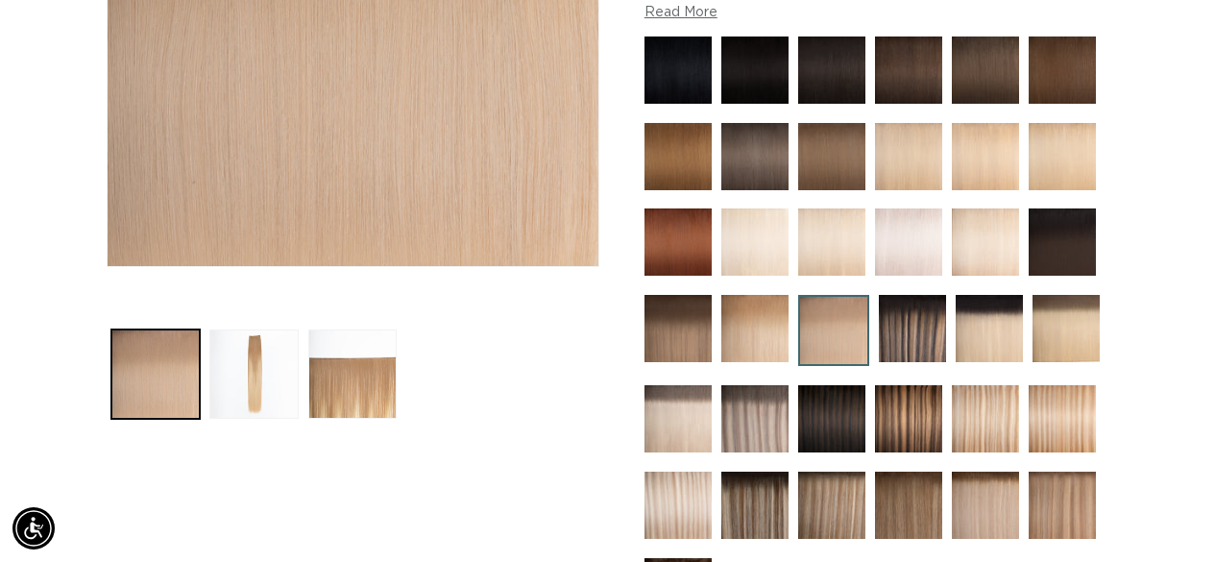
scroll to position [0, 2158]
click at [915, 322] on img at bounding box center [912, 328] width 67 height 67
